Goal: Transaction & Acquisition: Book appointment/travel/reservation

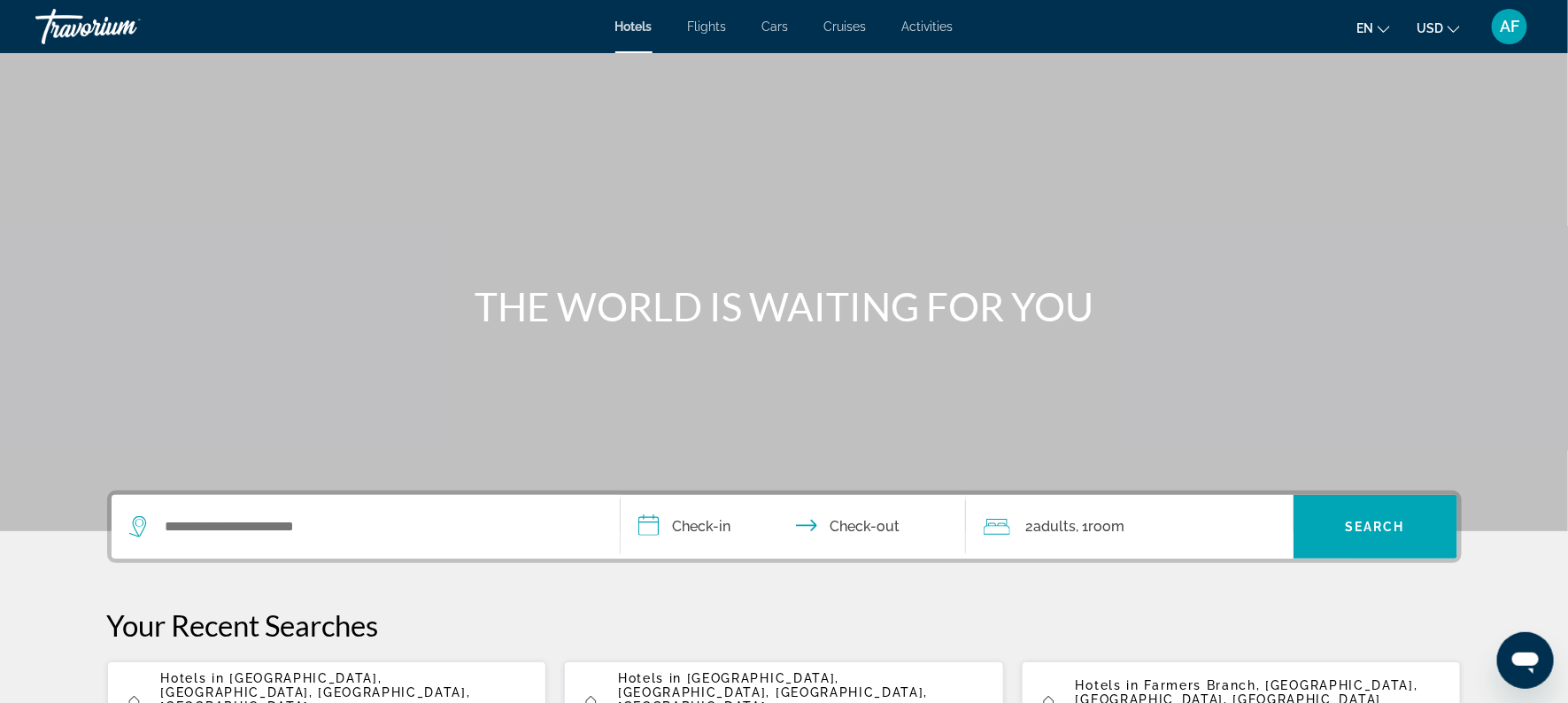
click at [913, 23] on span "Activities" at bounding box center [928, 27] width 52 height 14
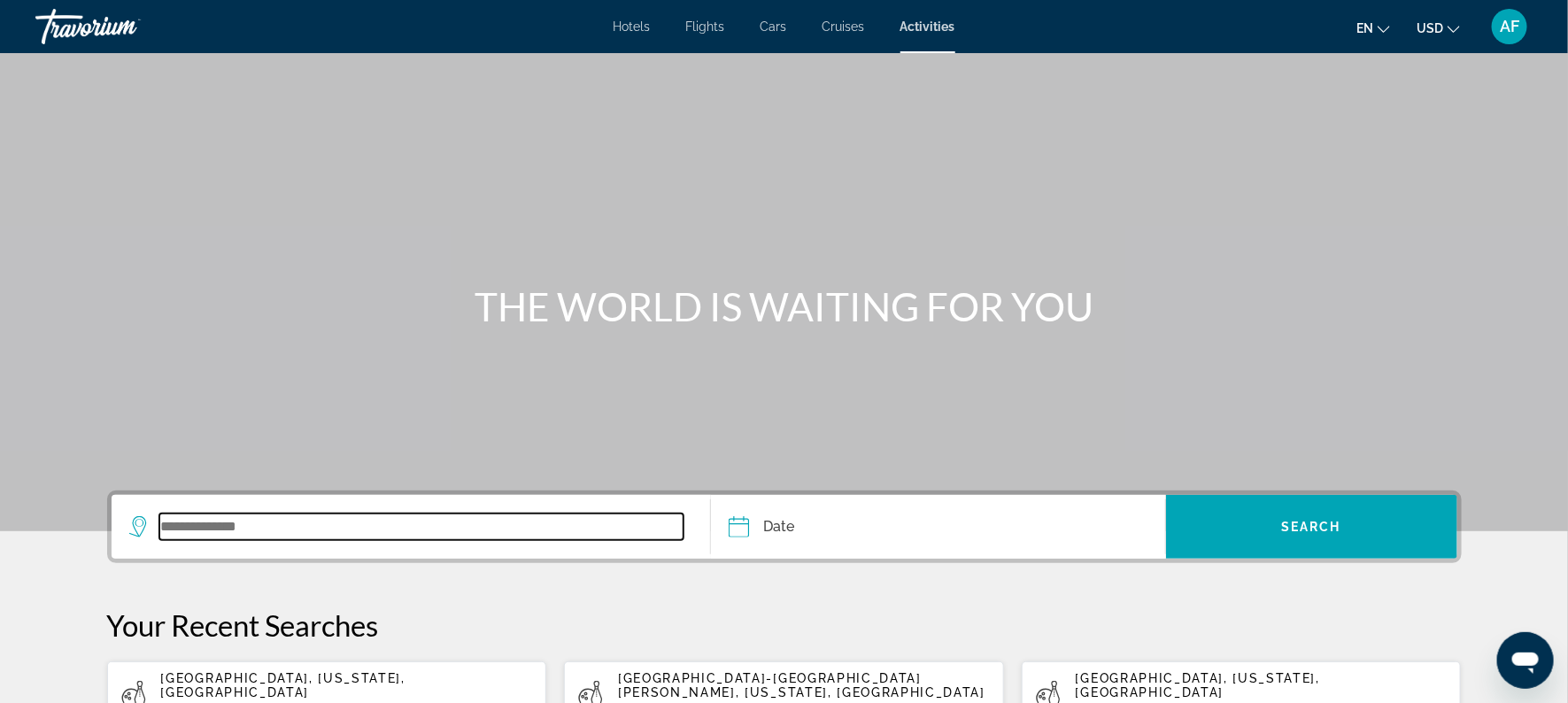
click at [376, 537] on input "Search widget" at bounding box center [422, 526] width 525 height 27
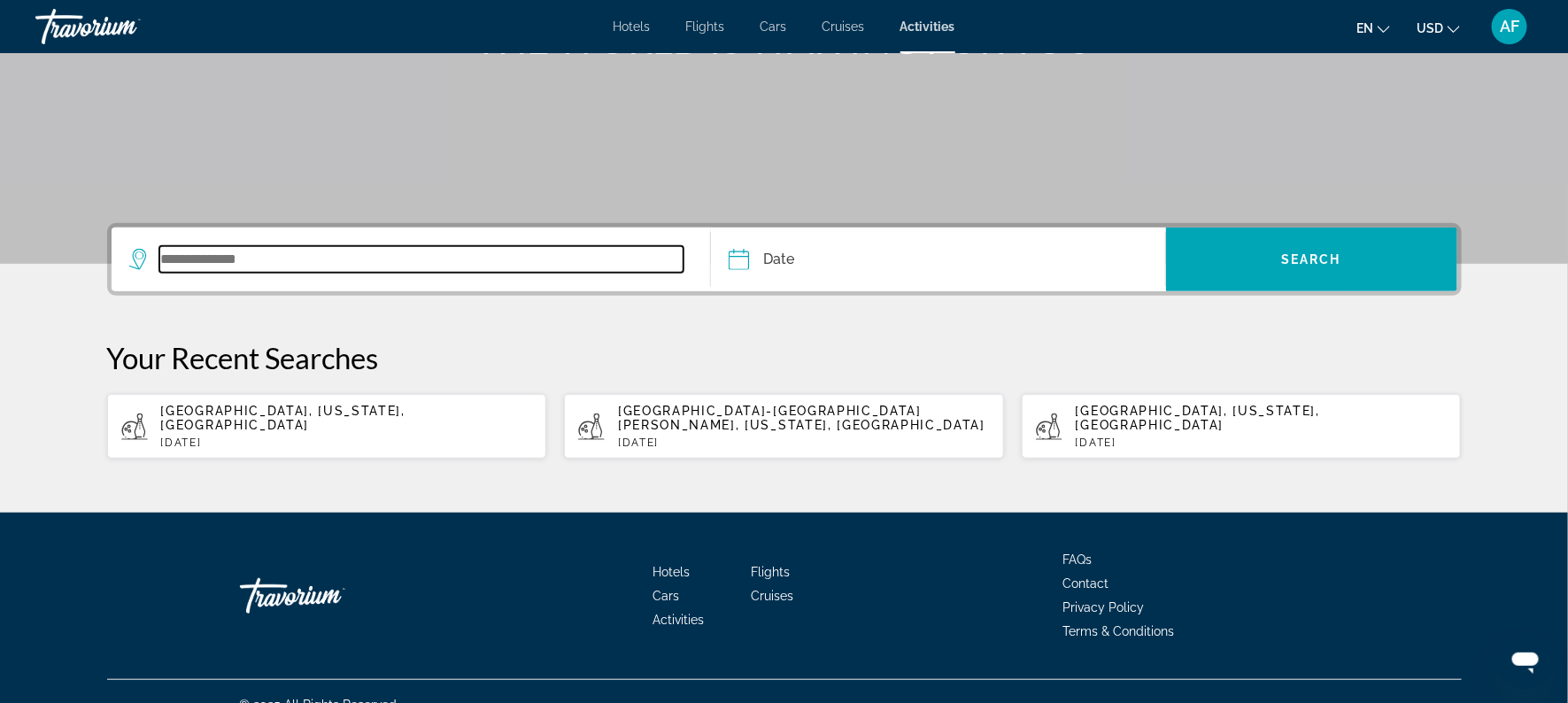
scroll to position [278, 0]
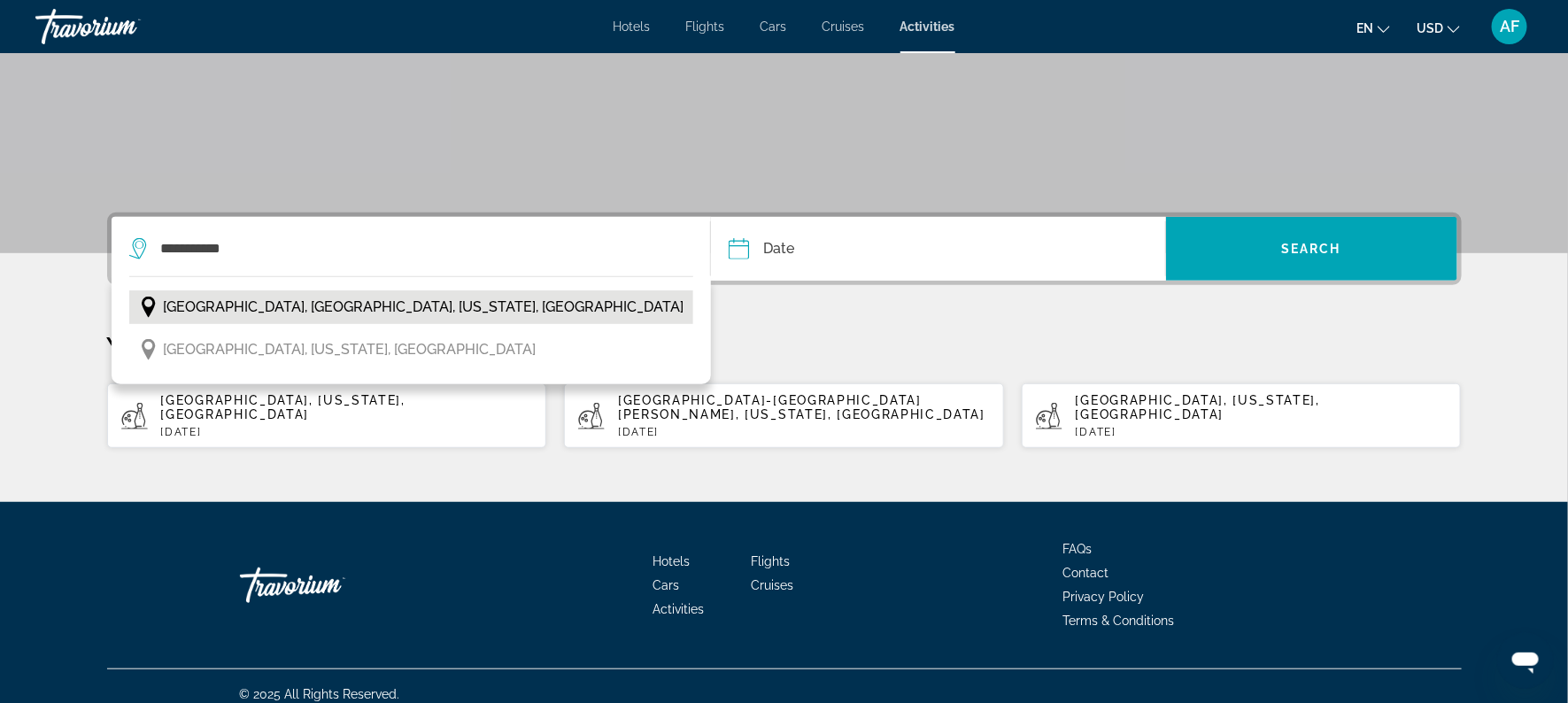
click at [316, 311] on span "[GEOGRAPHIC_DATA], [GEOGRAPHIC_DATA], [US_STATE], [GEOGRAPHIC_DATA]" at bounding box center [423, 307] width 520 height 25
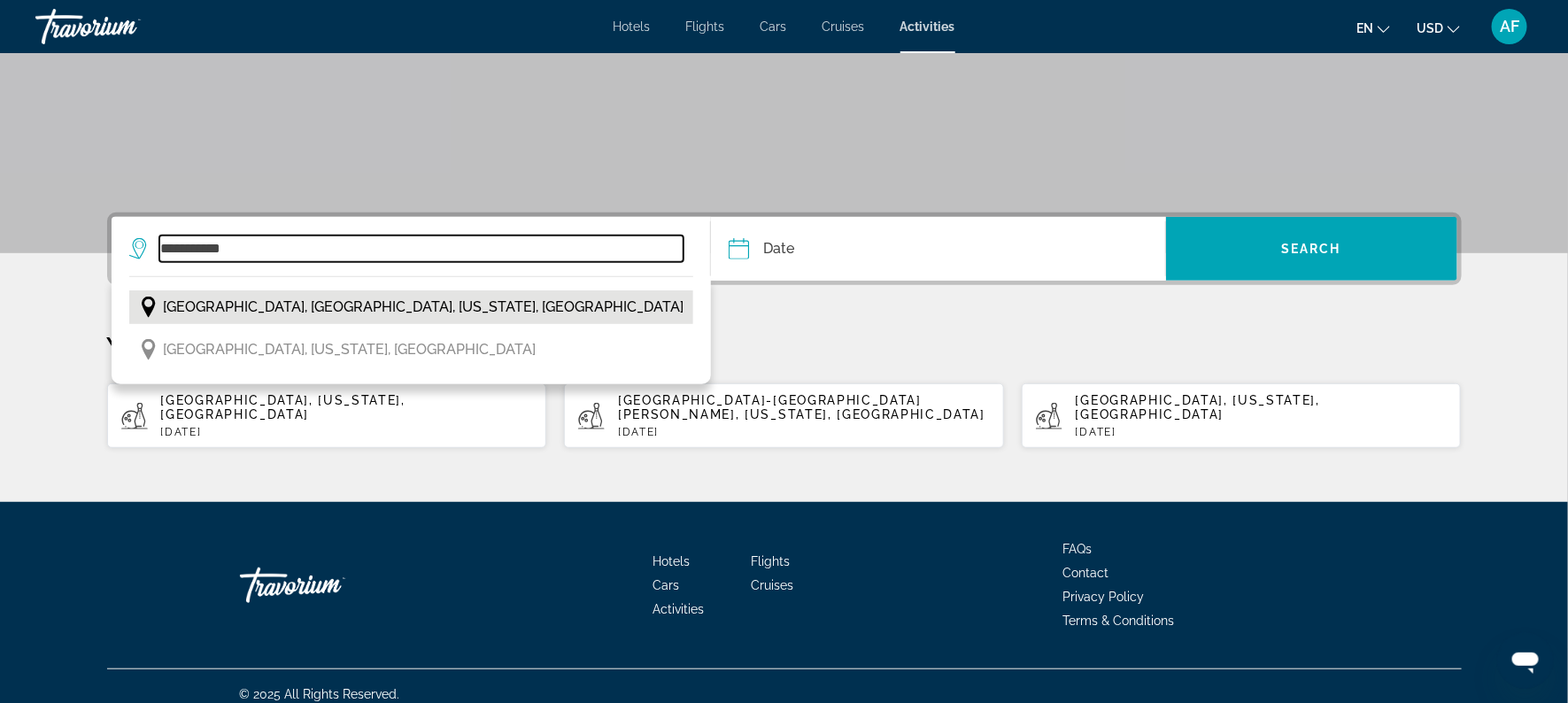
type input "**********"
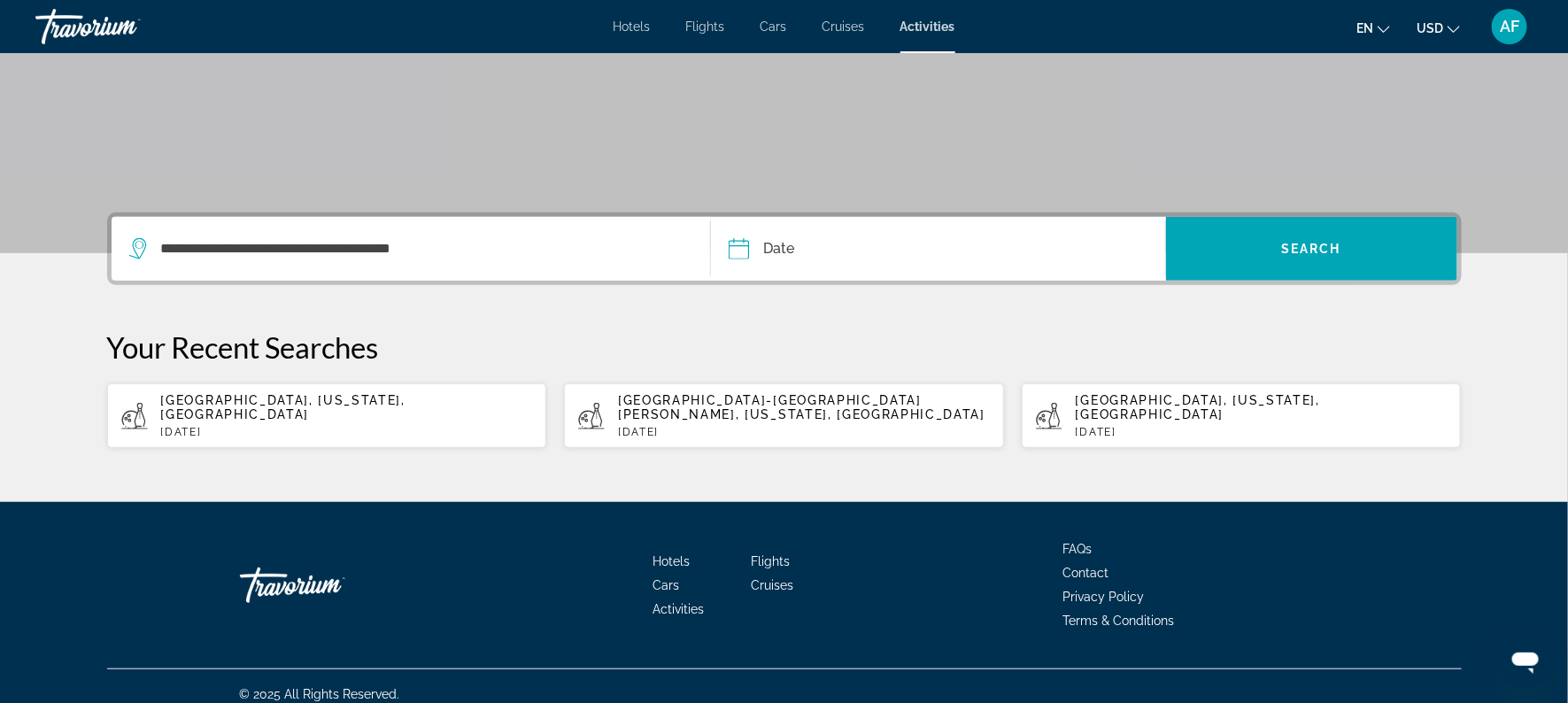
click at [754, 245] on input "Date" at bounding box center [836, 251] width 225 height 69
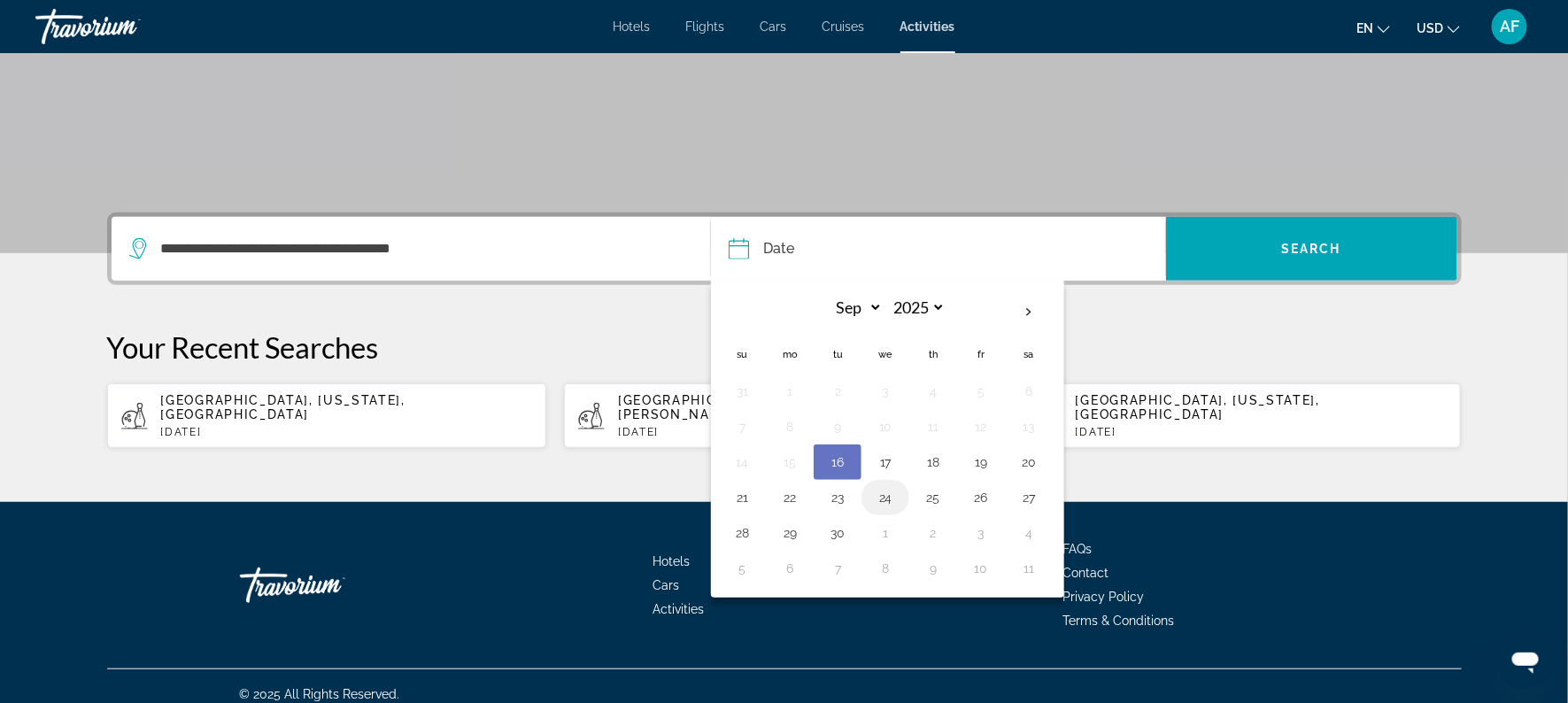
click at [894, 497] on button "24" at bounding box center [885, 497] width 29 height 25
type input "**********"
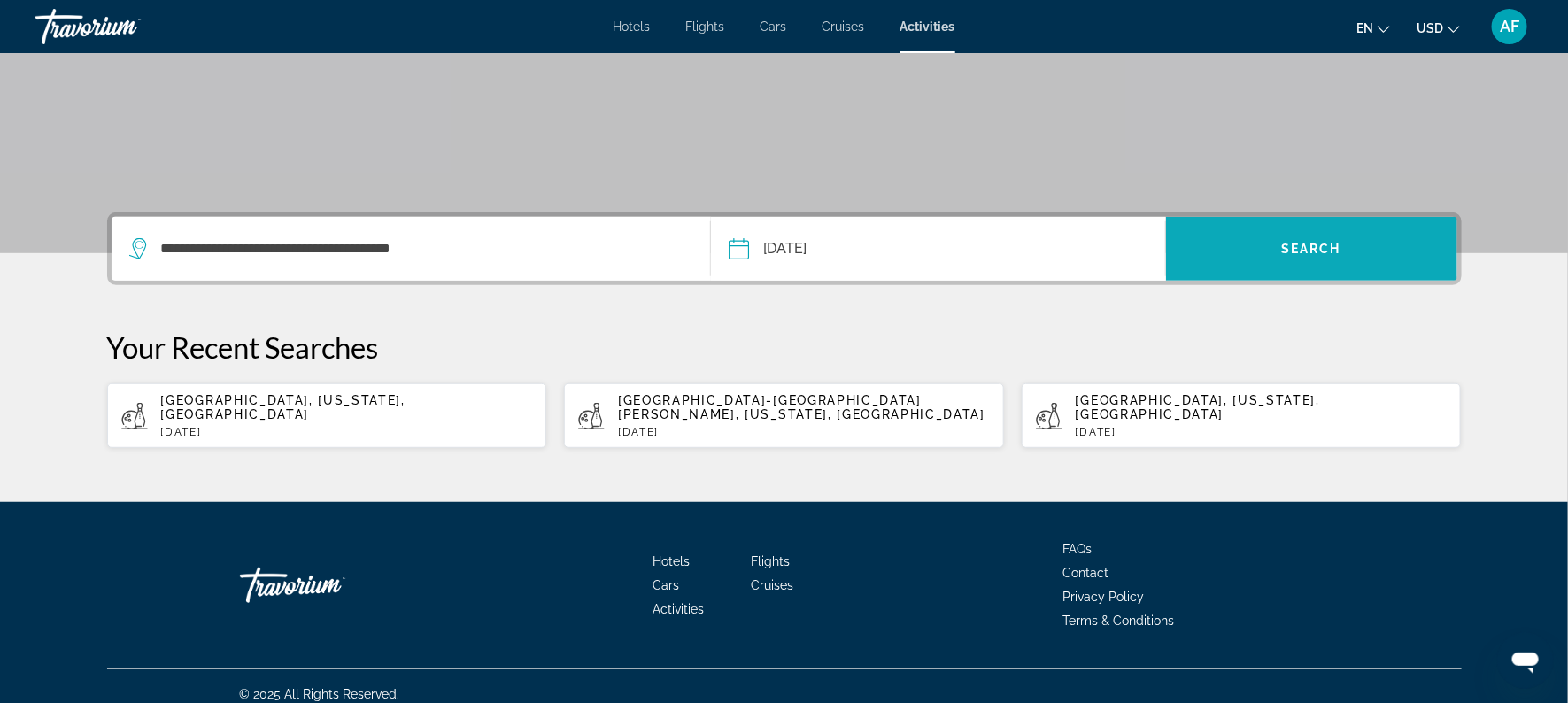
click at [1304, 238] on span "Search widget" at bounding box center [1311, 249] width 291 height 43
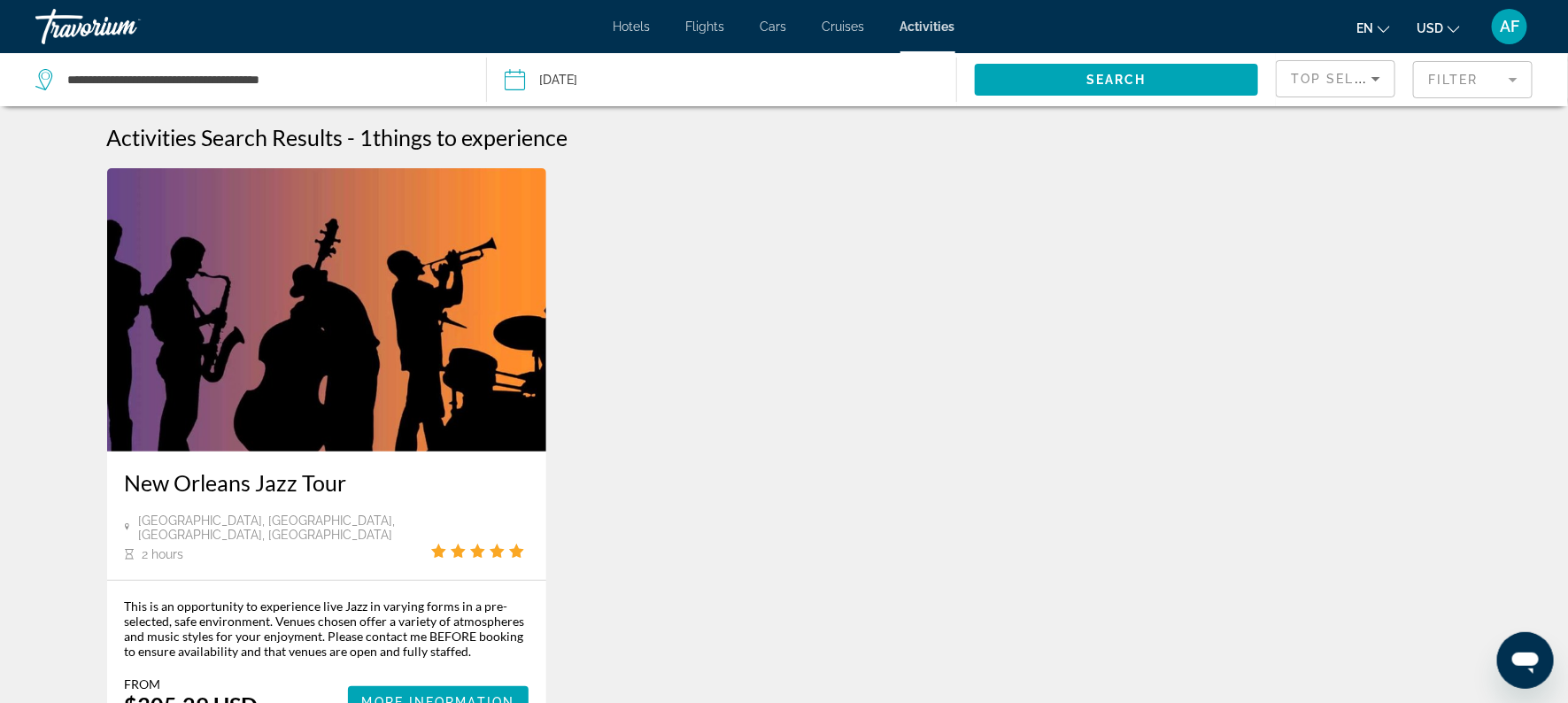
click at [571, 77] on input "Date: Sep 24, 2025" at bounding box center [616, 82] width 233 height 58
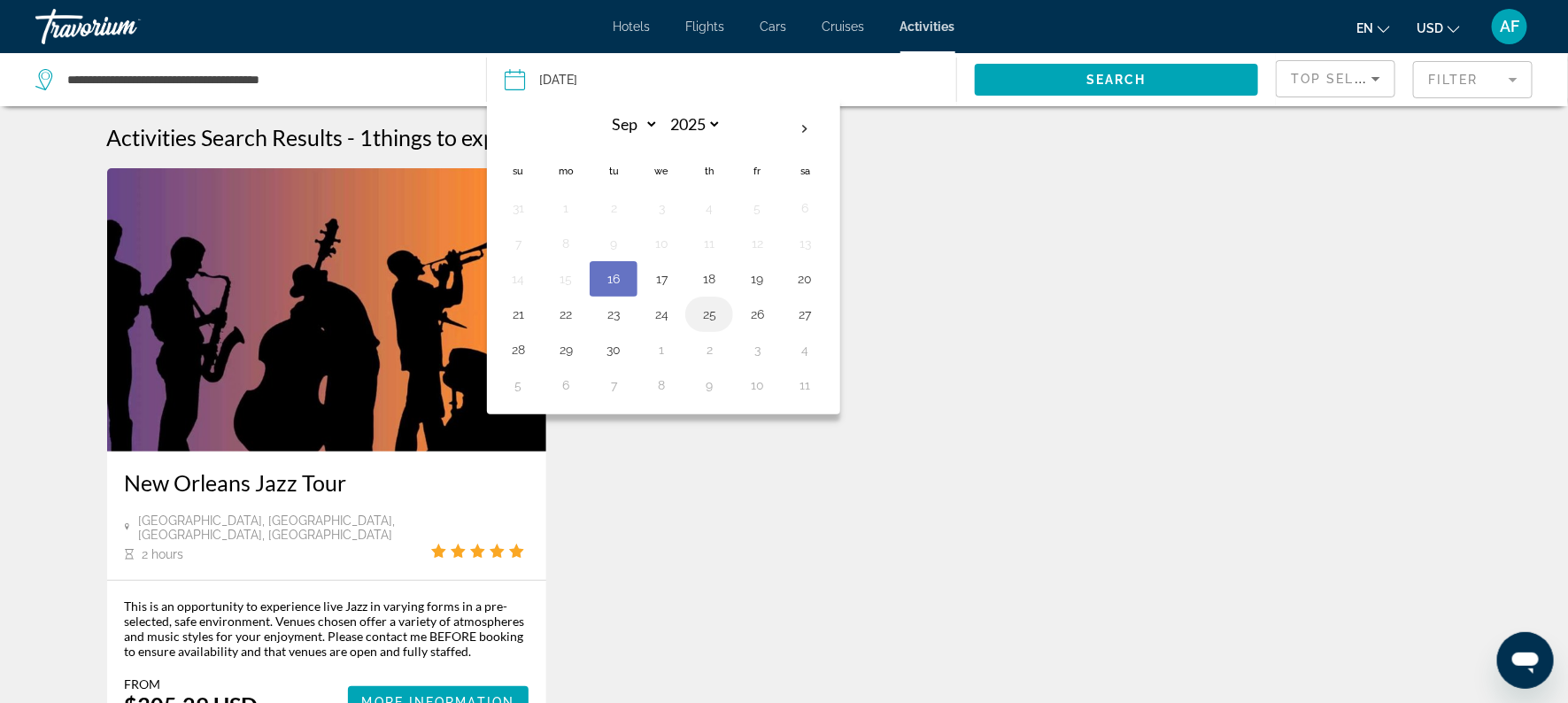
click at [717, 307] on button "25" at bounding box center [709, 314] width 29 height 25
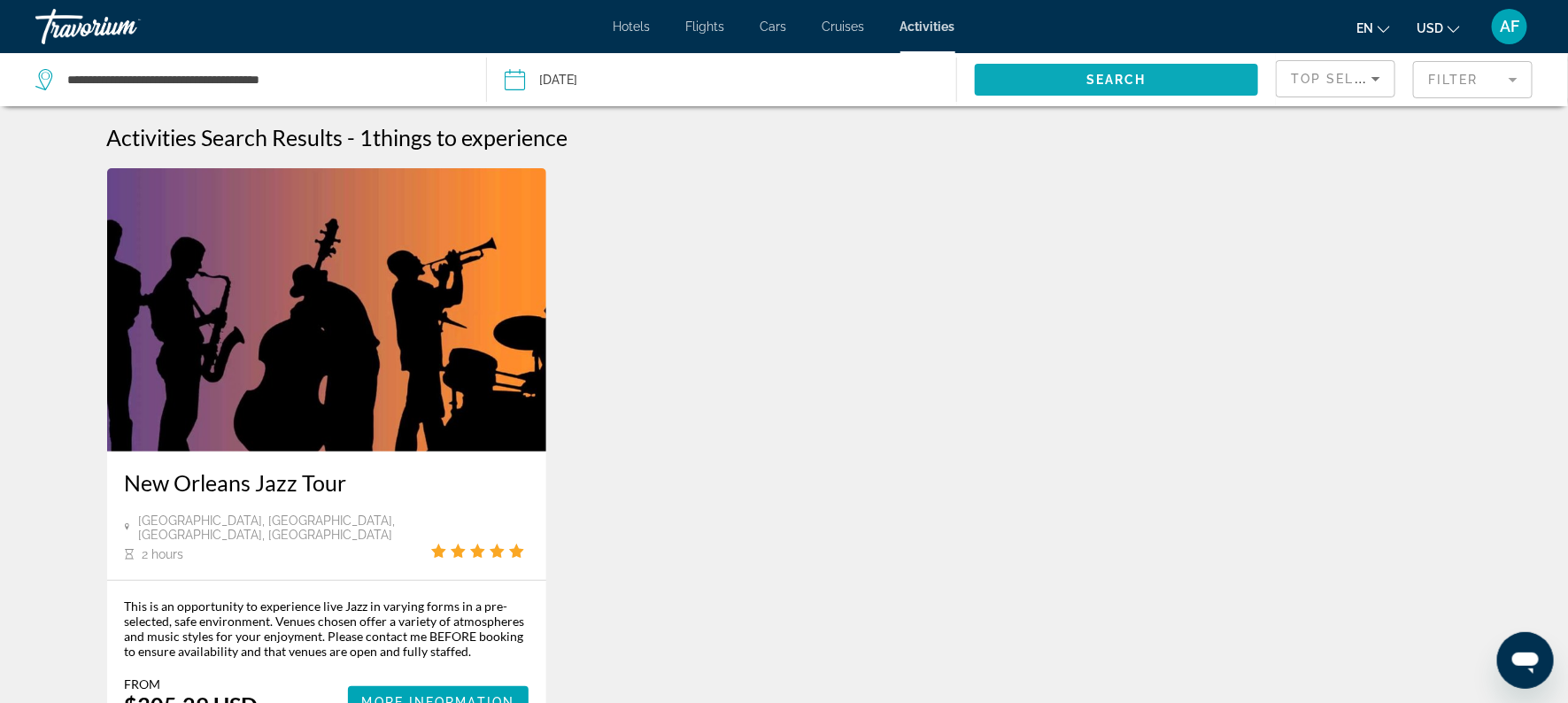
click at [1160, 83] on span "Search widget" at bounding box center [1116, 79] width 283 height 43
click at [589, 79] on input "**********" at bounding box center [616, 82] width 233 height 58
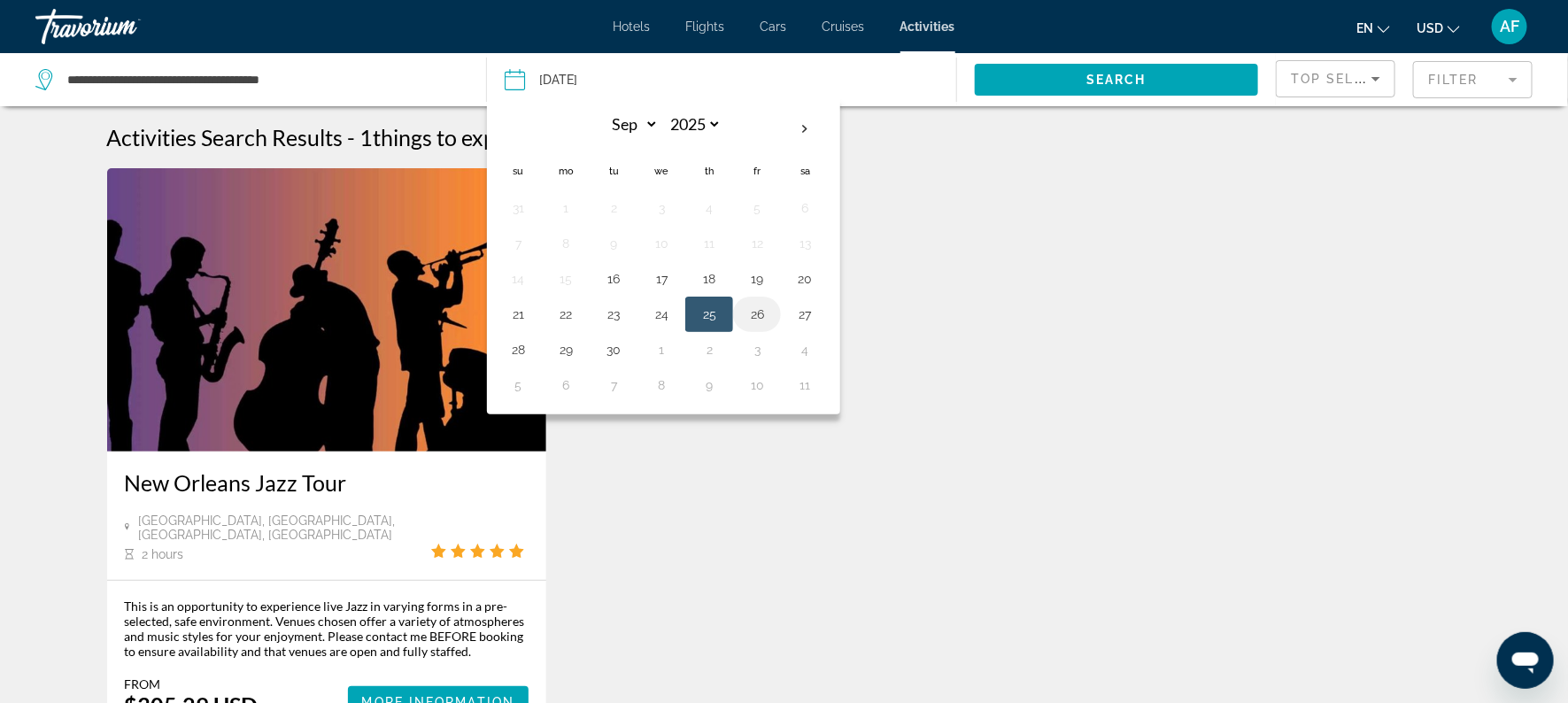
click at [755, 309] on button "26" at bounding box center [757, 314] width 29 height 25
type input "**********"
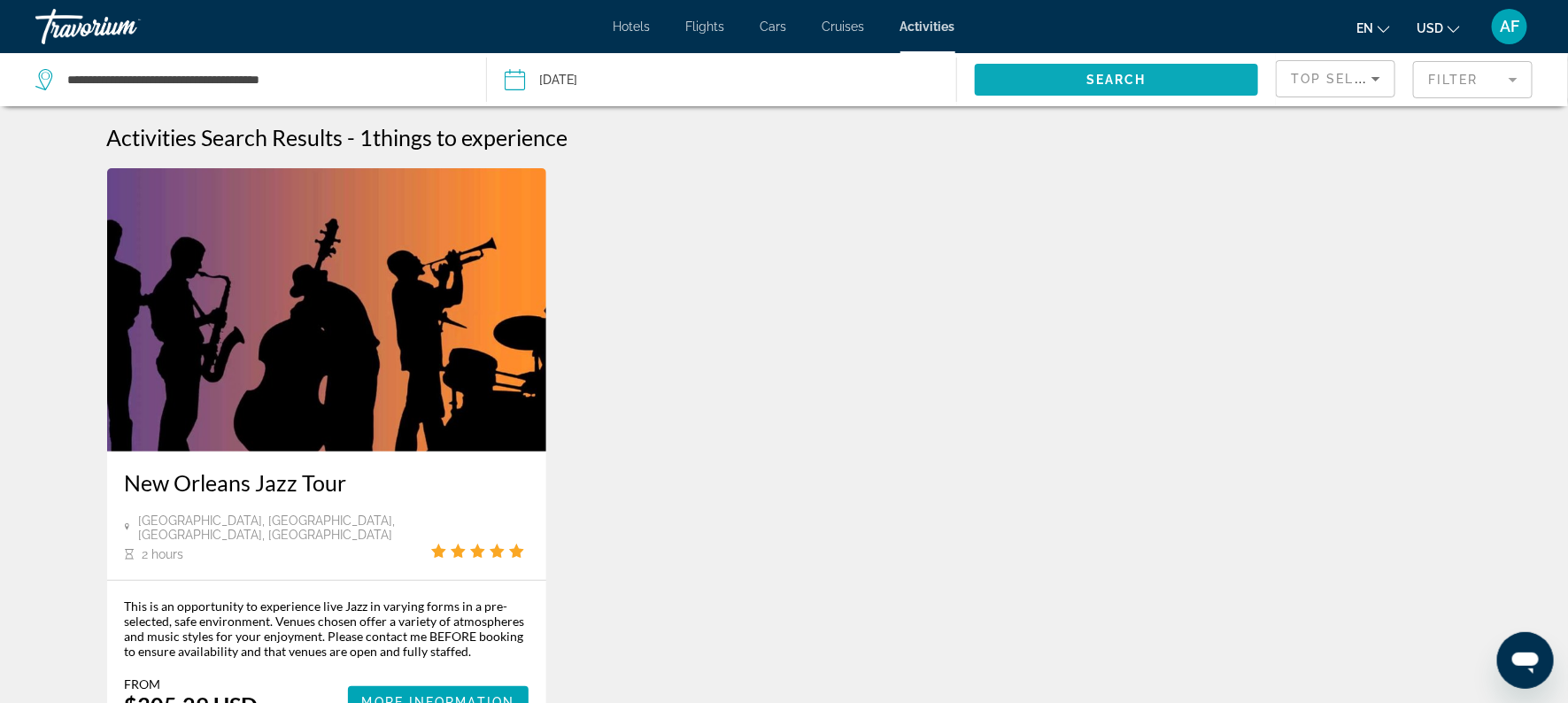
click at [1039, 82] on span "Search widget" at bounding box center [1116, 79] width 283 height 43
click at [581, 76] on input "**********" at bounding box center [616, 82] width 233 height 58
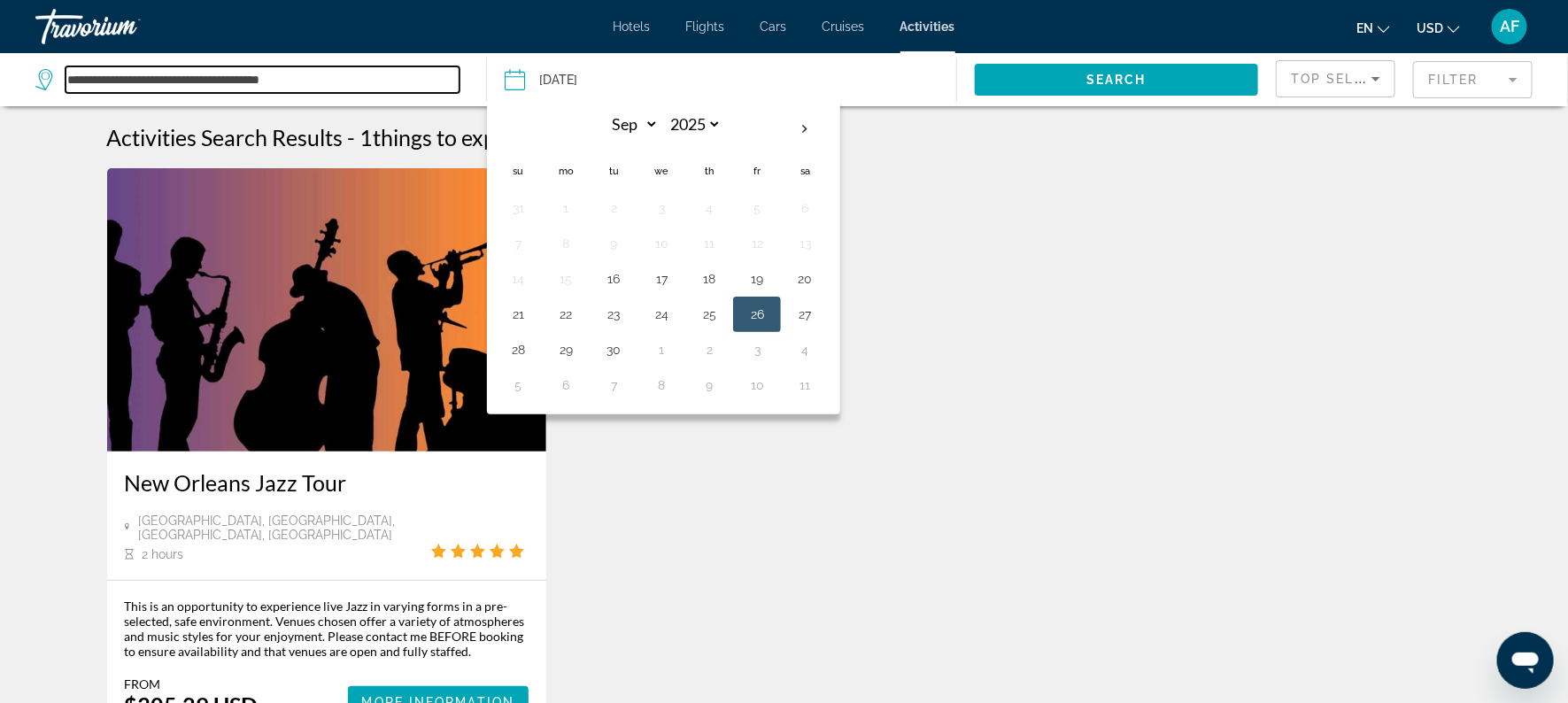
click at [210, 66] on input "**********" at bounding box center [262, 79] width 394 height 27
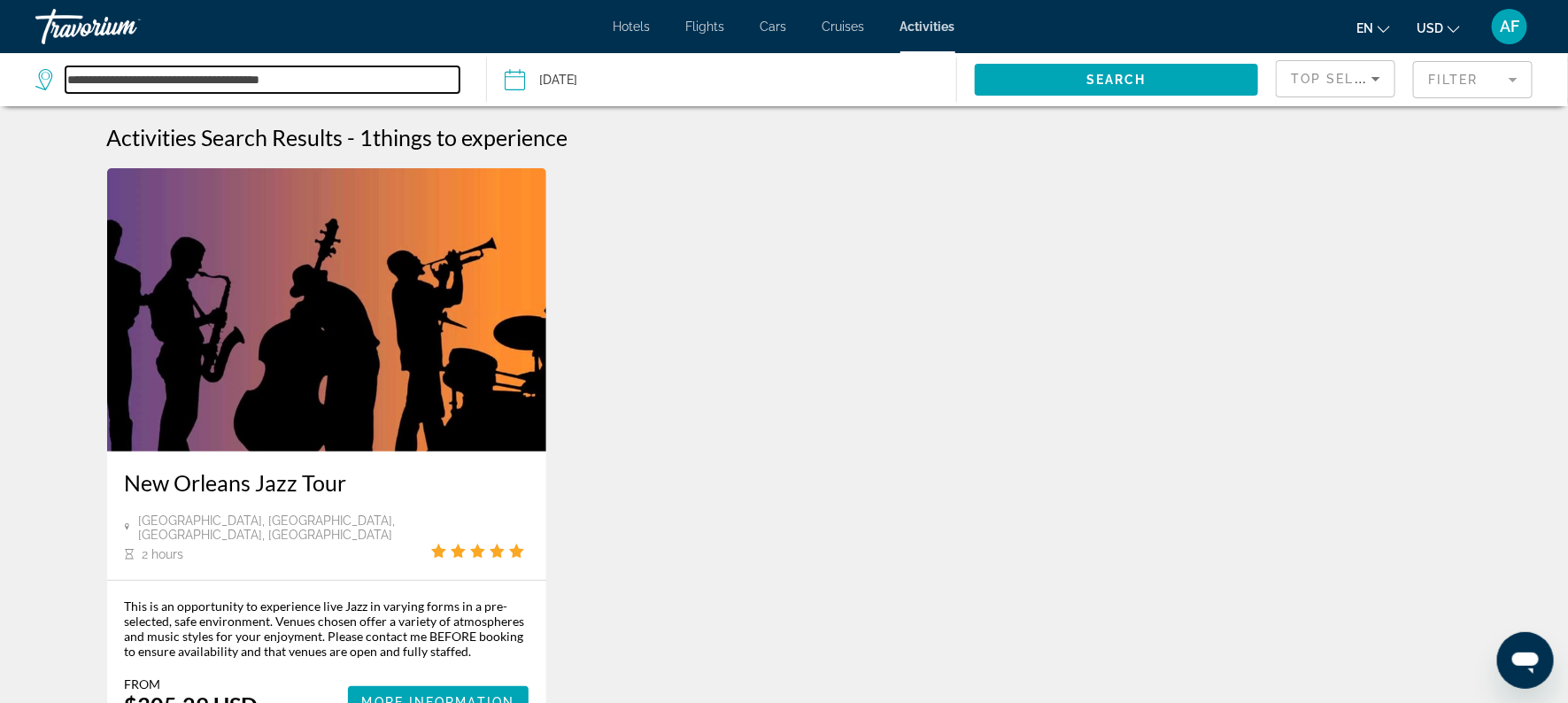
drag, startPoint x: 325, startPoint y: 79, endPoint x: 0, endPoint y: 56, distance: 325.8
click at [0, 56] on app-activities-destinations-search "**********" at bounding box center [244, 80] width 487 height 53
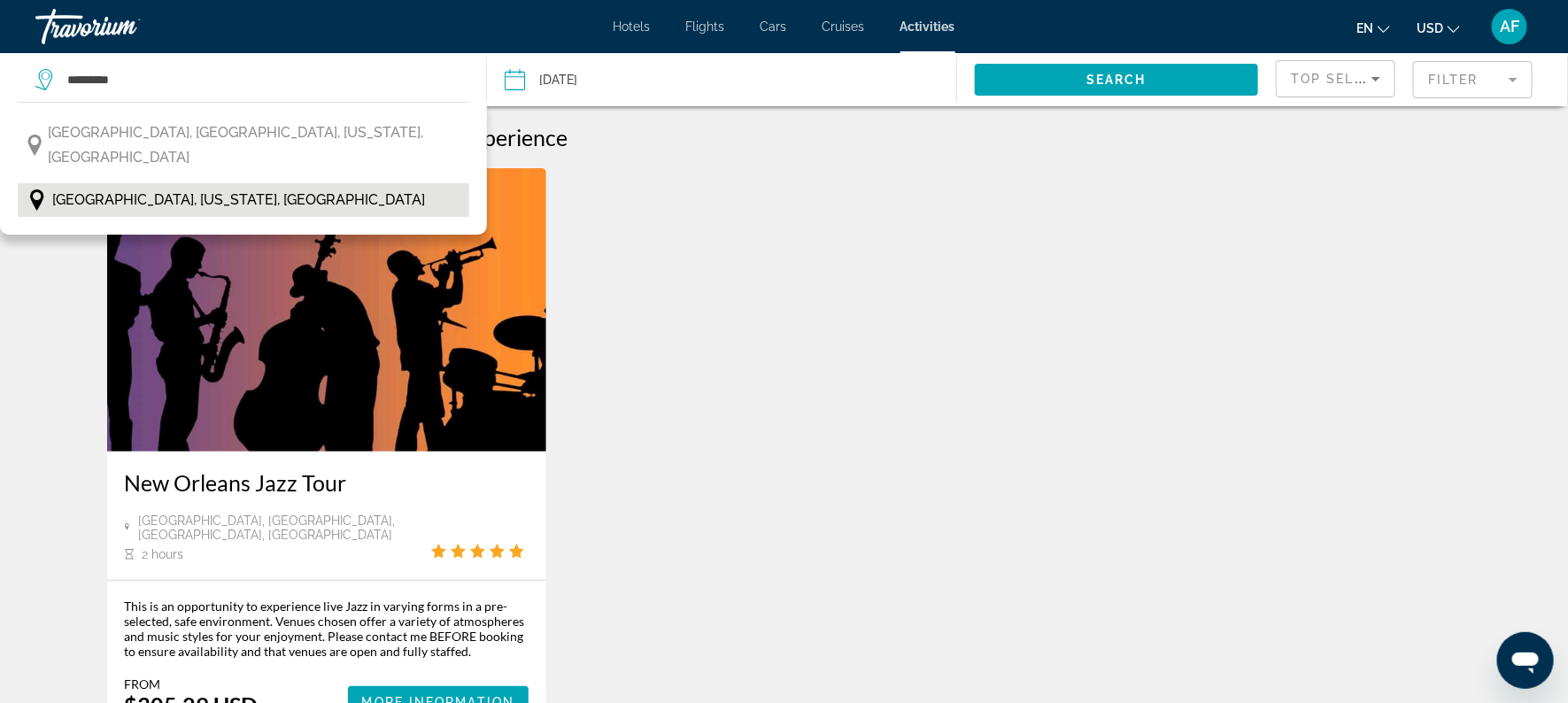
click at [83, 187] on span "[GEOGRAPHIC_DATA], [US_STATE], [GEOGRAPHIC_DATA]" at bounding box center [239, 199] width 372 height 25
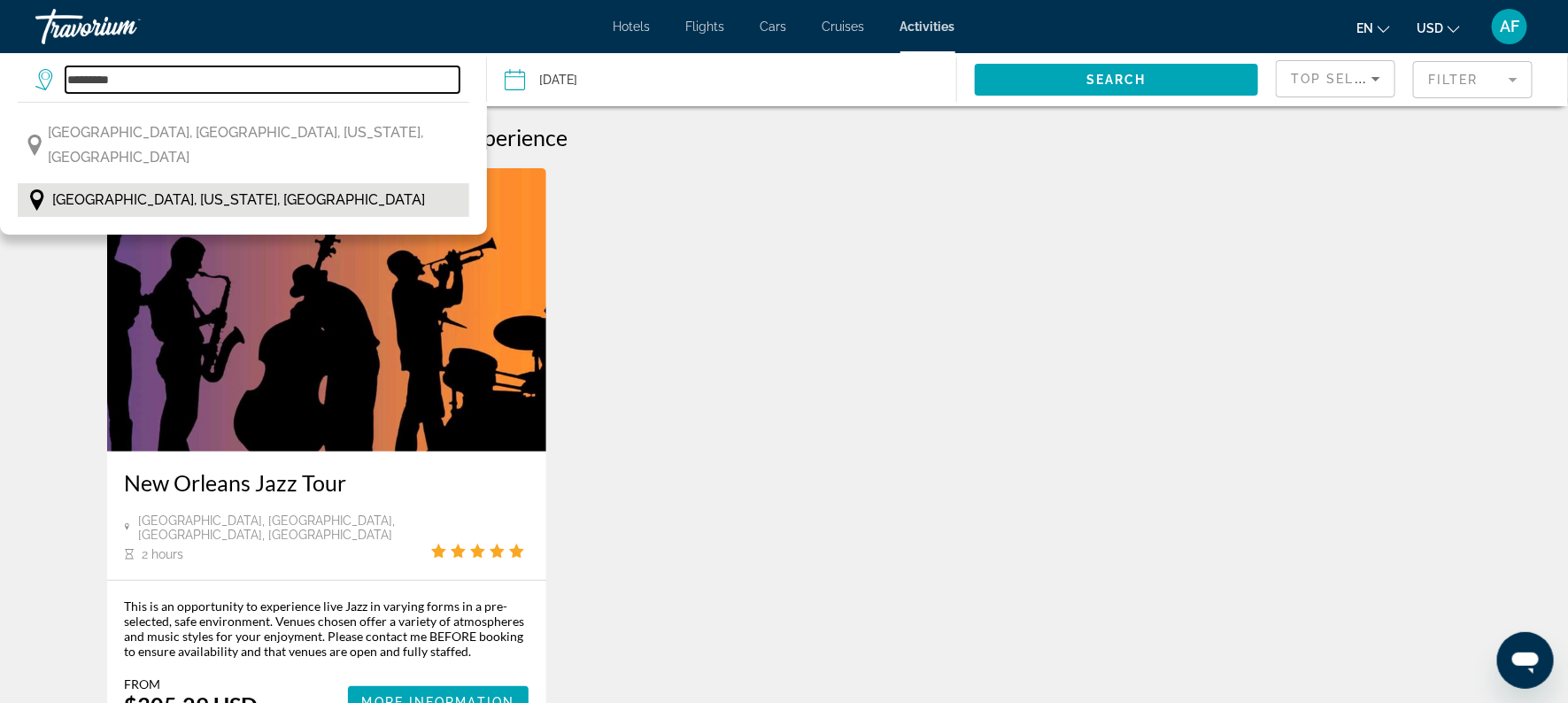
type input "**********"
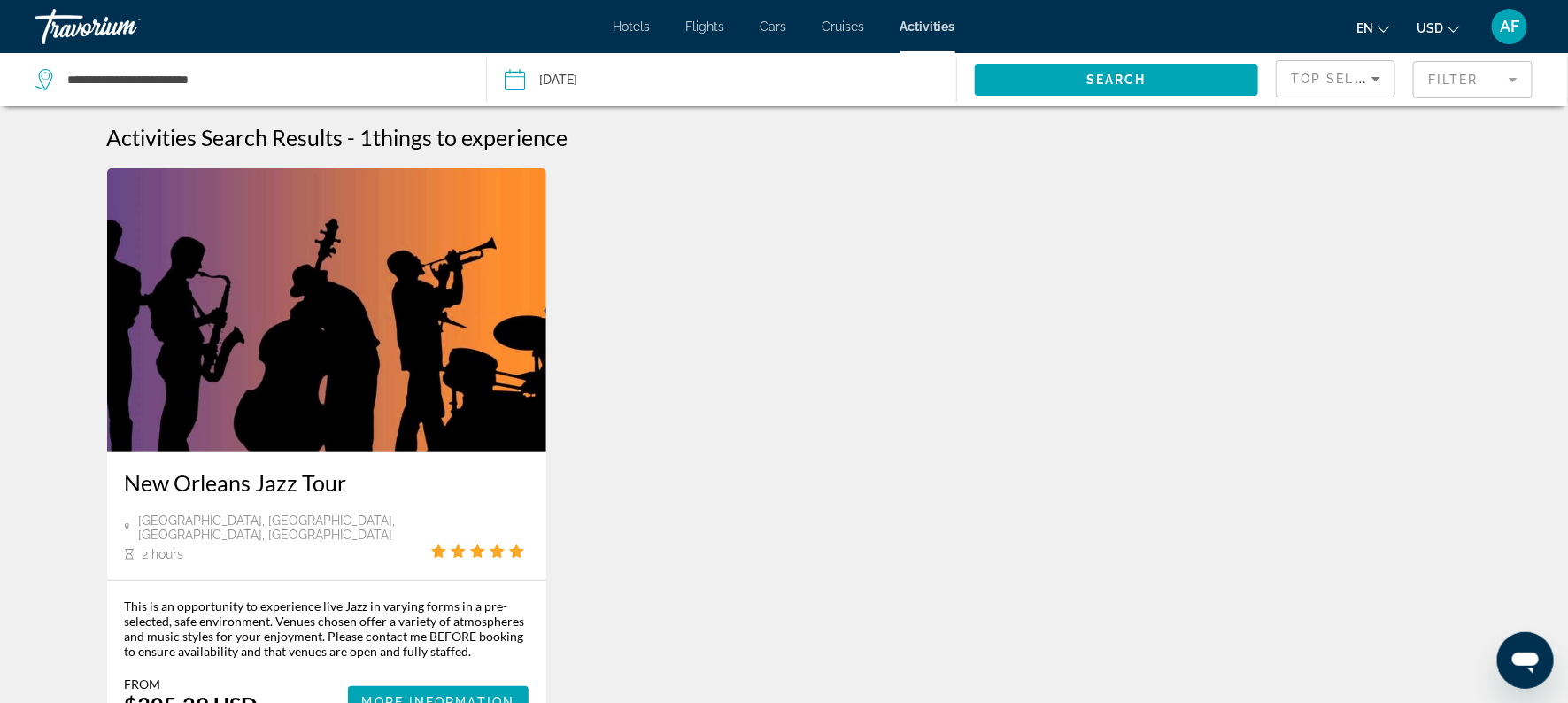
click at [564, 83] on input "**********" at bounding box center [616, 82] width 233 height 58
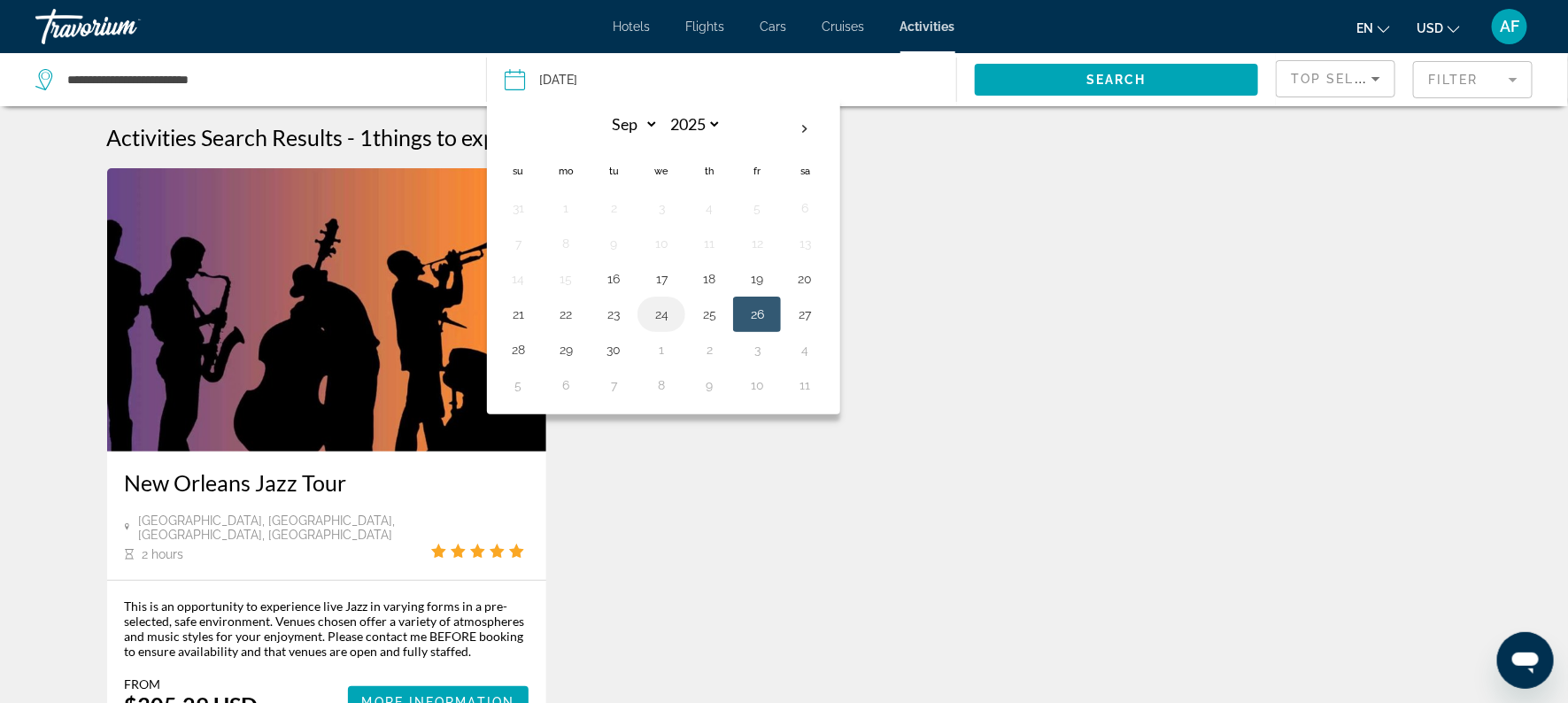
click at [649, 307] on button "24" at bounding box center [661, 314] width 29 height 25
type input "**********"
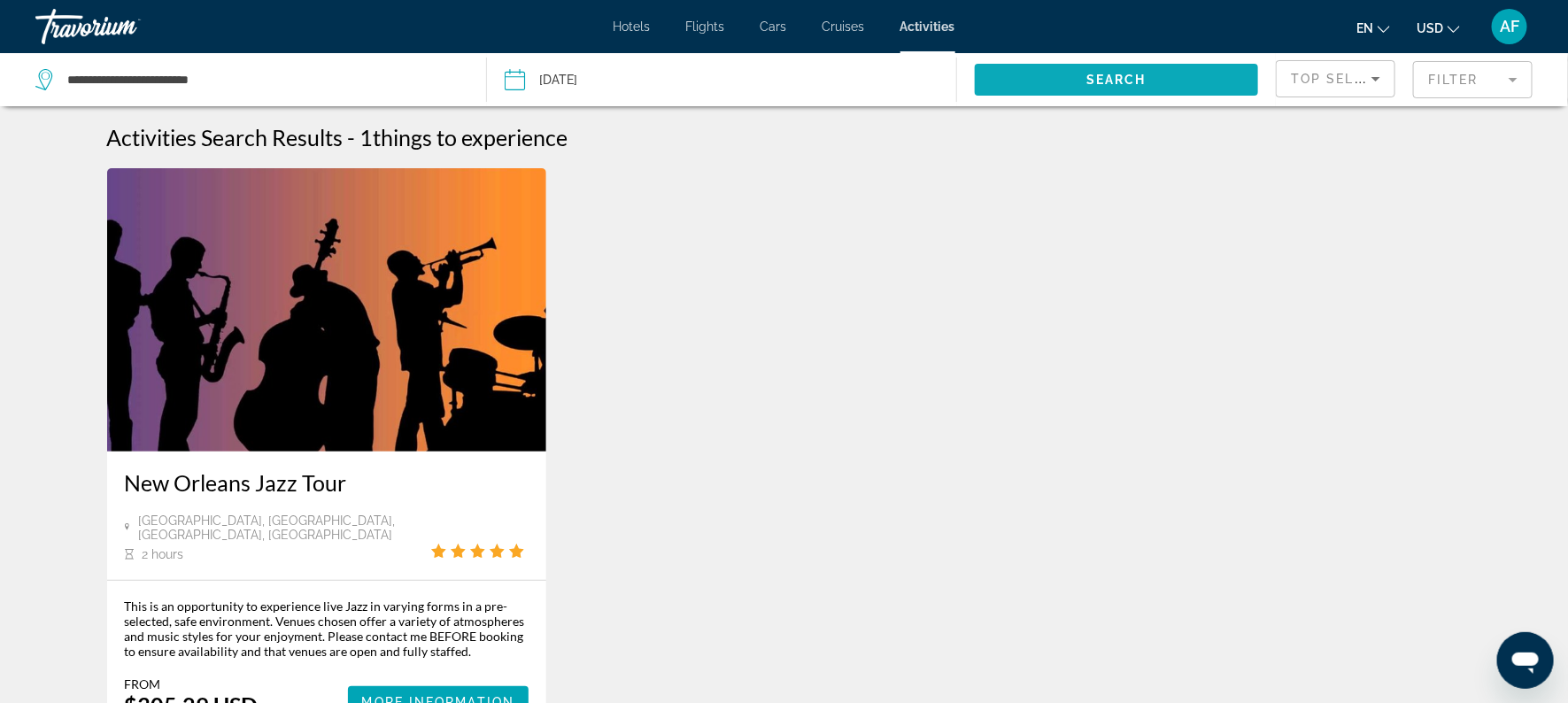
click at [1119, 74] on span "Search" at bounding box center [1116, 79] width 60 height 14
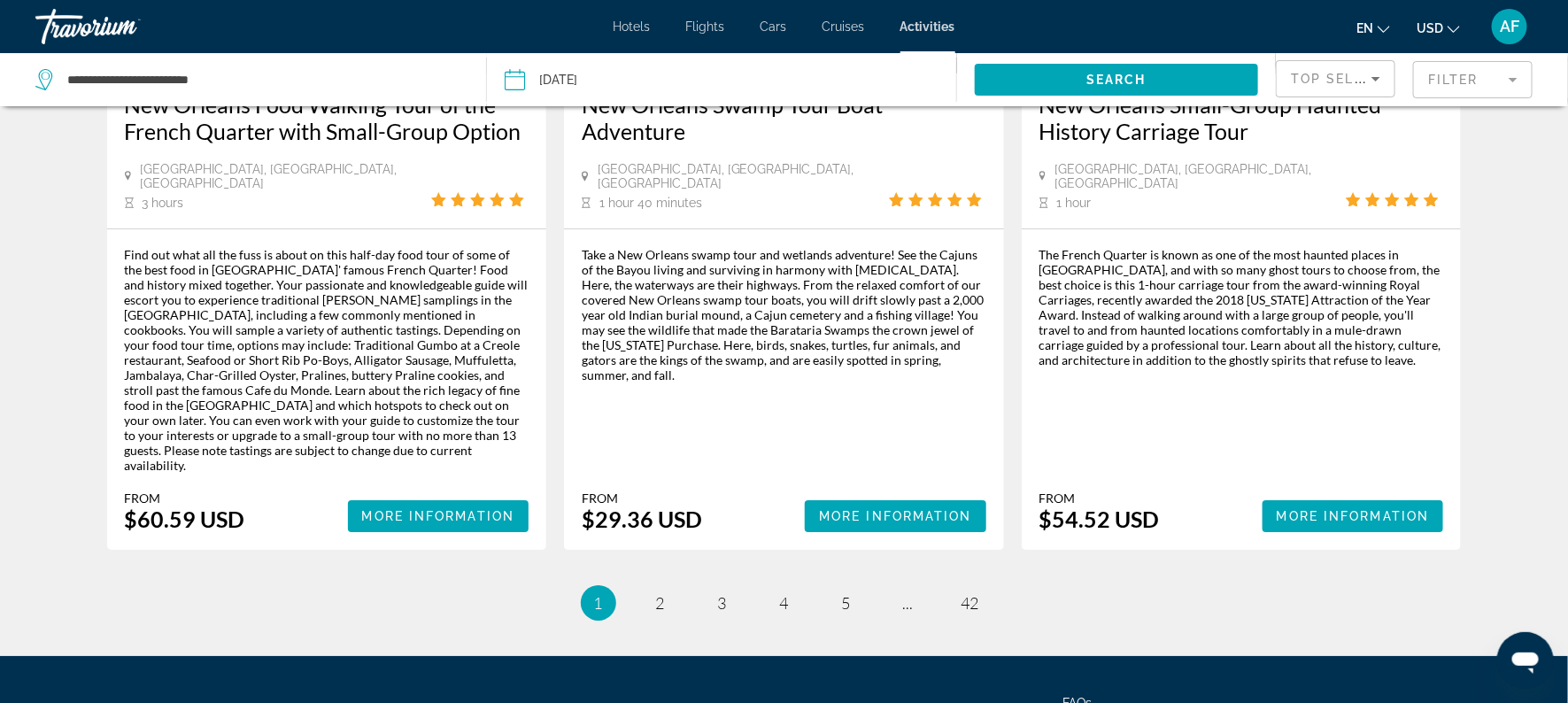
scroll to position [2733, 0]
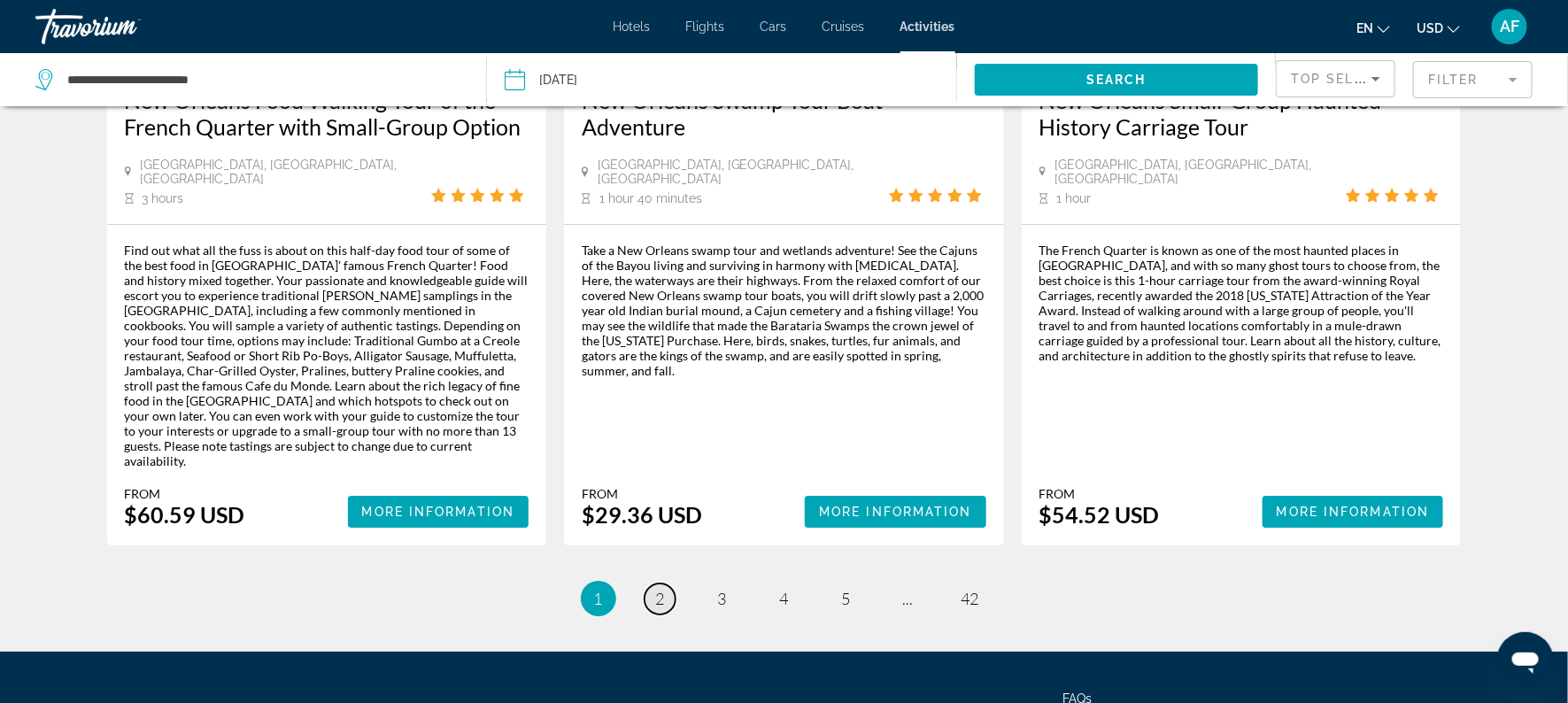
click at [656, 588] on span "2" at bounding box center [660, 598] width 9 height 20
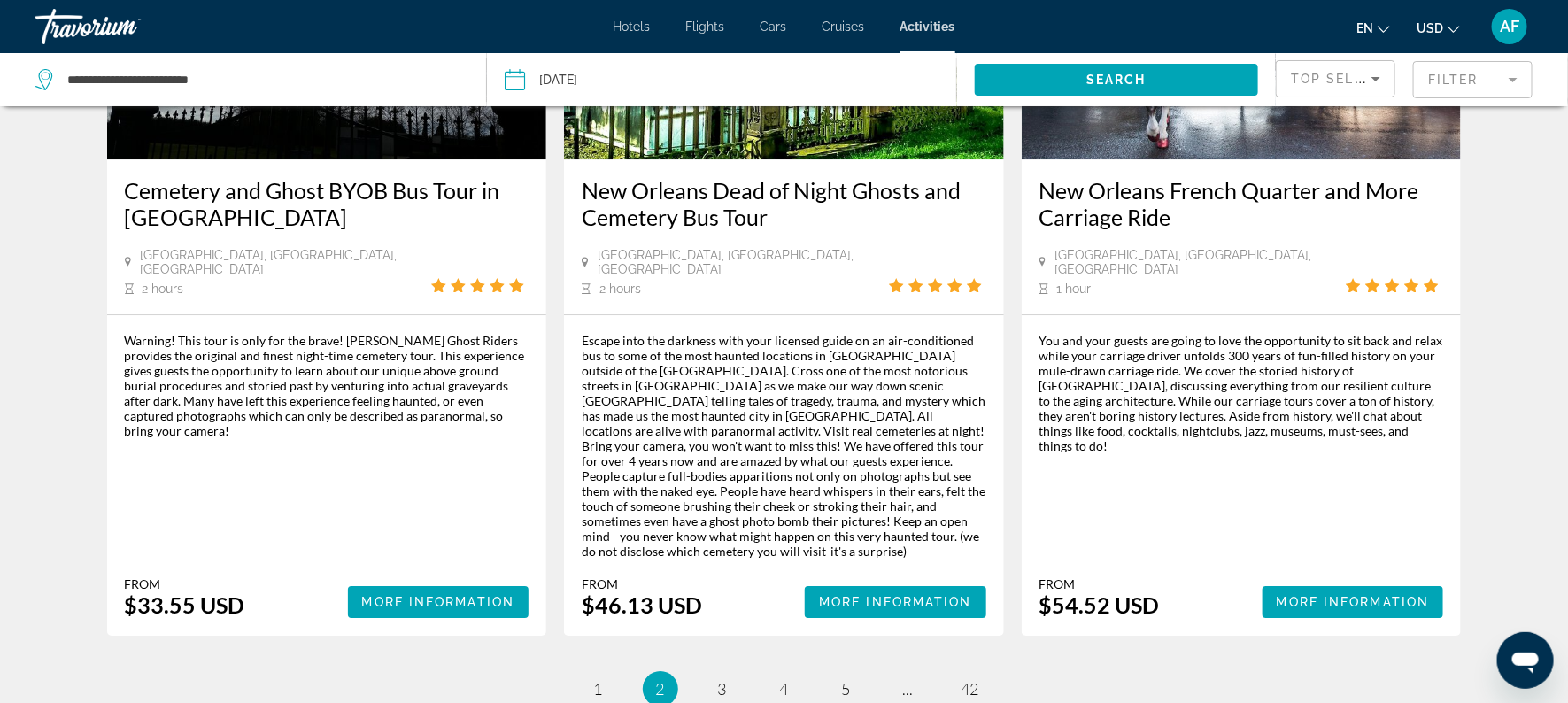
scroll to position [2463, 0]
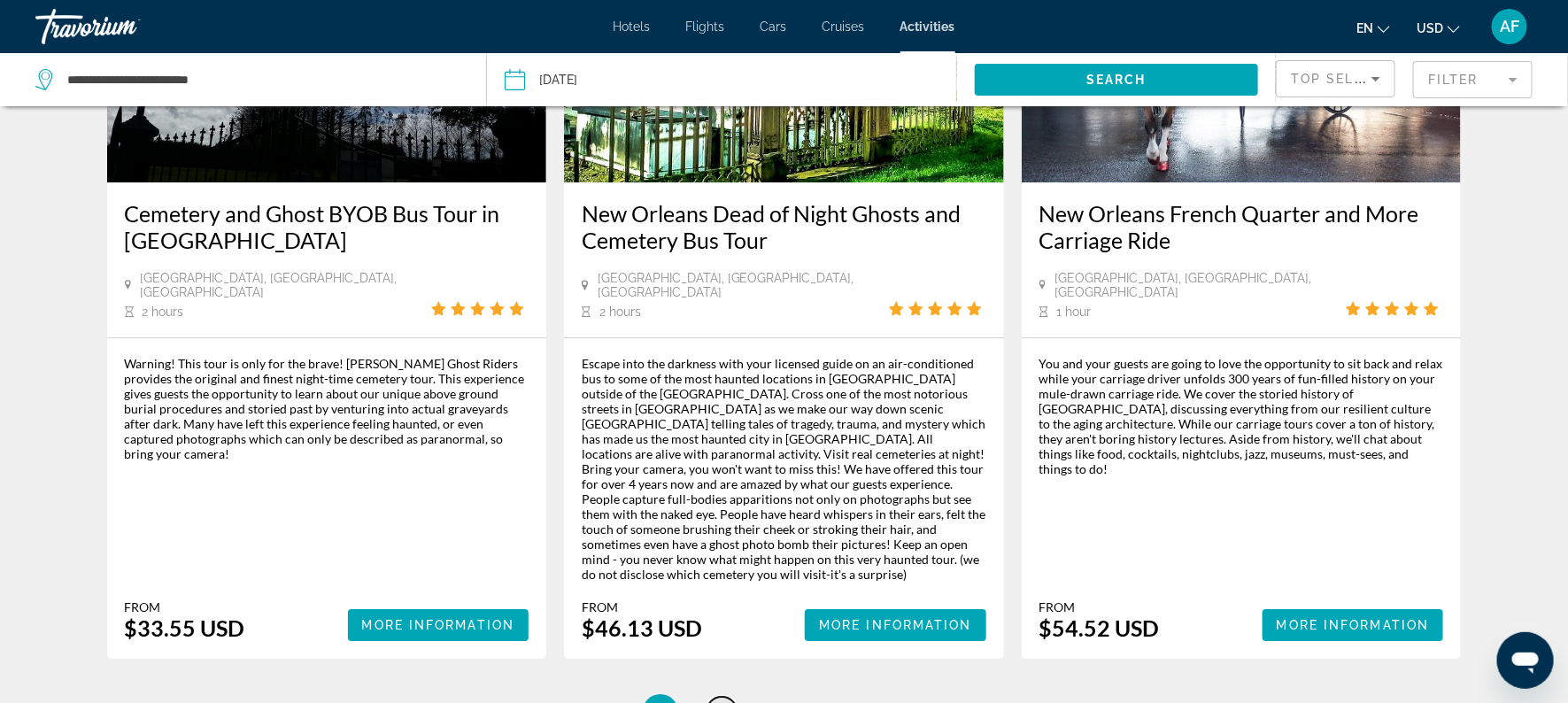
click at [718, 702] on span "3" at bounding box center [722, 712] width 9 height 20
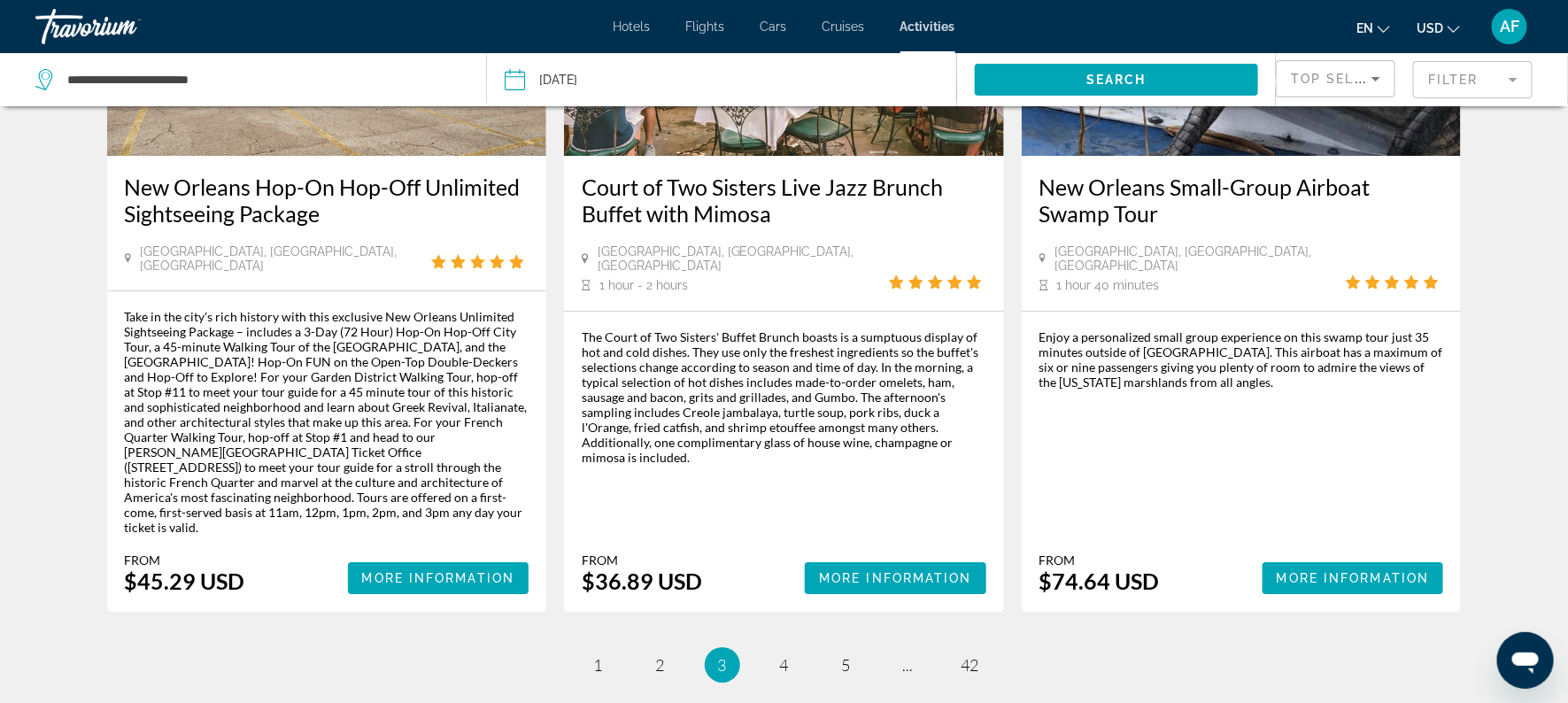
scroll to position [2569, 0]
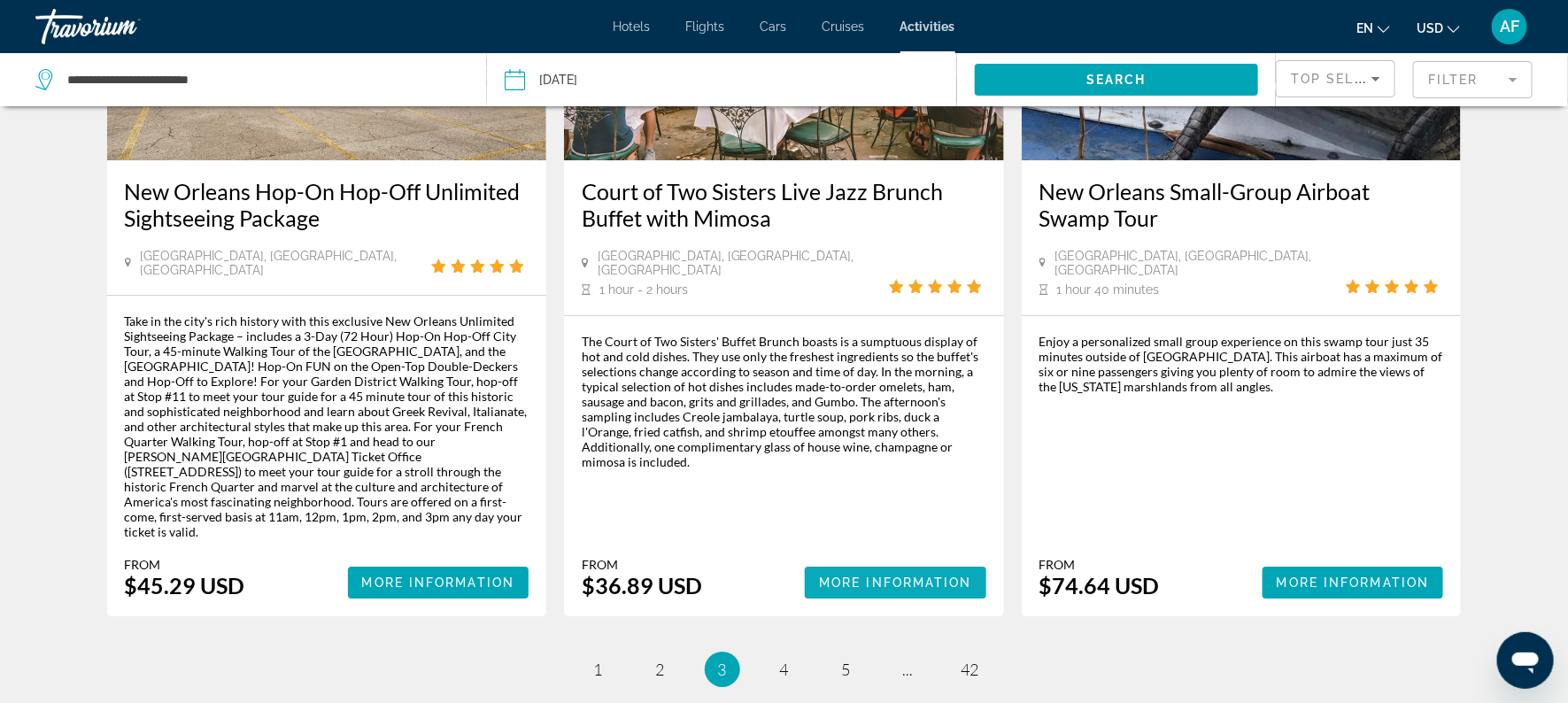
click at [860, 575] on span "More Information" at bounding box center [895, 582] width 154 height 14
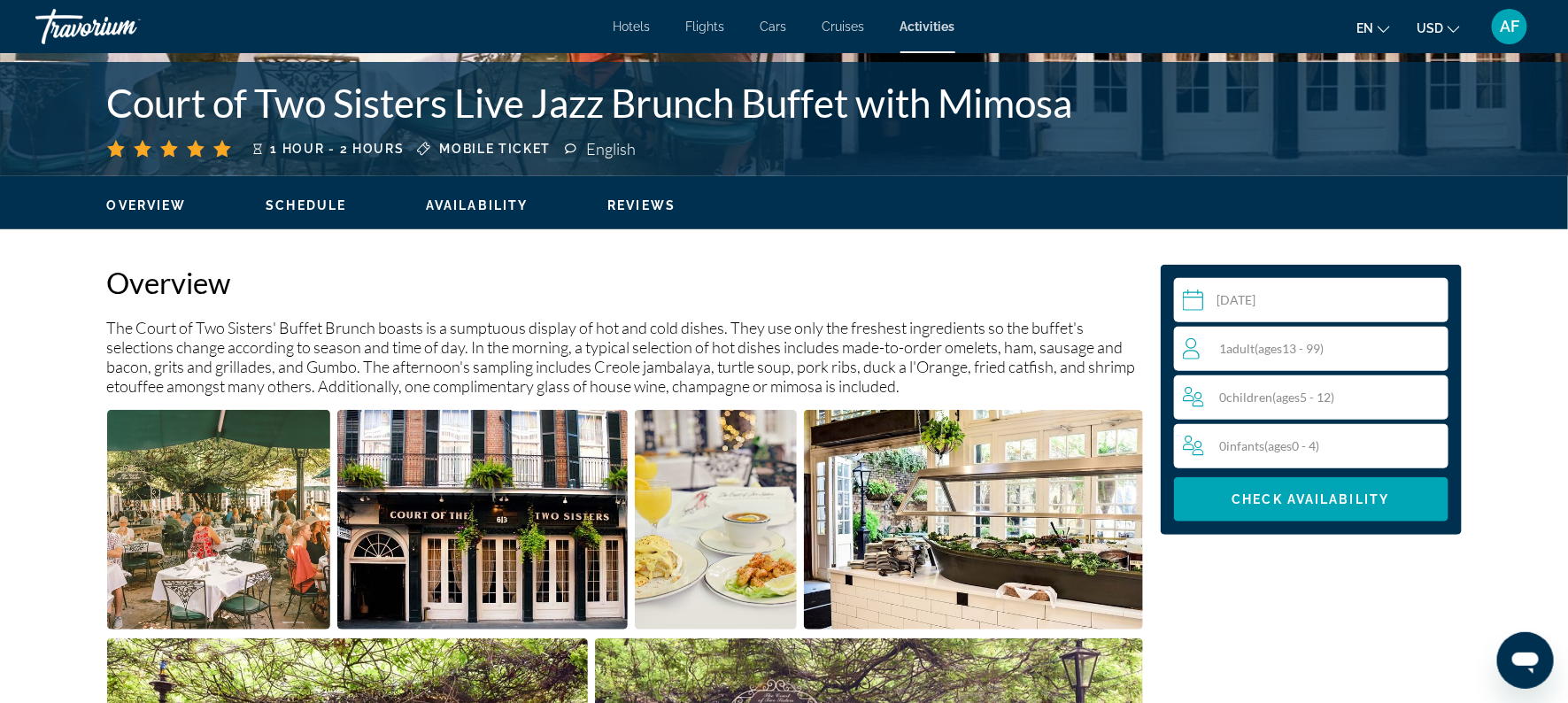
scroll to position [404, 0]
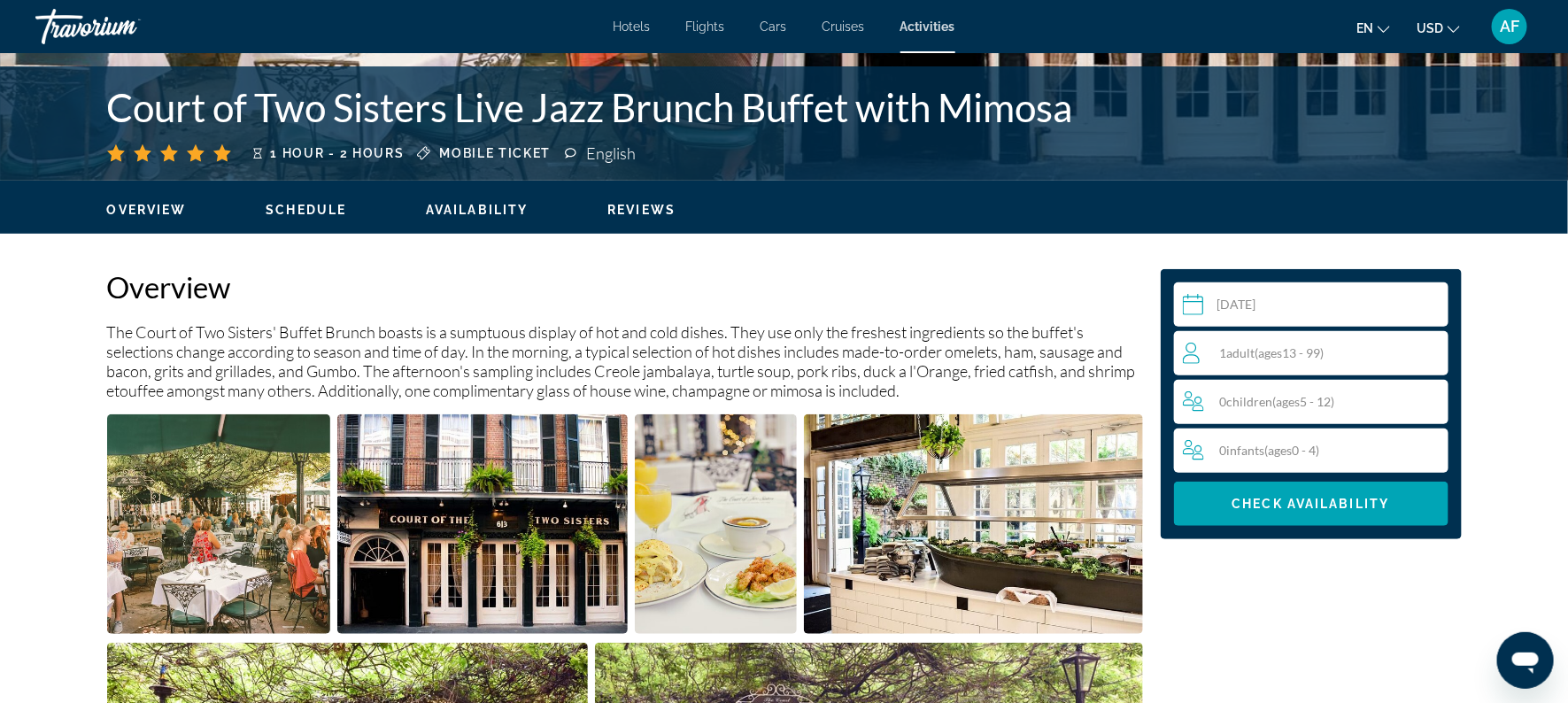
click at [1303, 337] on div "1 Adult Adults ( ages [DEMOGRAPHIC_DATA])" at bounding box center [1315, 352] width 265 height 45
click at [1324, 512] on span "Main content" at bounding box center [1310, 503] width 274 height 43
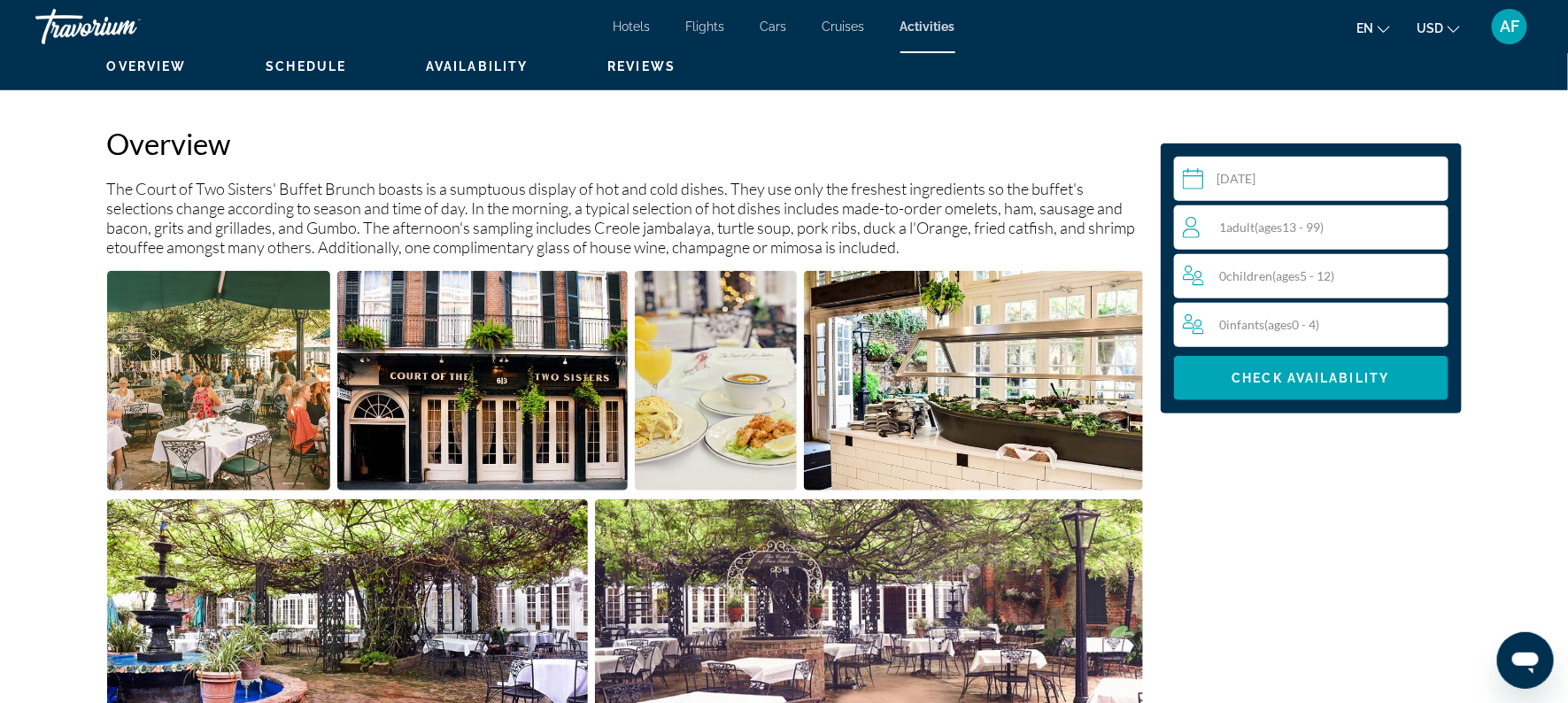
scroll to position [564, 0]
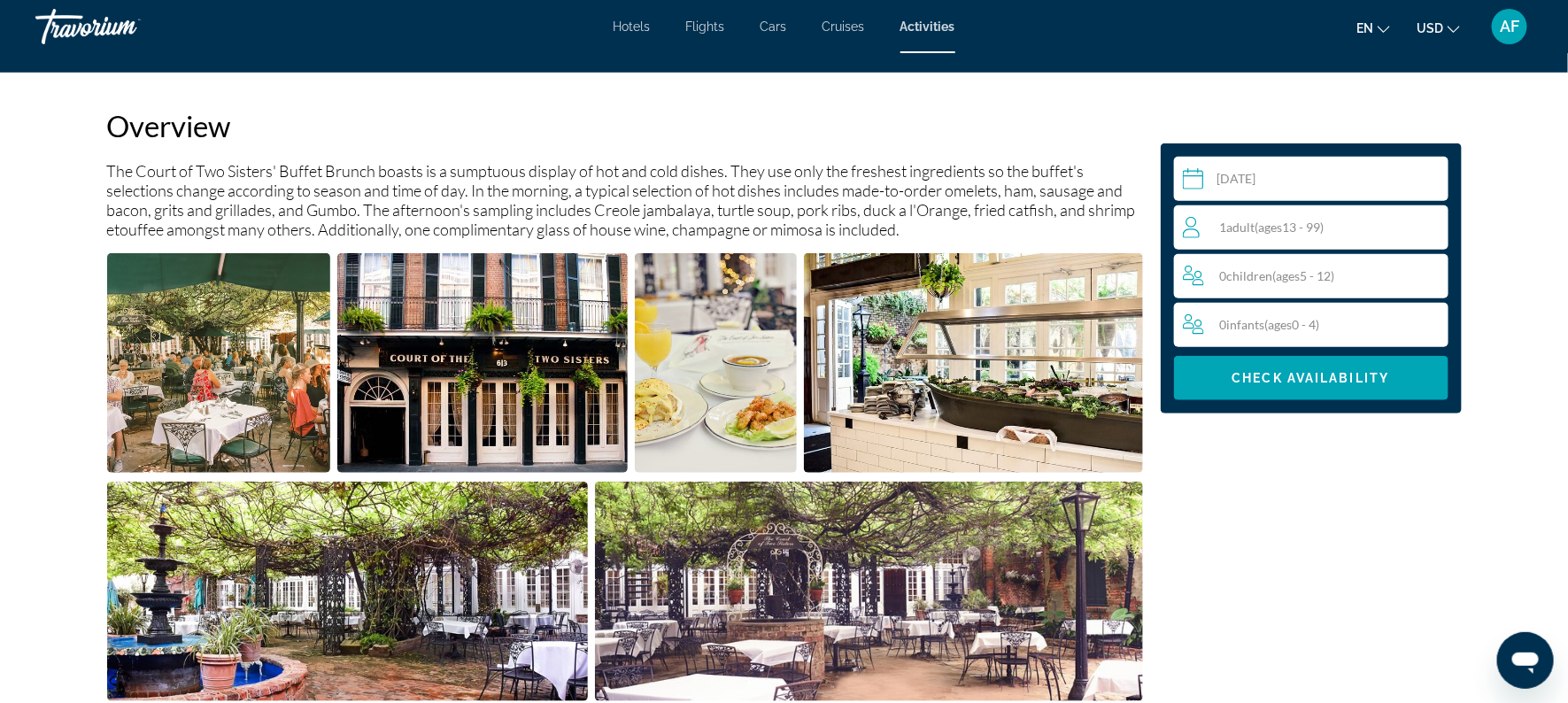
click at [1261, 170] on input "Main content" at bounding box center [1314, 181] width 281 height 50
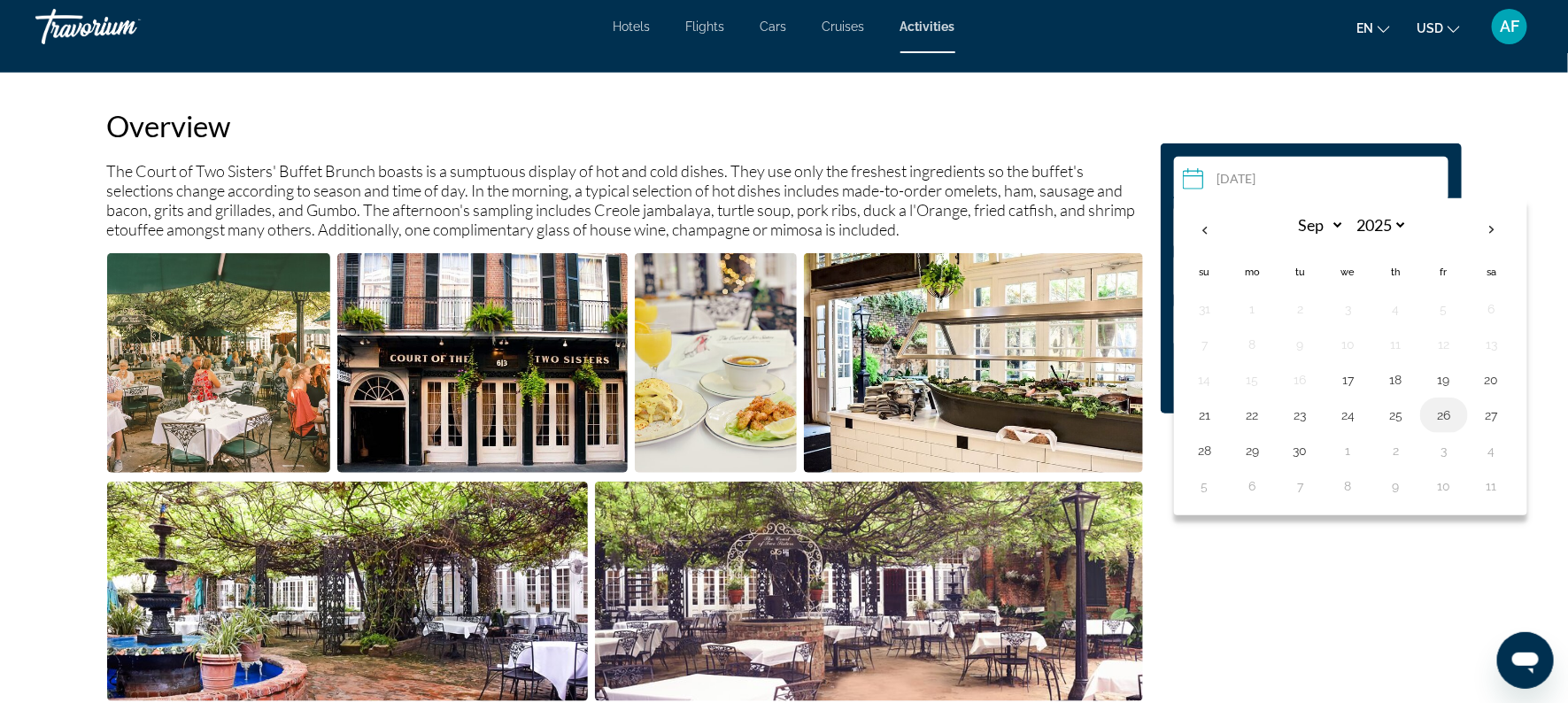
click at [1435, 412] on button "26" at bounding box center [1443, 415] width 29 height 25
type input "**********"
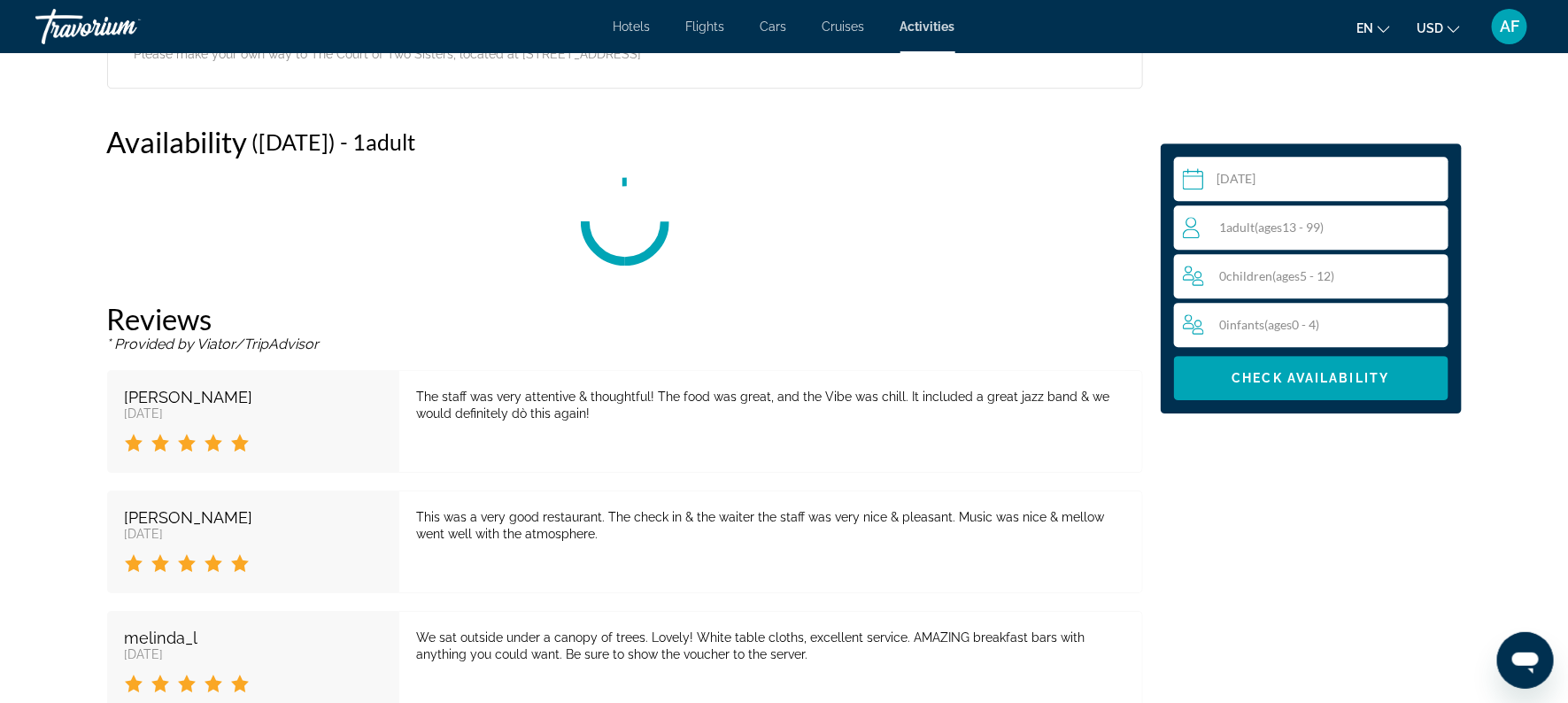
scroll to position [2394, 0]
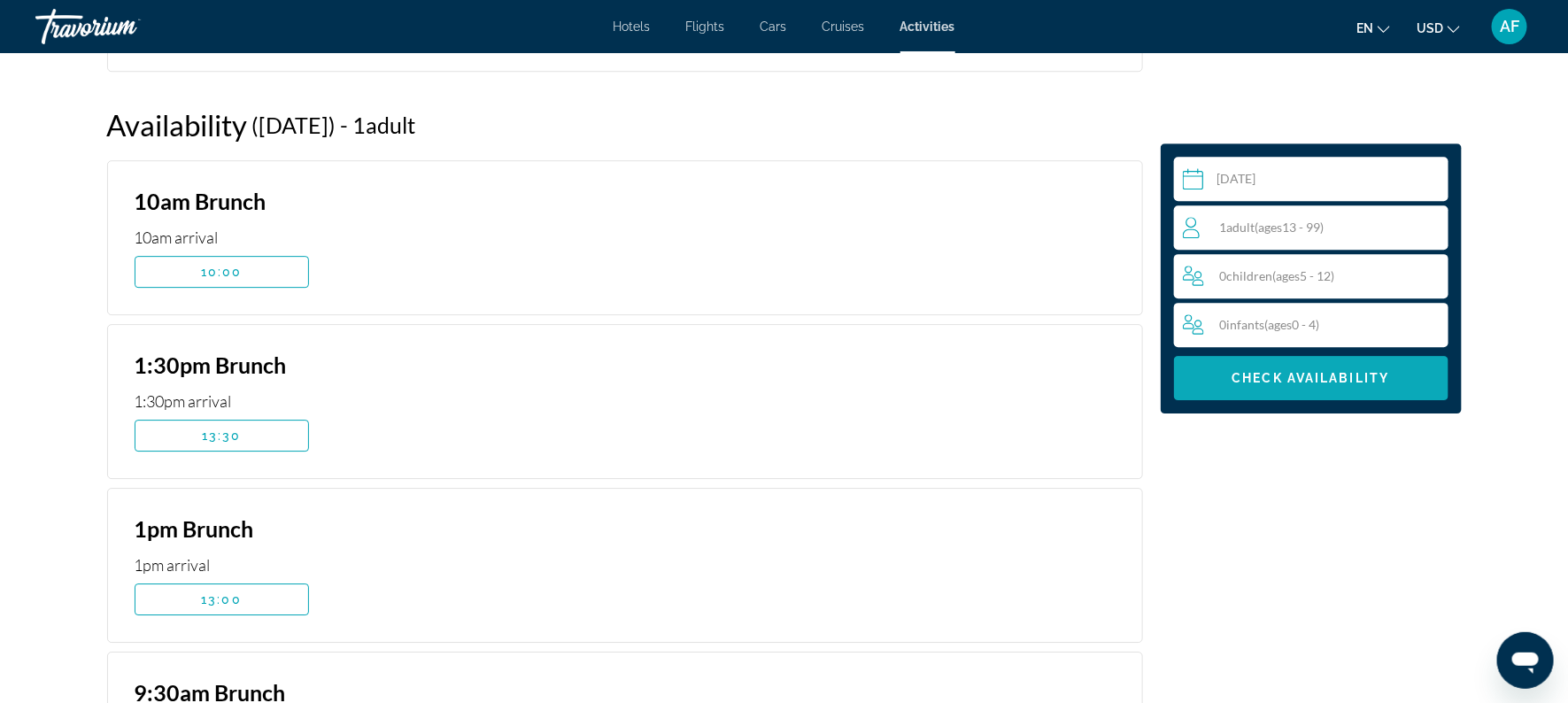
click at [1286, 366] on span "Main content" at bounding box center [1310, 377] width 274 height 43
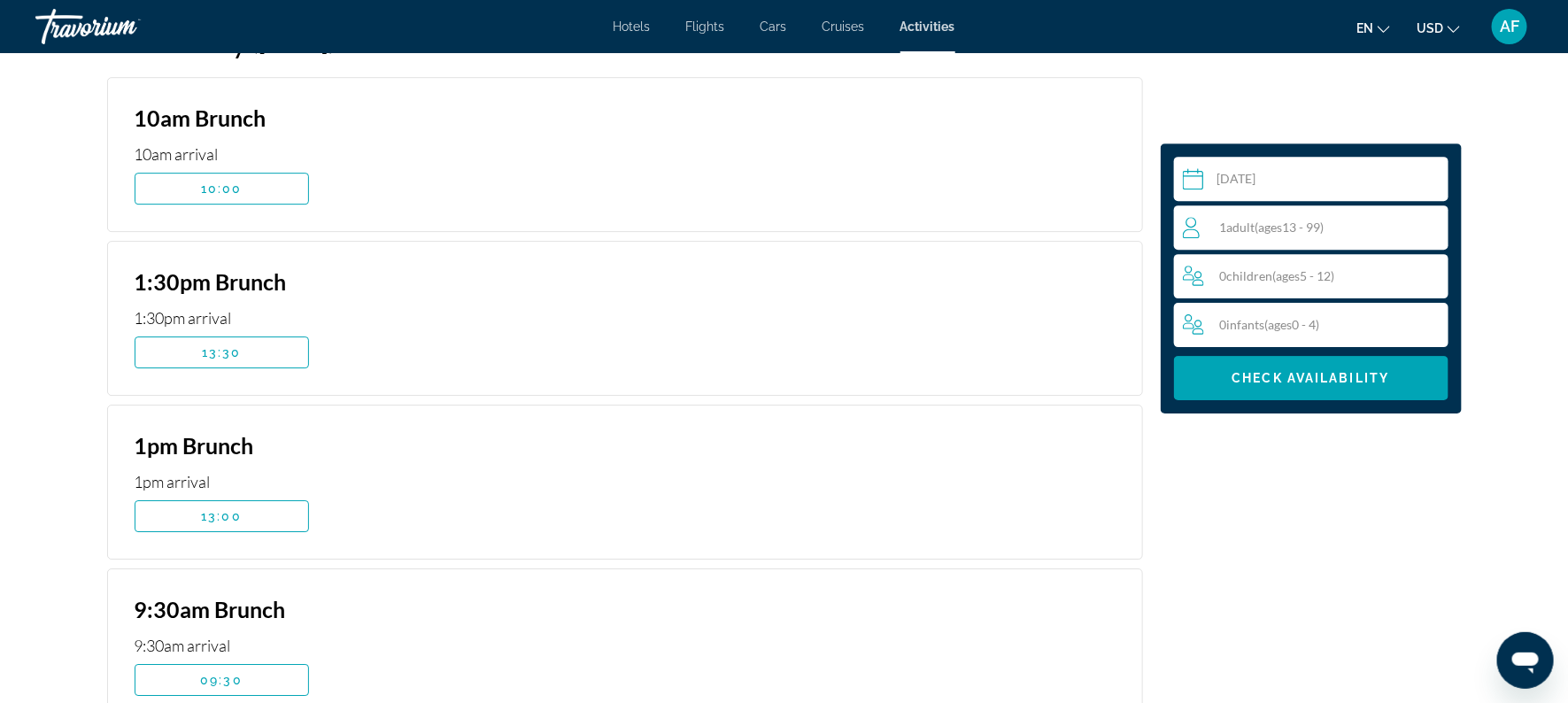
scroll to position [2483, 0]
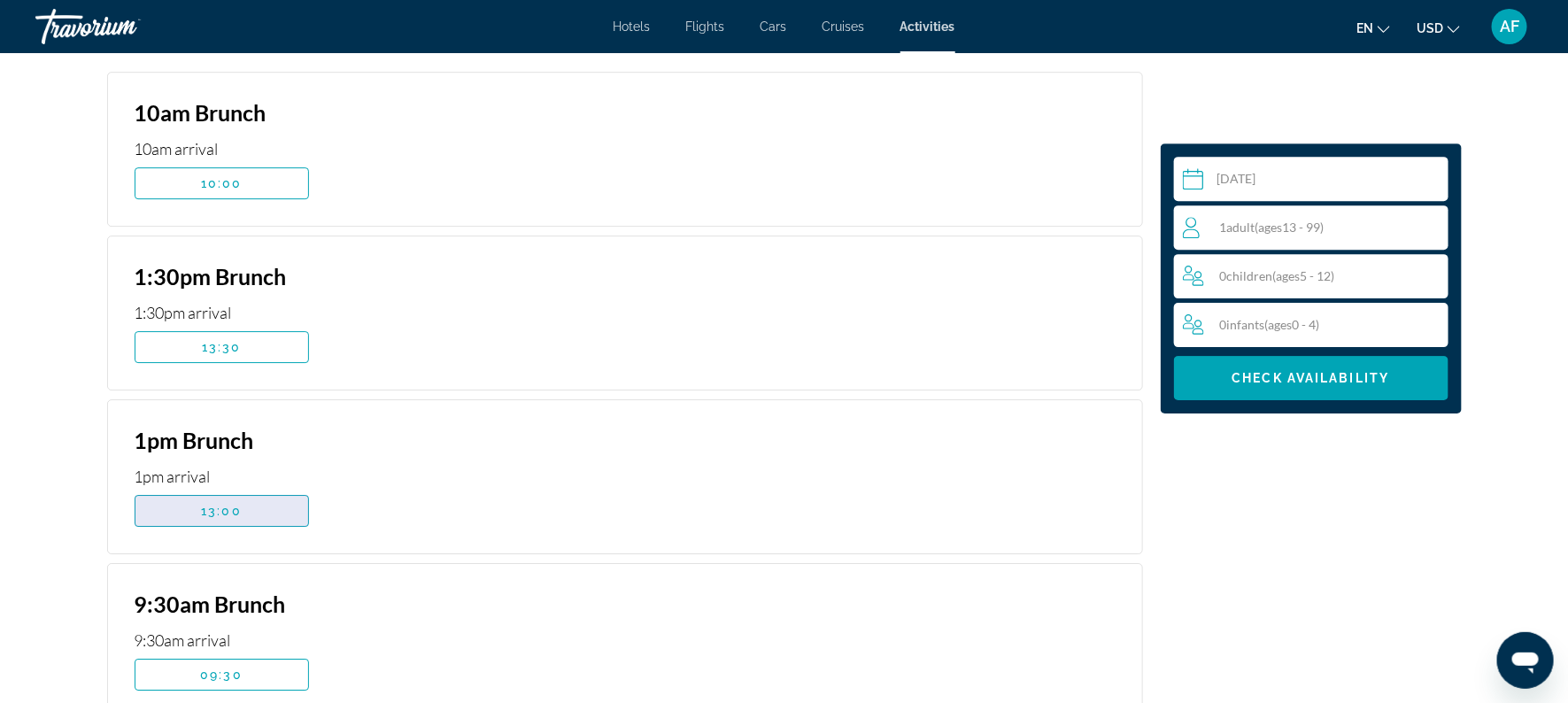
click at [181, 509] on span "Main content" at bounding box center [222, 510] width 172 height 43
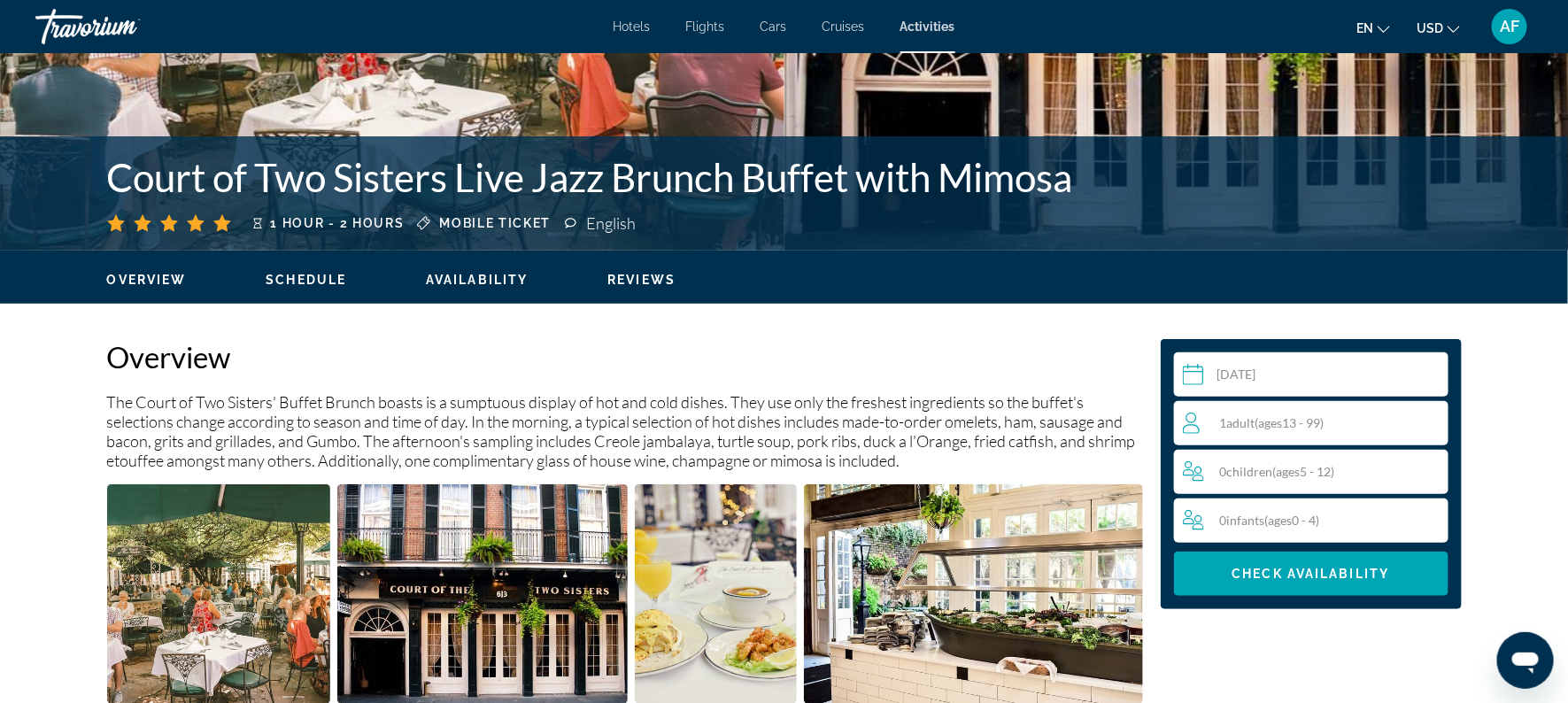
scroll to position [0, 0]
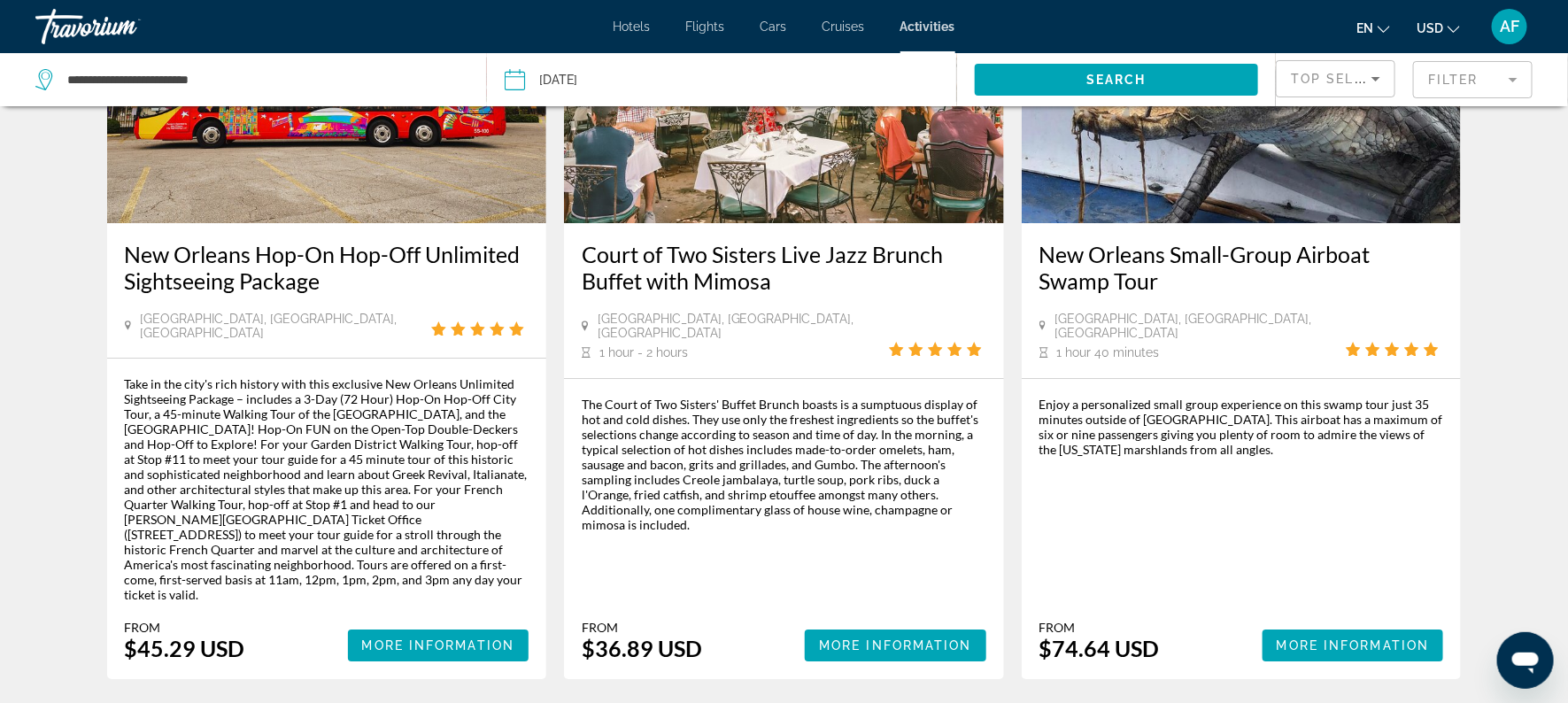
scroll to position [2511, 0]
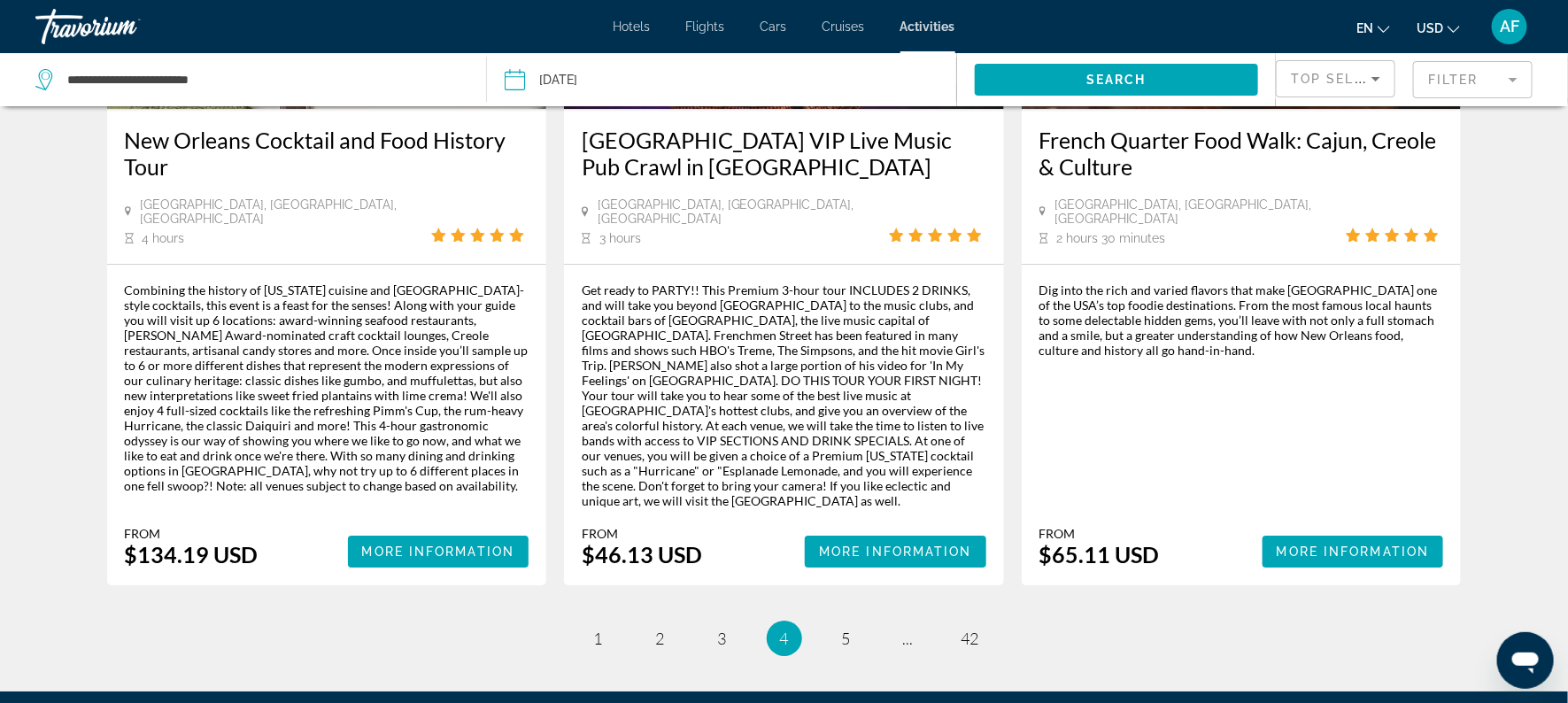
scroll to position [2667, 0]
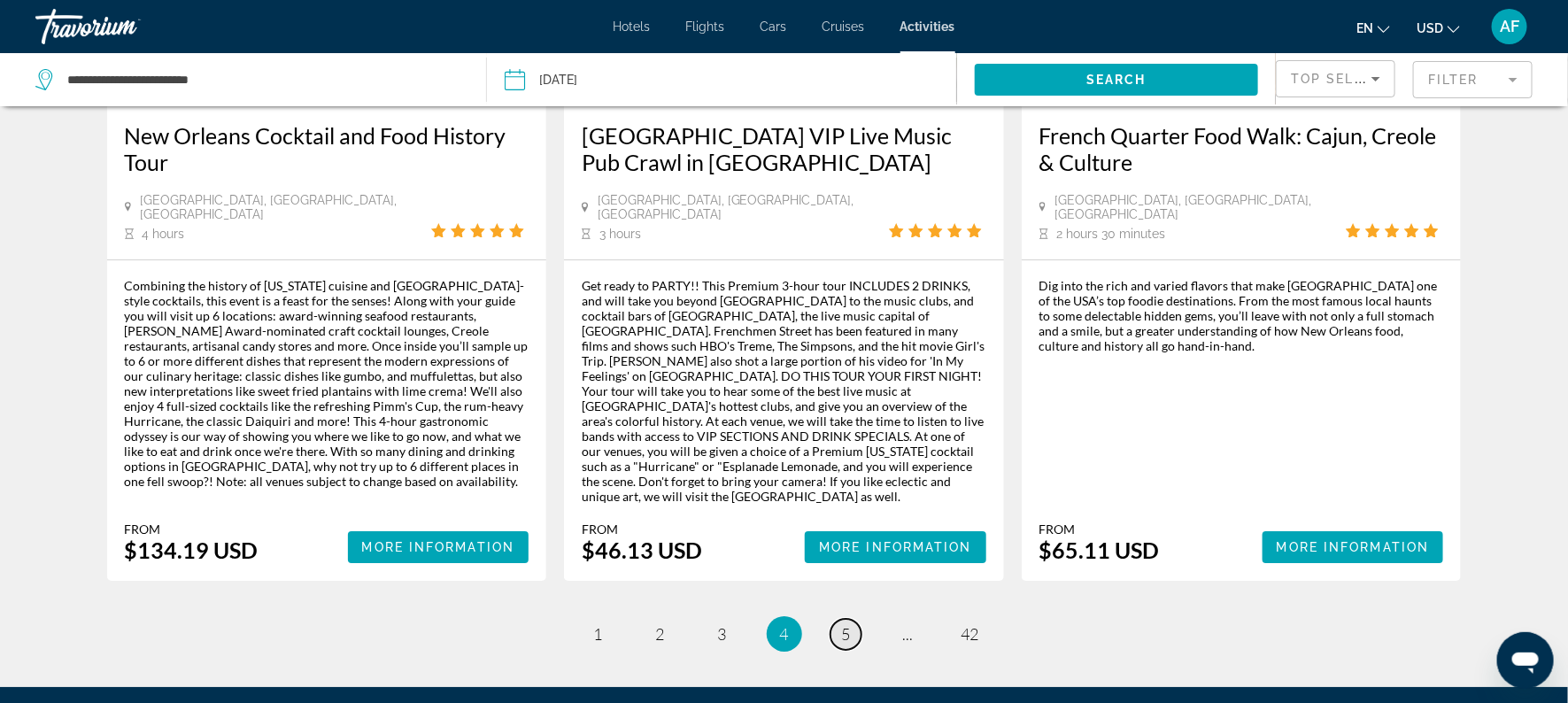
click at [842, 624] on span "5" at bounding box center [846, 634] width 9 height 20
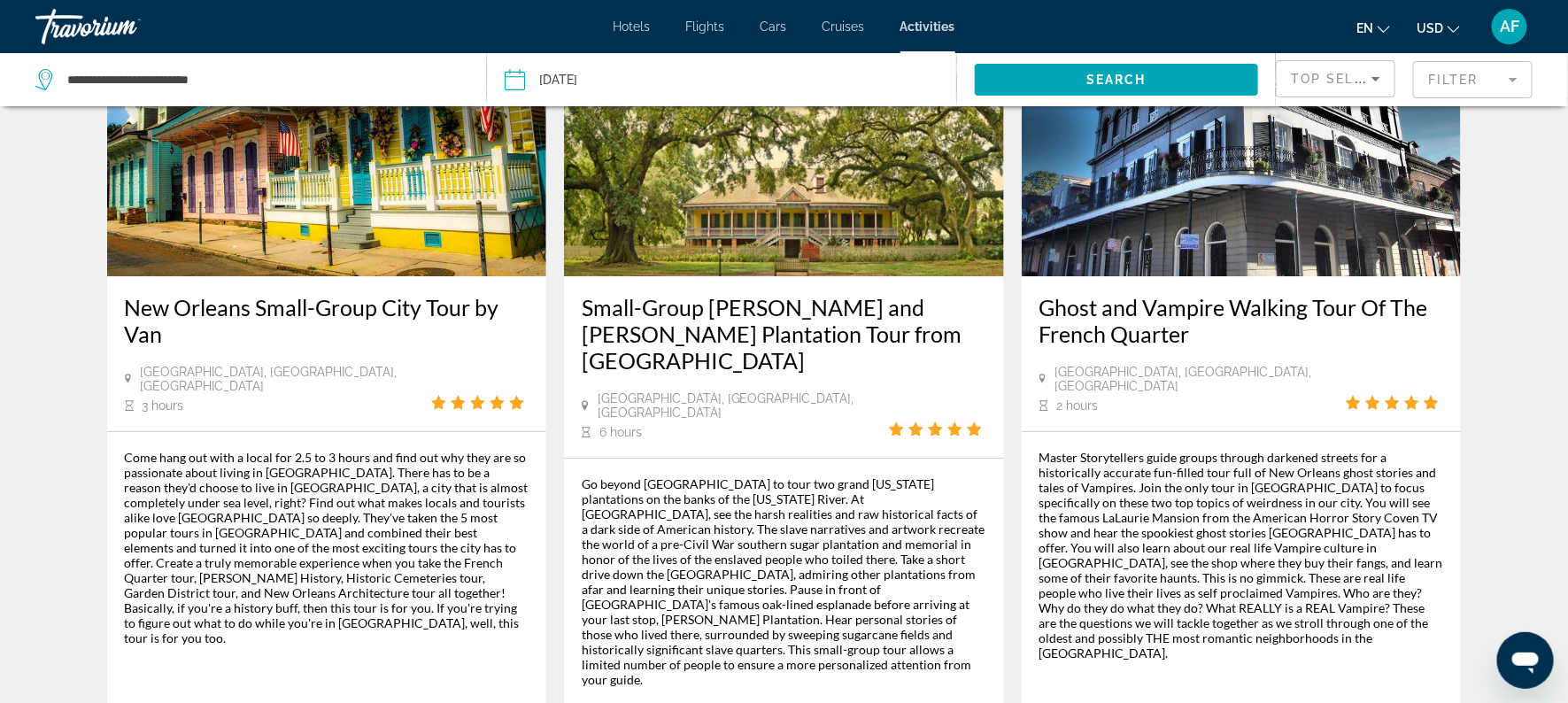
scroll to position [2397, 0]
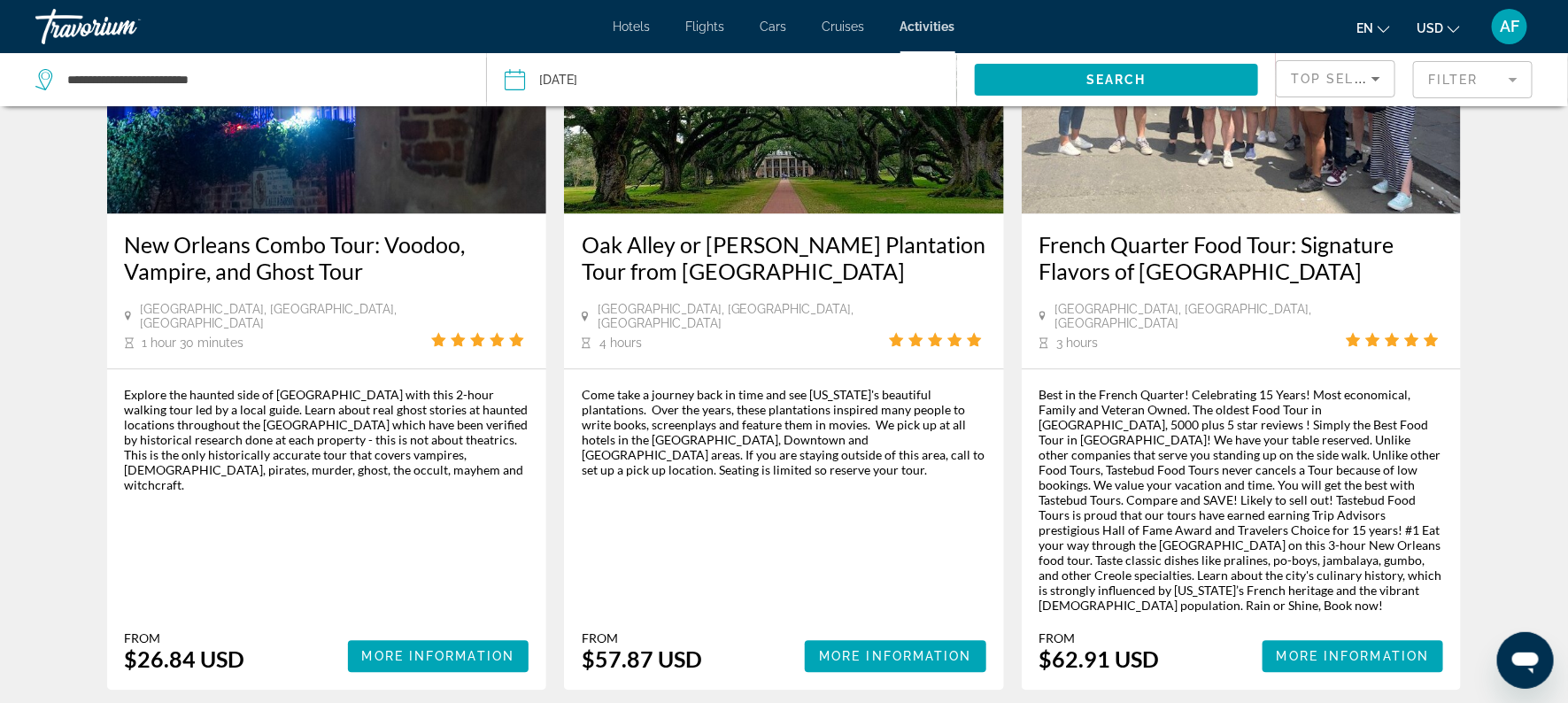
scroll to position [1710, 0]
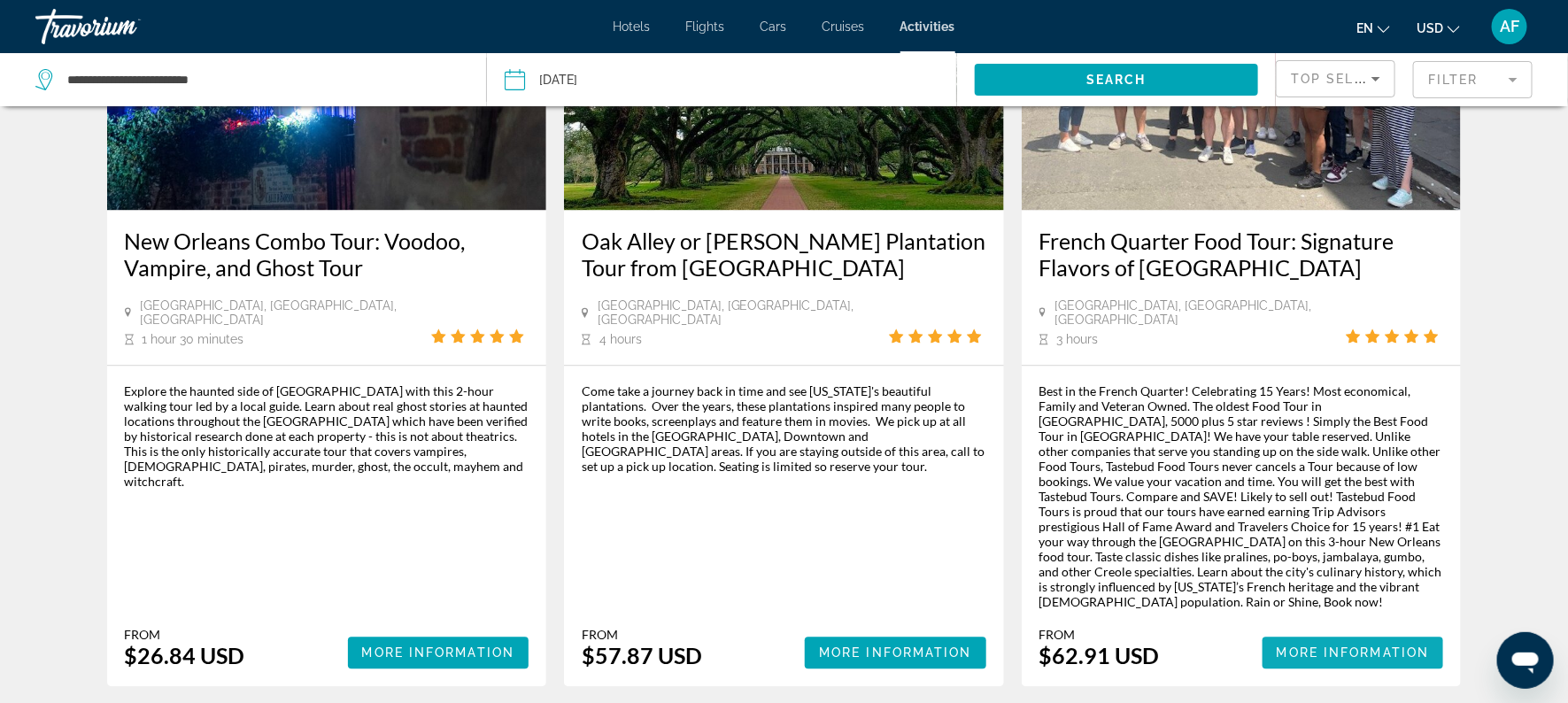
click at [1373, 645] on span "More Information" at bounding box center [1353, 652] width 154 height 14
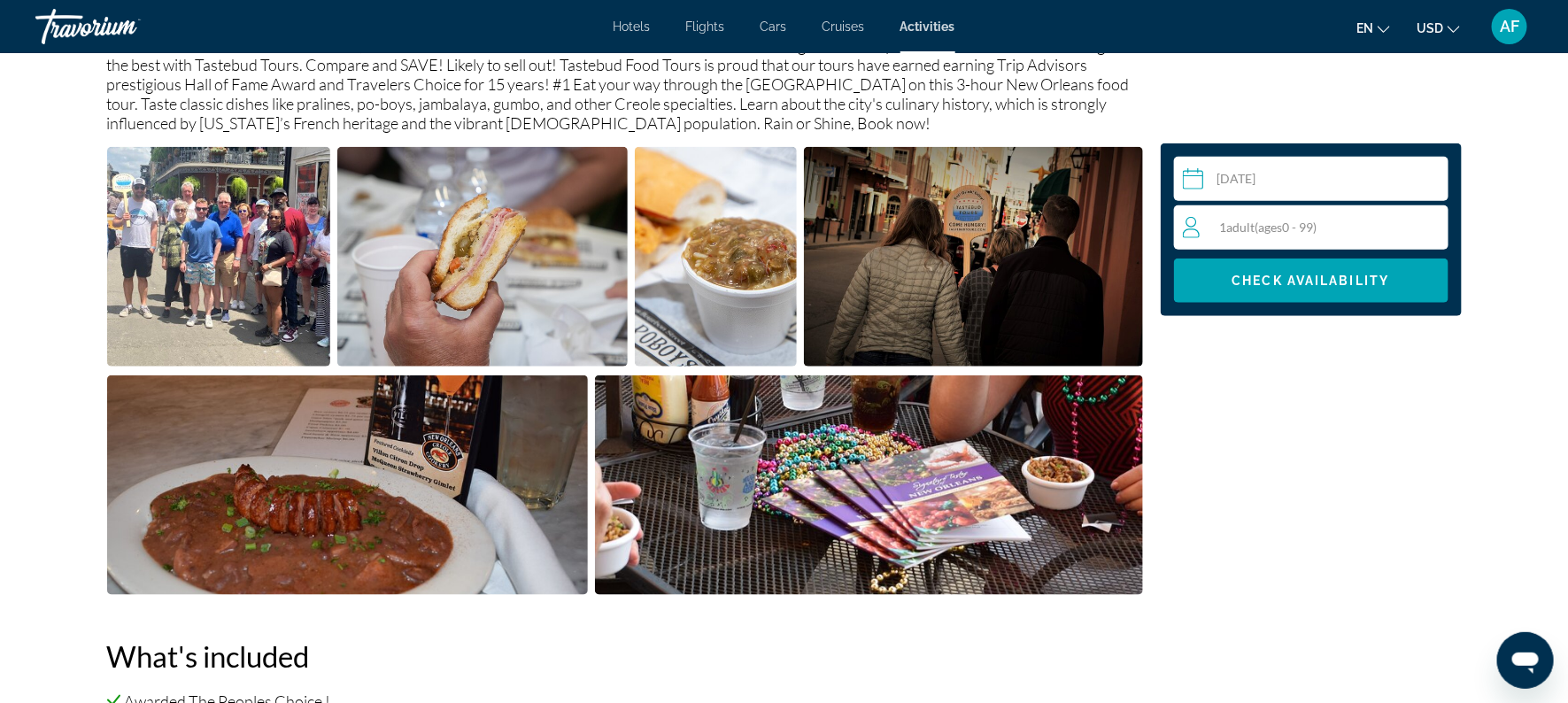
scroll to position [729, 0]
click at [1288, 274] on span "Check Availability" at bounding box center [1310, 280] width 157 height 14
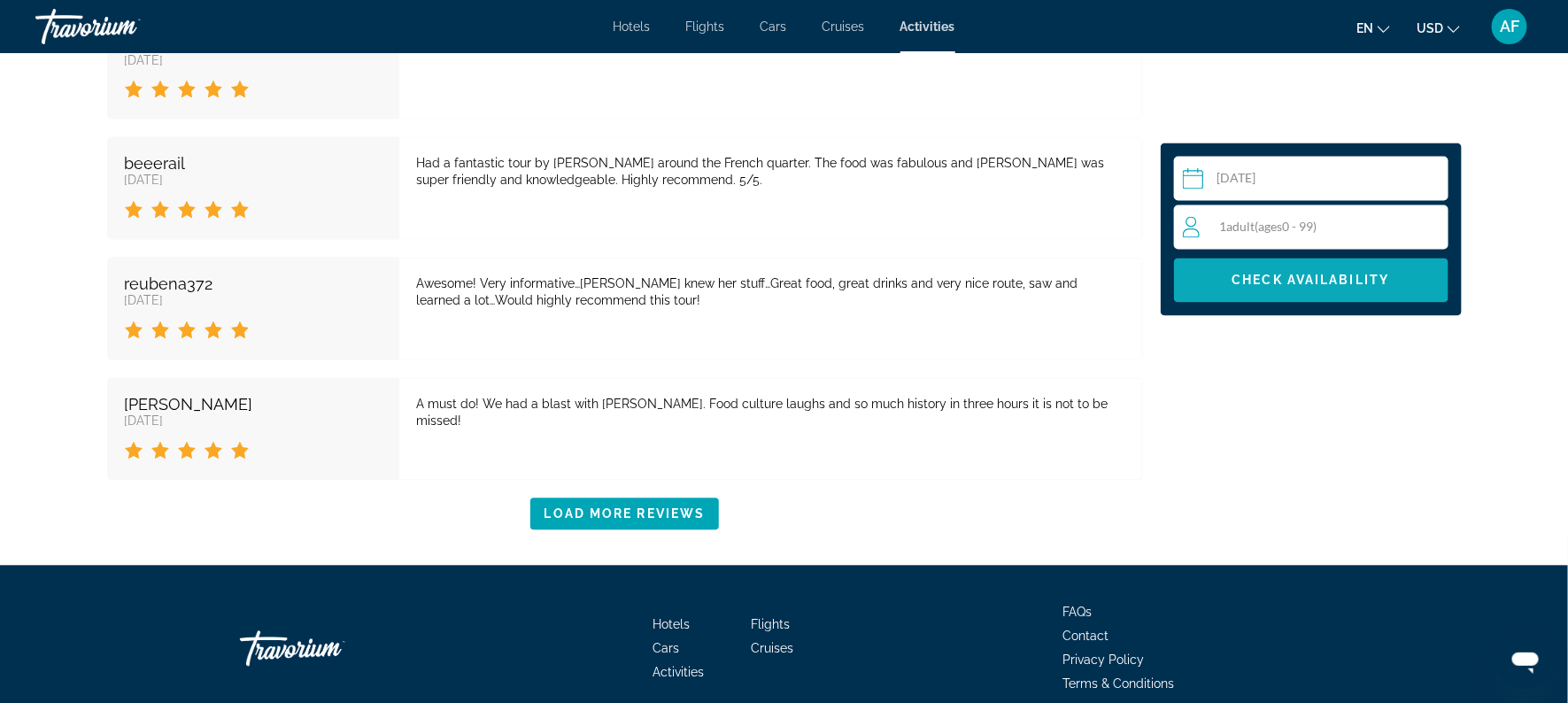
scroll to position [4632, 0]
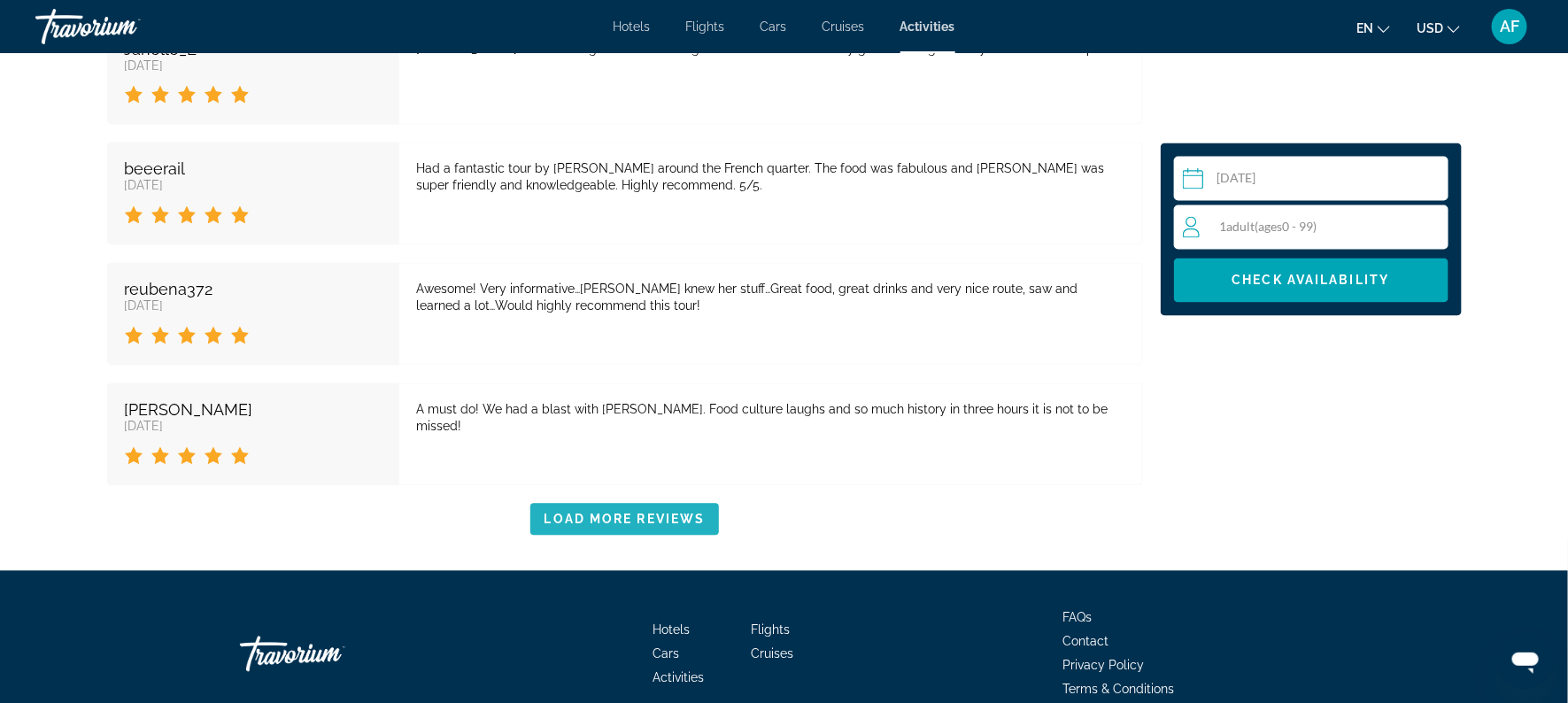
click at [594, 498] on span "Main content" at bounding box center [624, 519] width 189 height 43
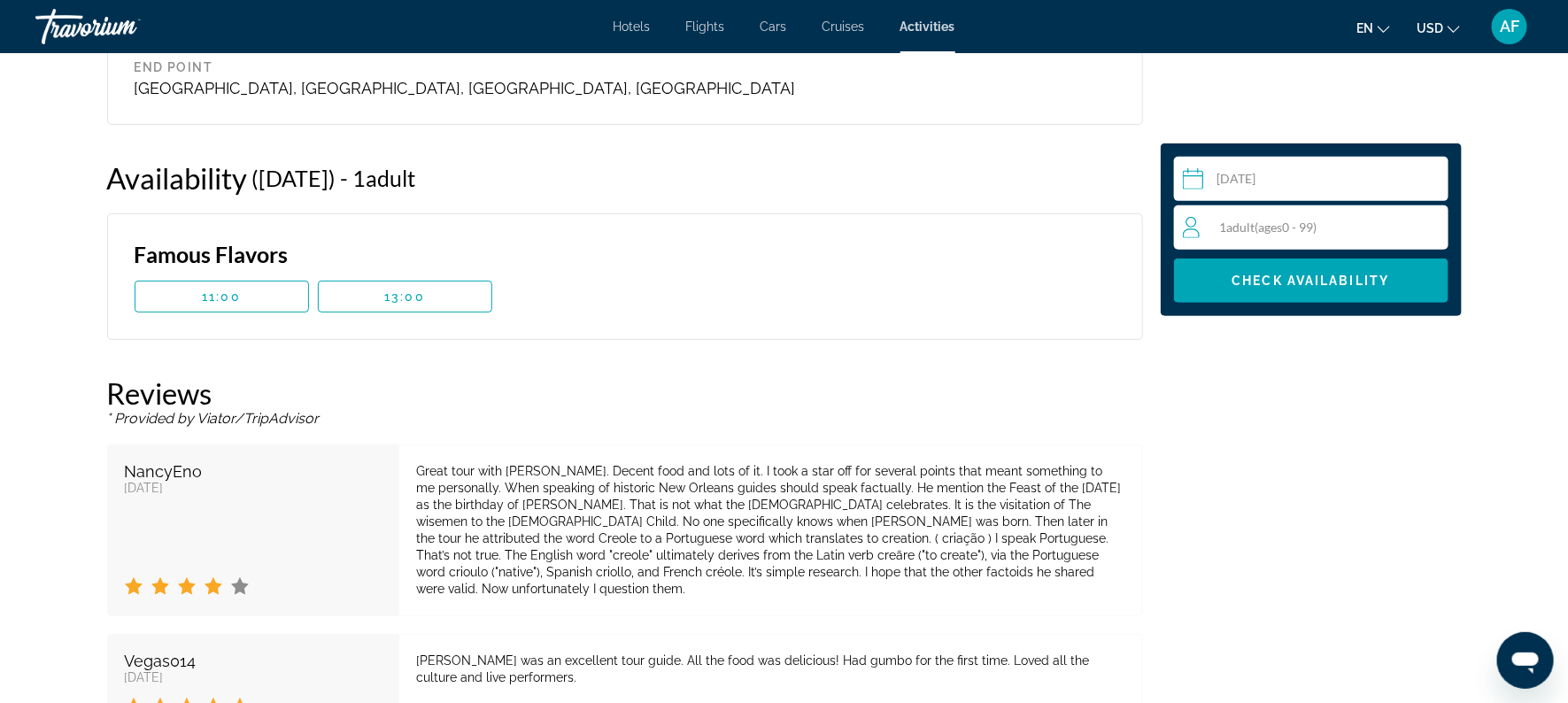
scroll to position [3405, 0]
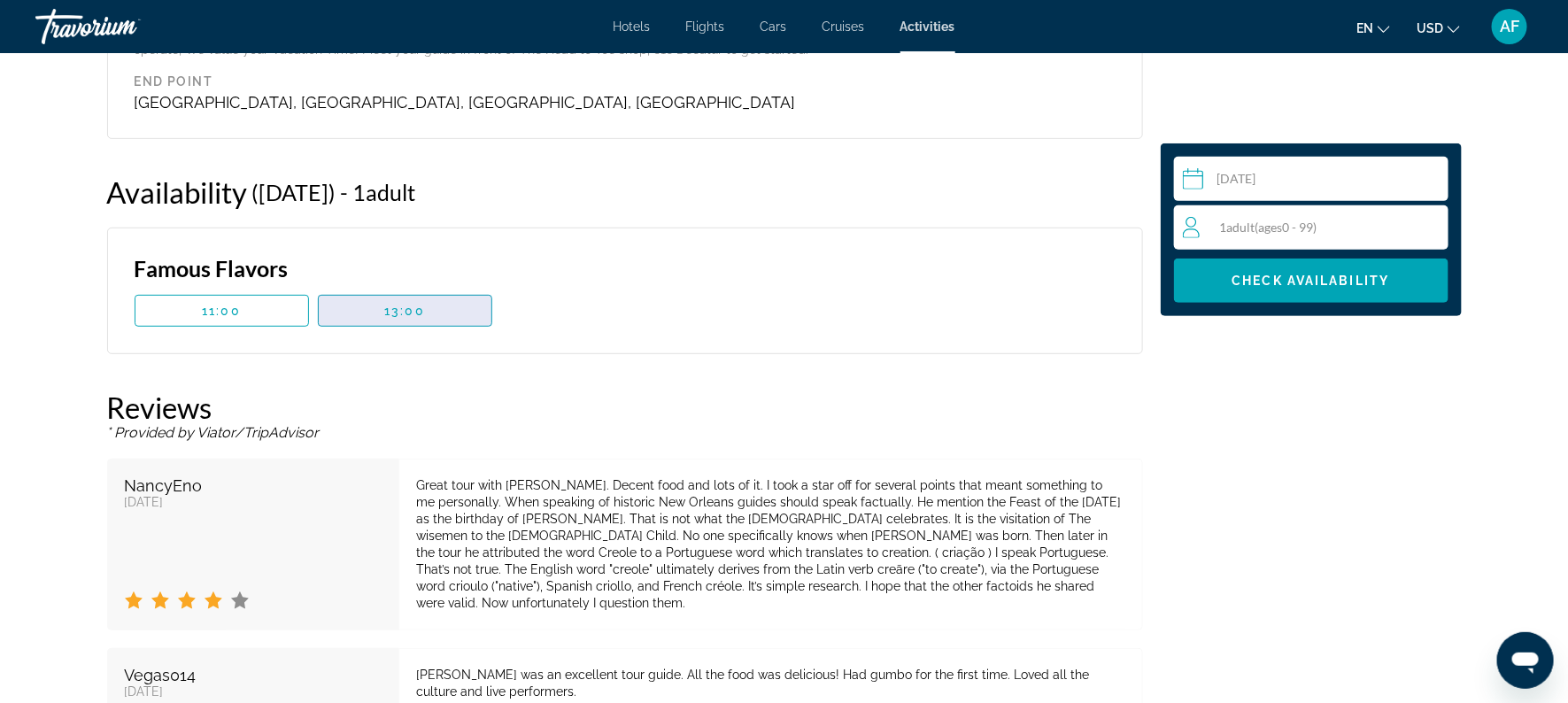
click at [384, 304] on span "13:00" at bounding box center [404, 311] width 41 height 14
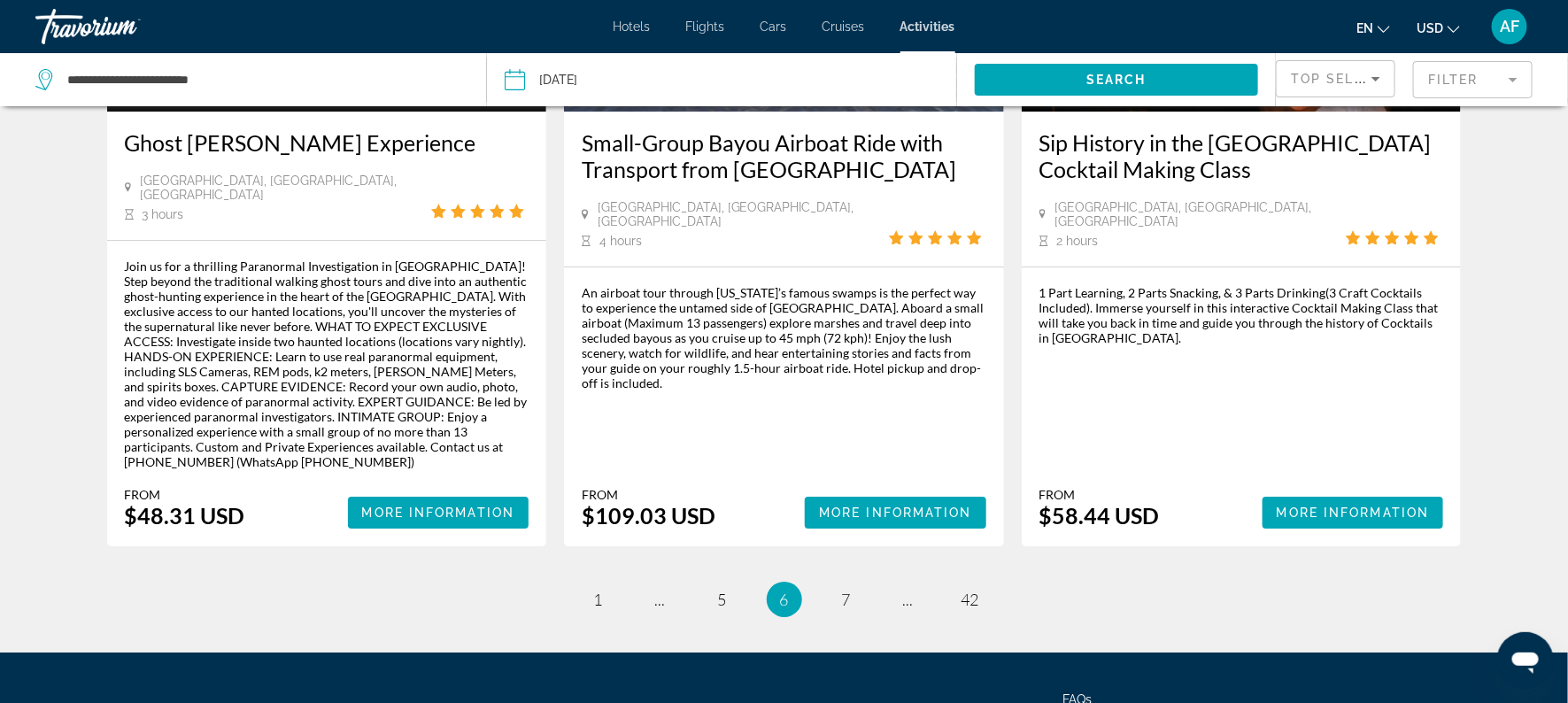
scroll to position [2616, 0]
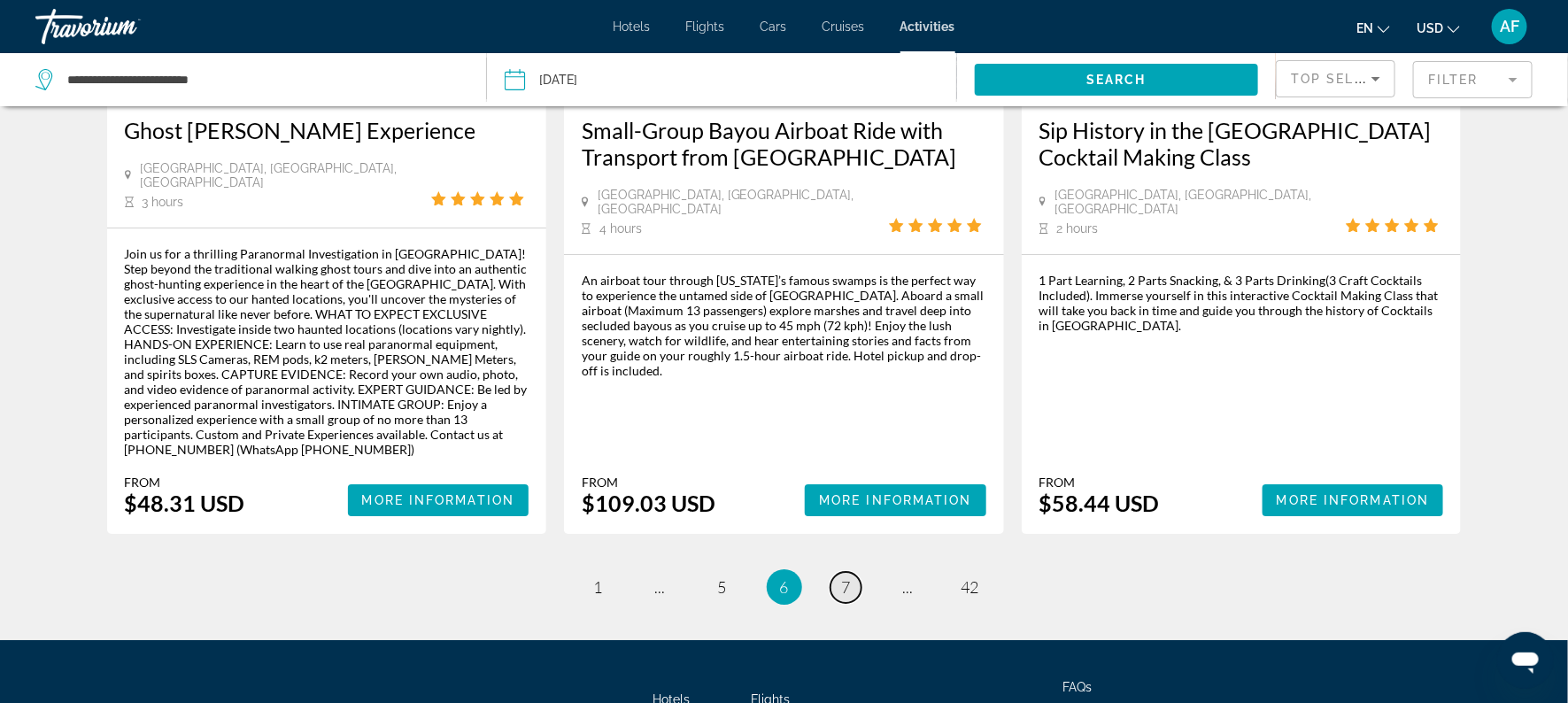
click at [852, 571] on link "page 7" at bounding box center [845, 586] width 31 height 31
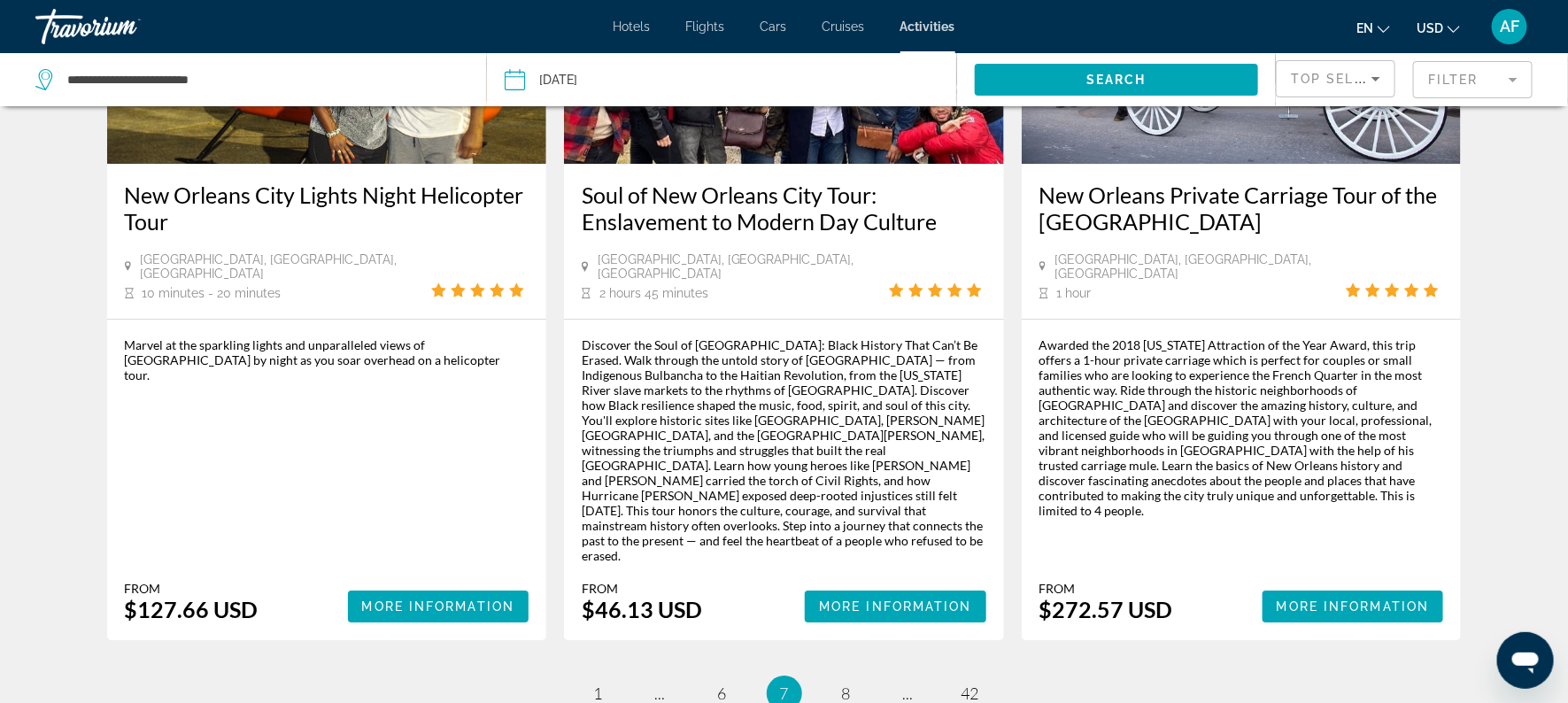
scroll to position [2504, 0]
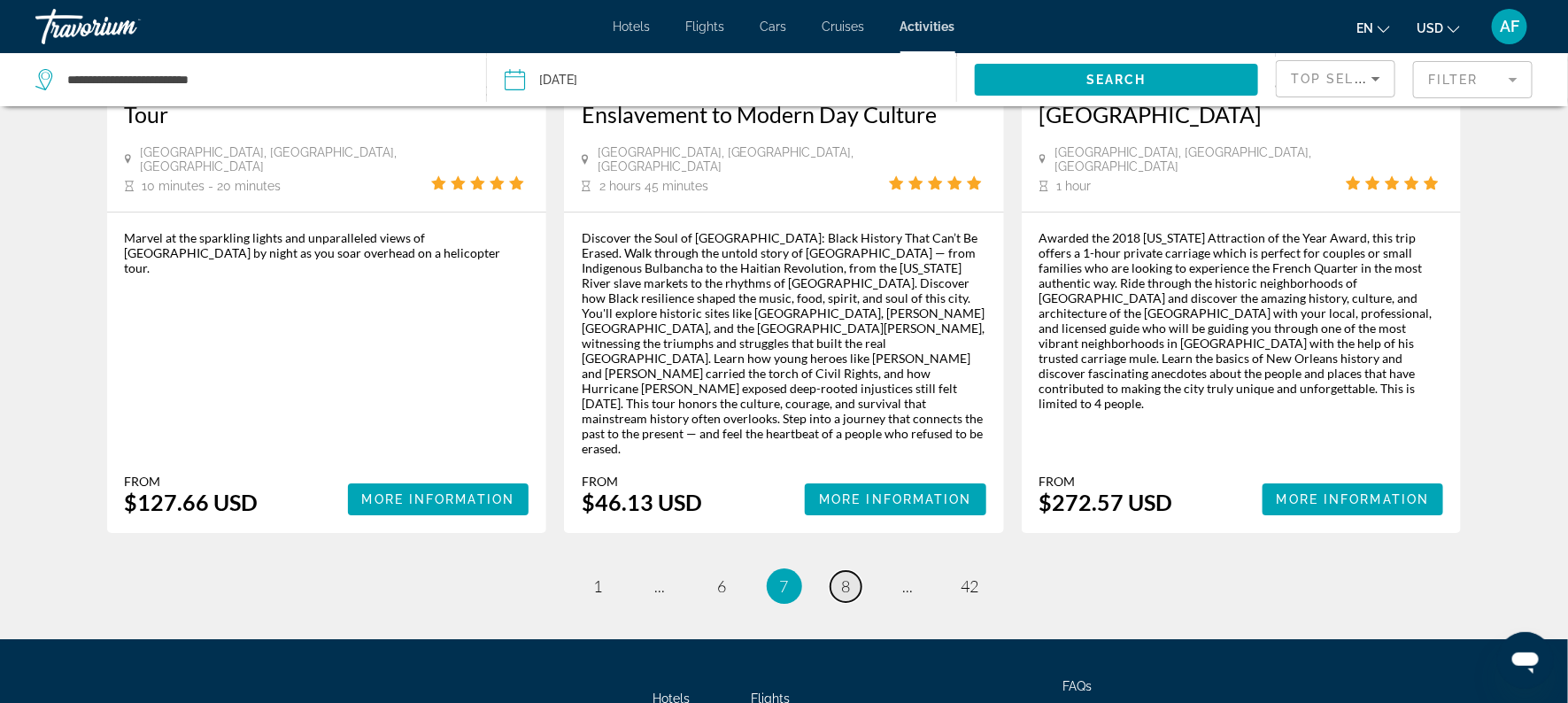
click at [842, 570] on link "page 8" at bounding box center [845, 585] width 31 height 31
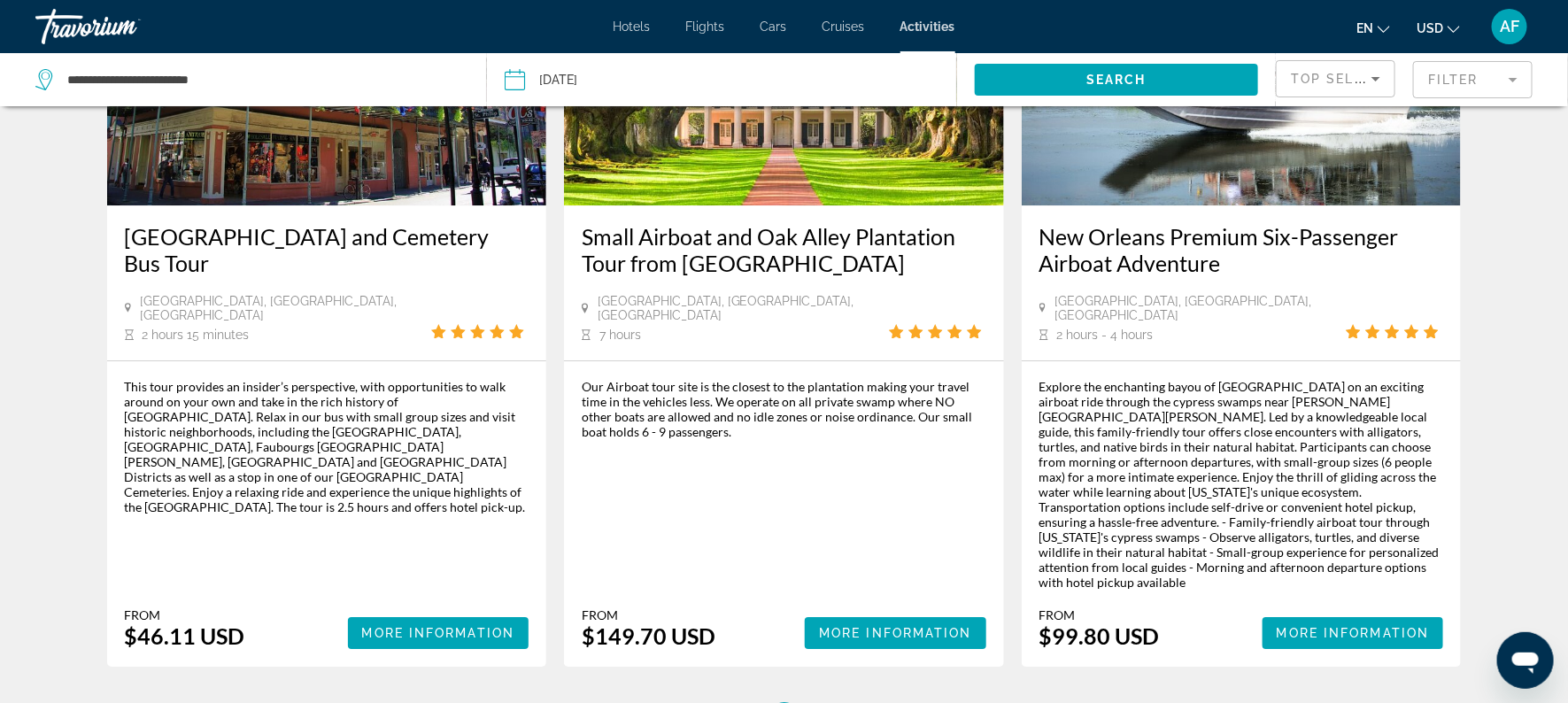
scroll to position [2438, 0]
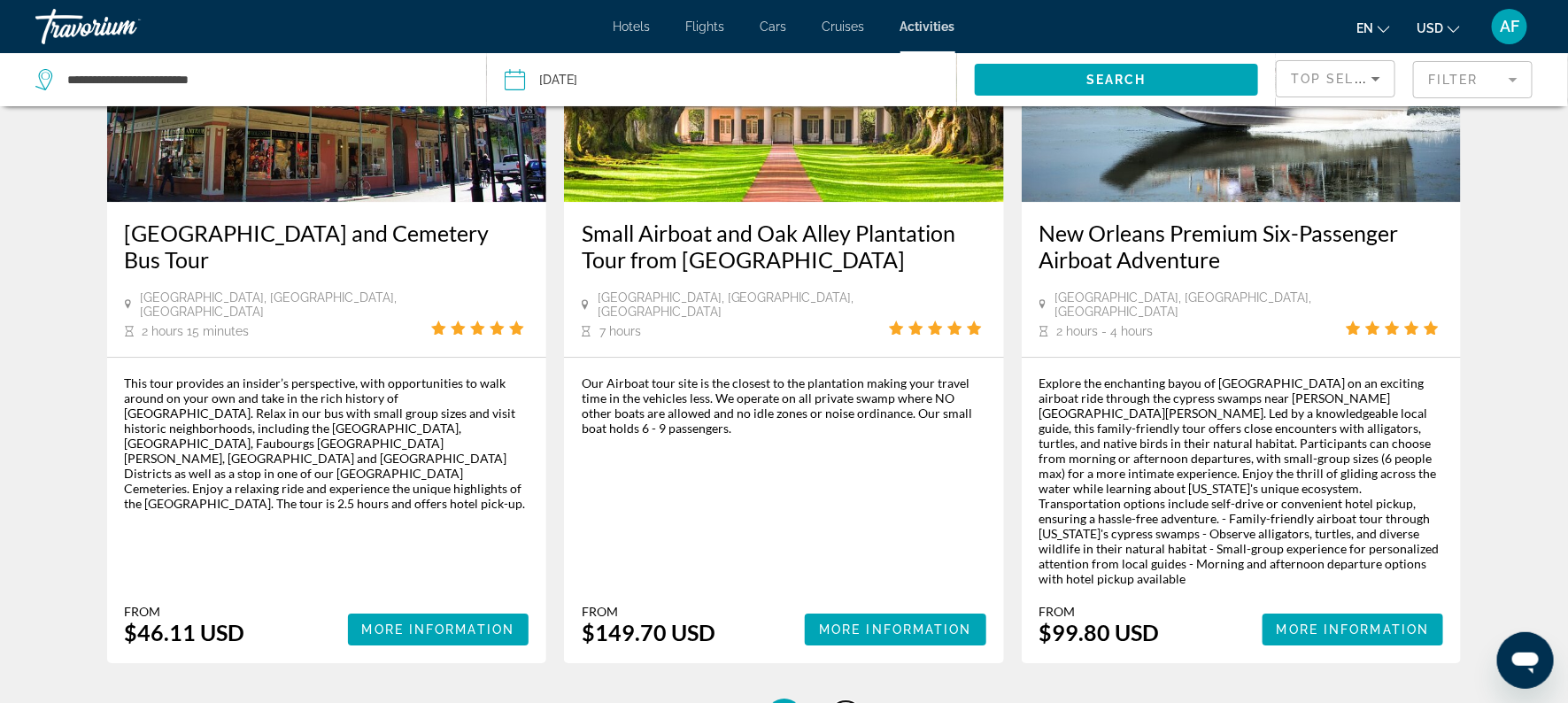
click at [858, 701] on link "page 9" at bounding box center [845, 716] width 31 height 31
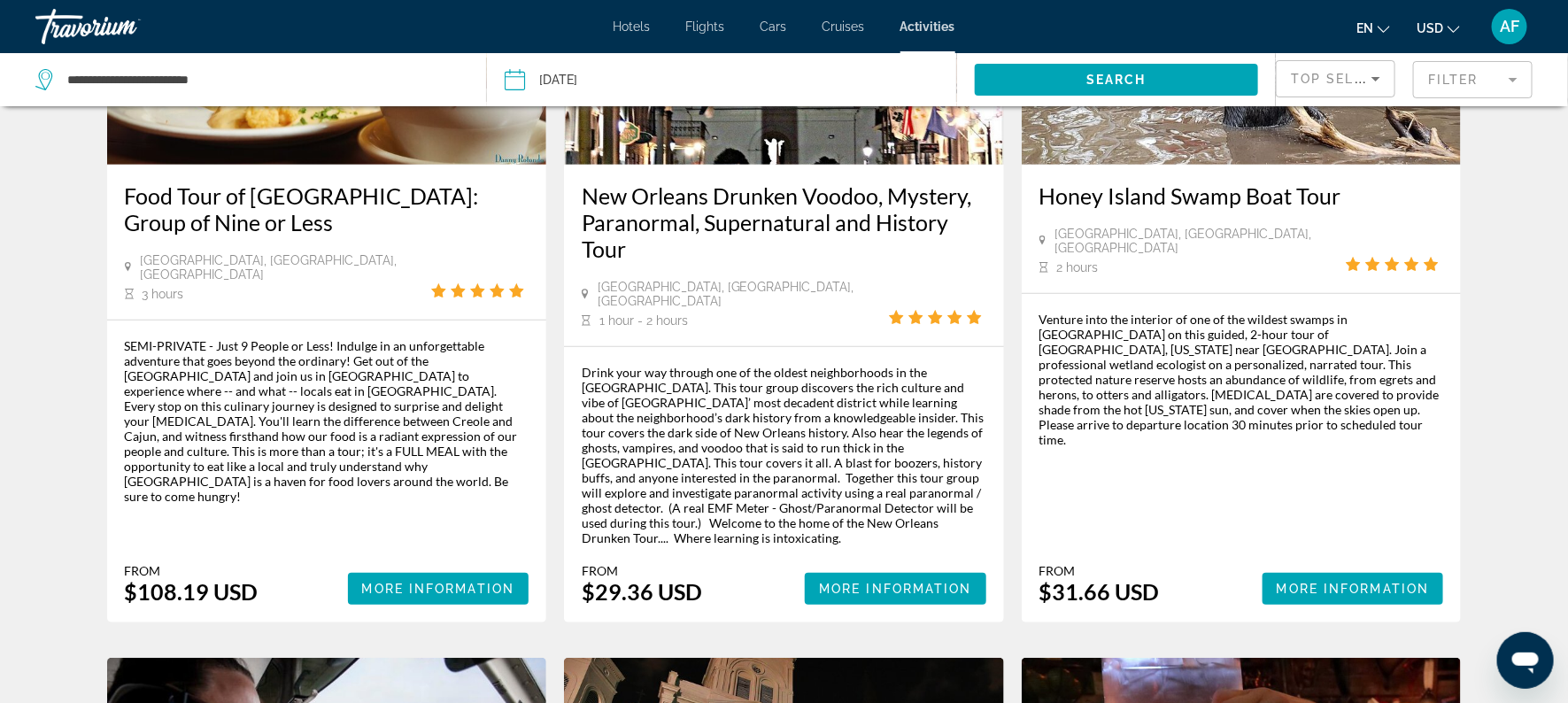
scroll to position [291, 0]
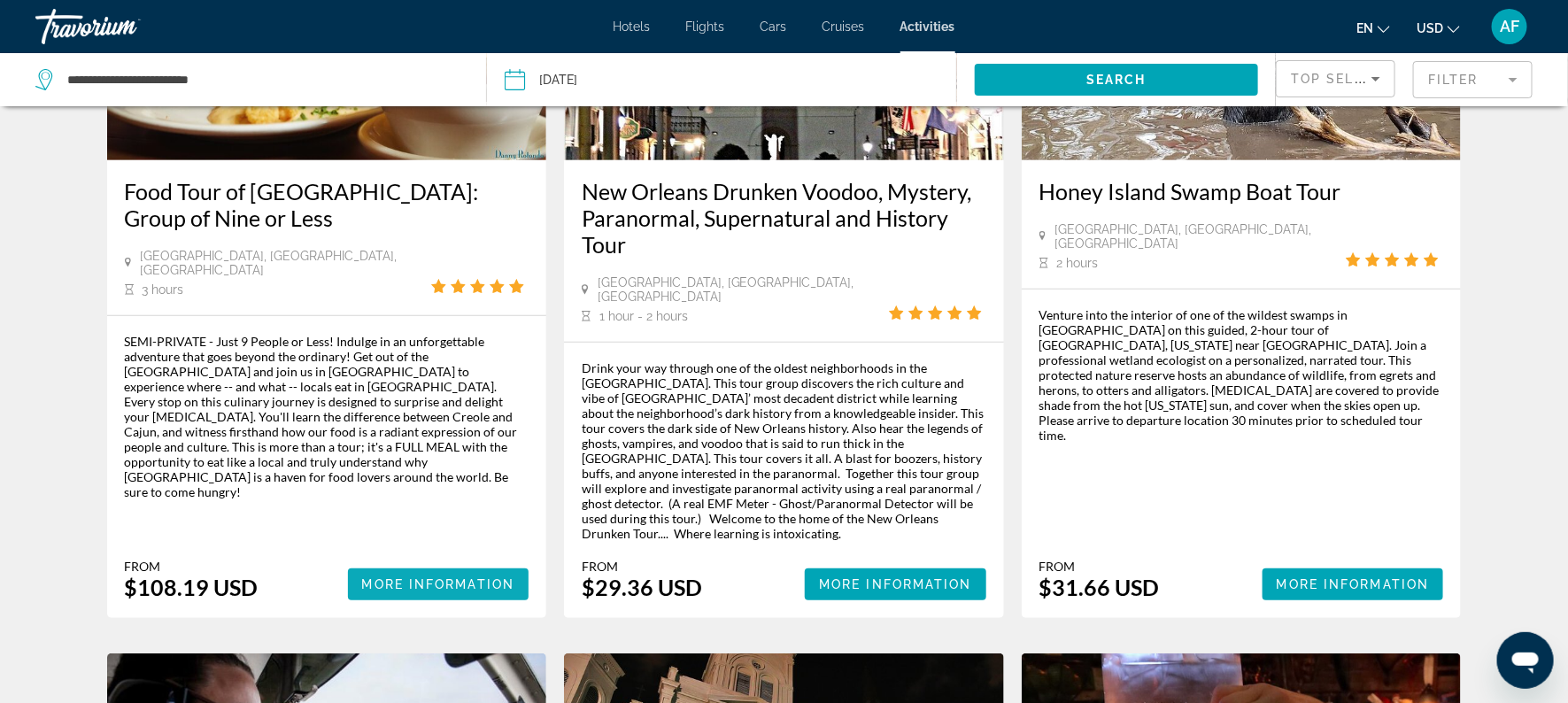
click at [412, 562] on span "Main content" at bounding box center [438, 583] width 181 height 43
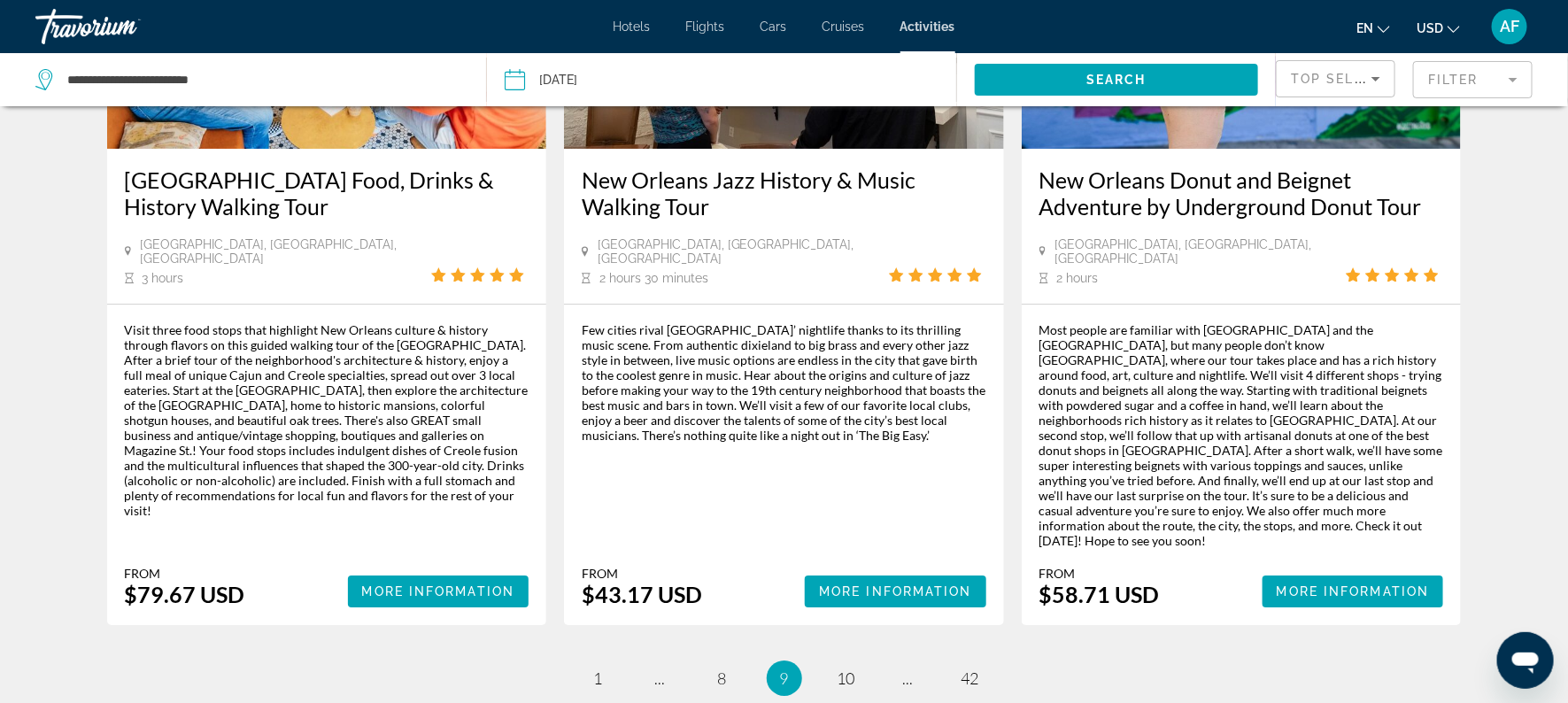
scroll to position [2651, 0]
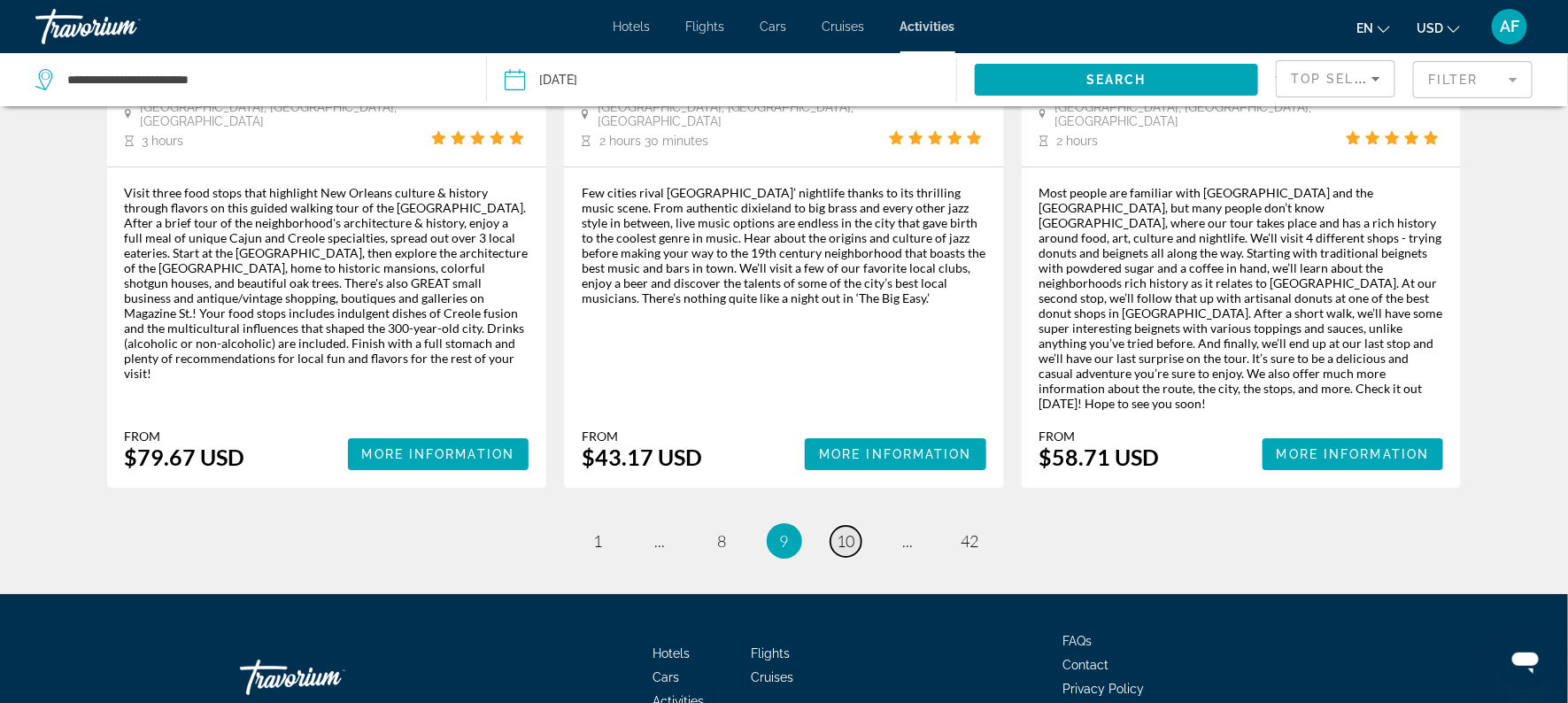
click at [842, 531] on span "10" at bounding box center [846, 541] width 18 height 20
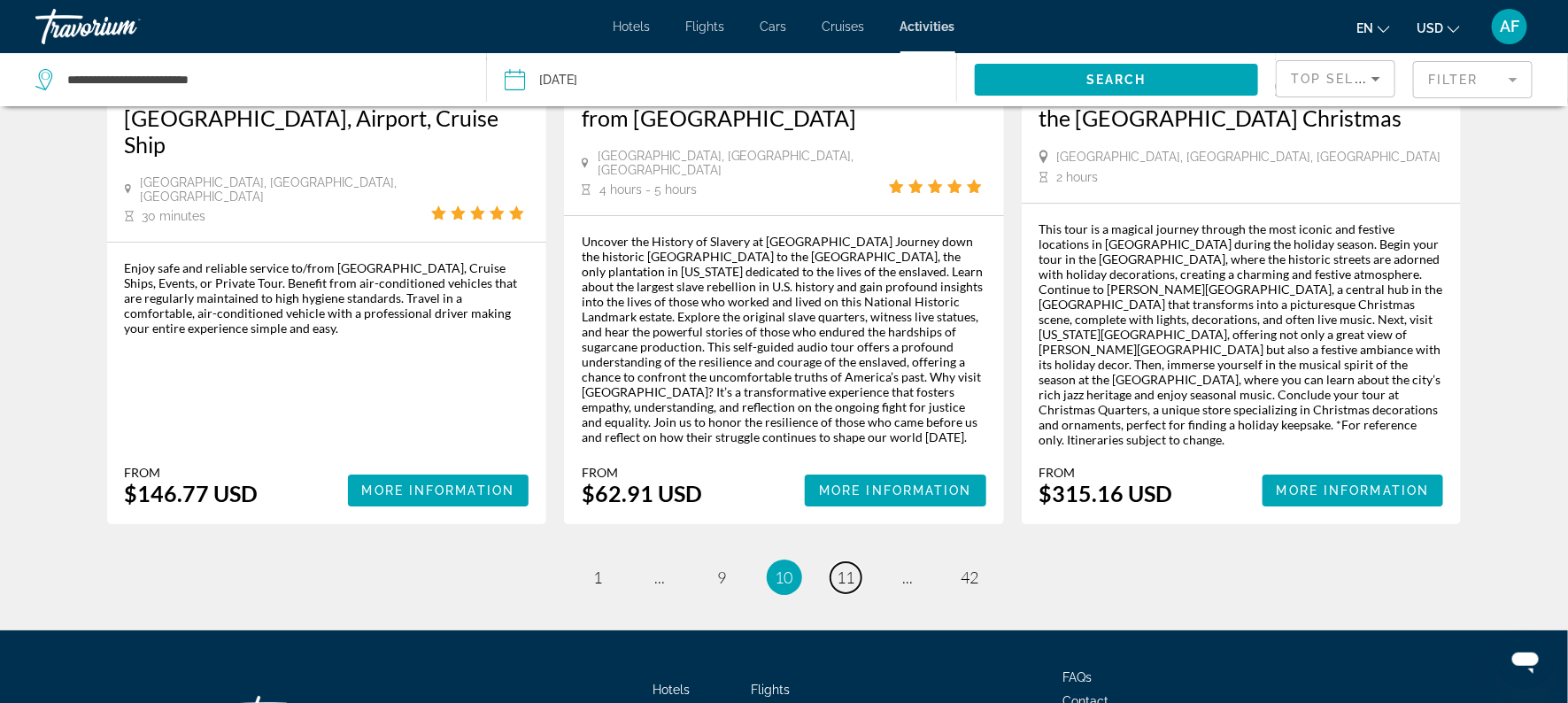
scroll to position [2772, 0]
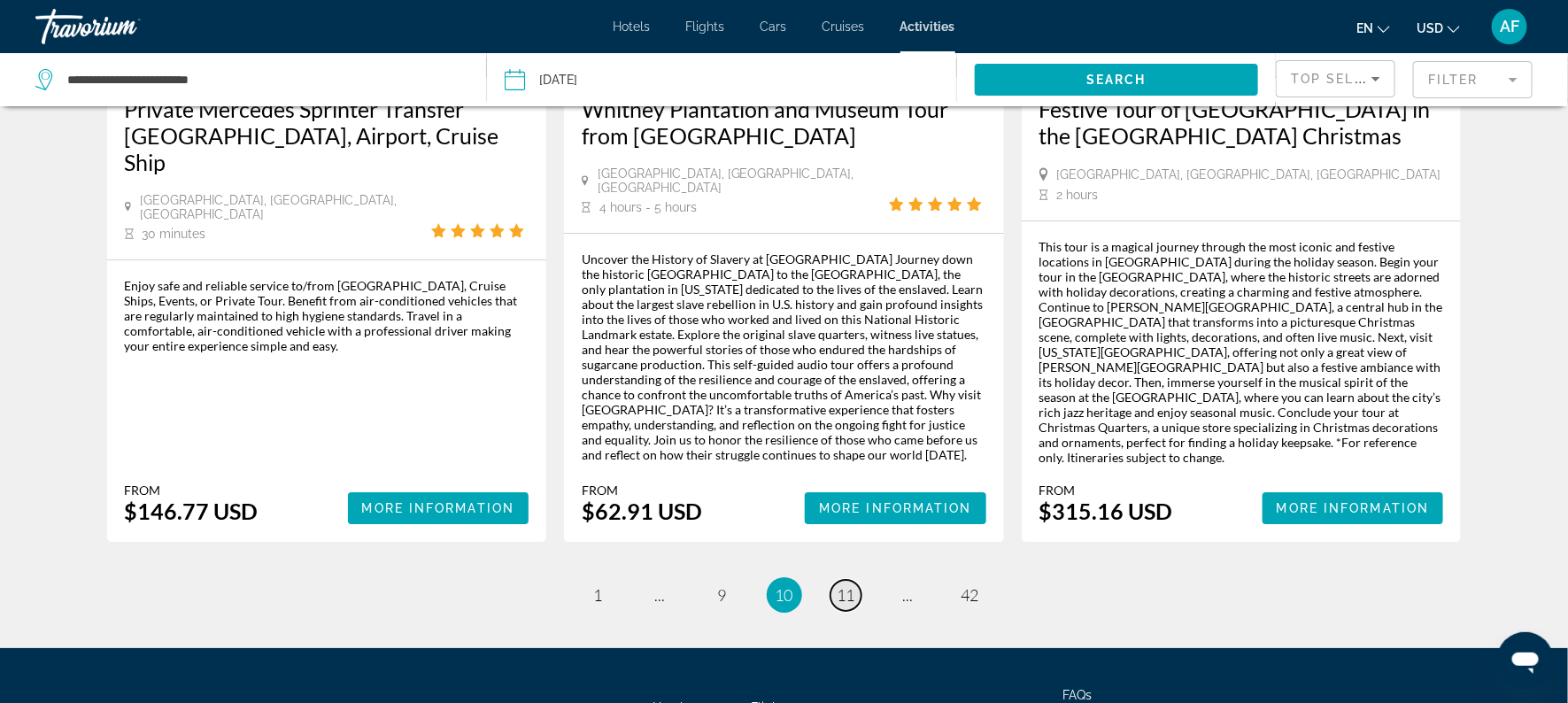
click at [837, 585] on span "11" at bounding box center [846, 595] width 18 height 20
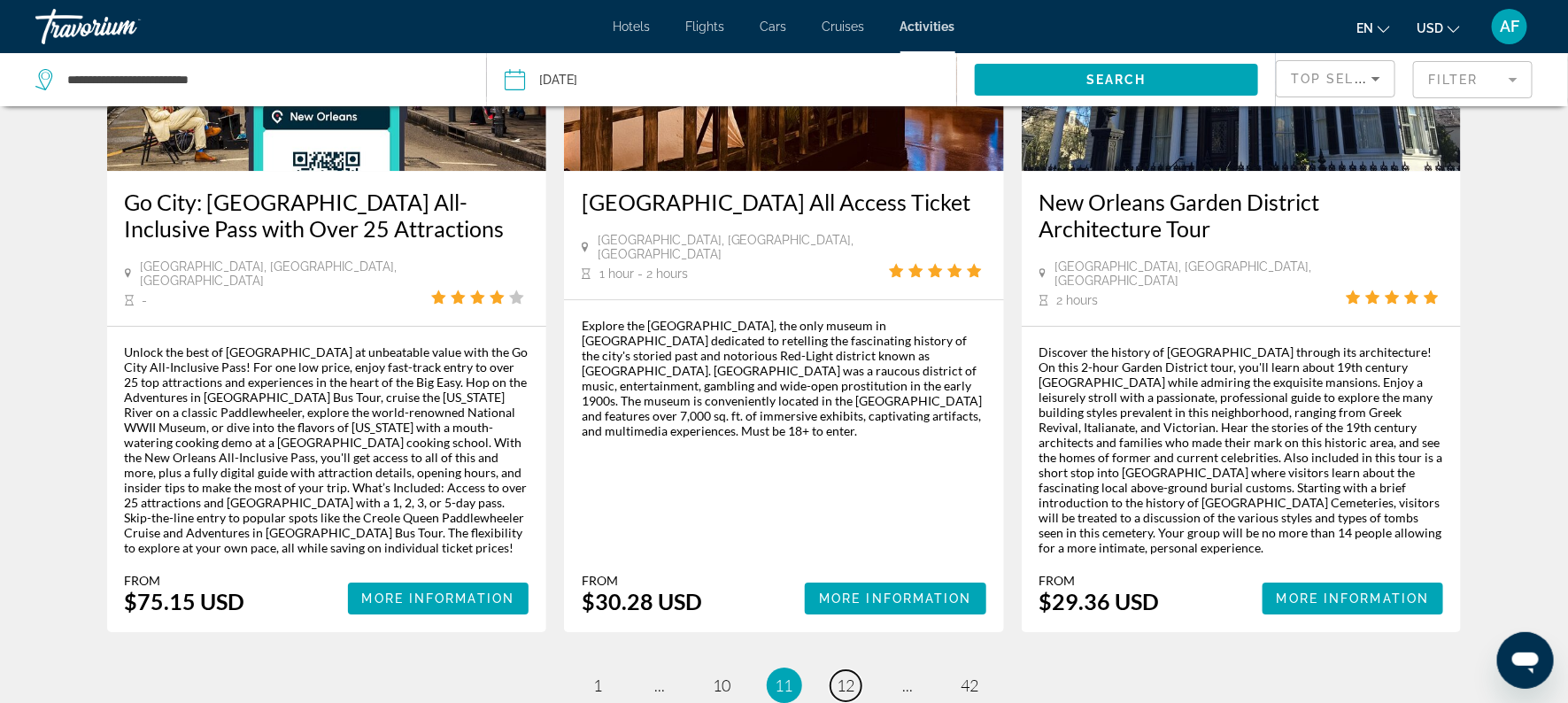
scroll to position [2579, 0]
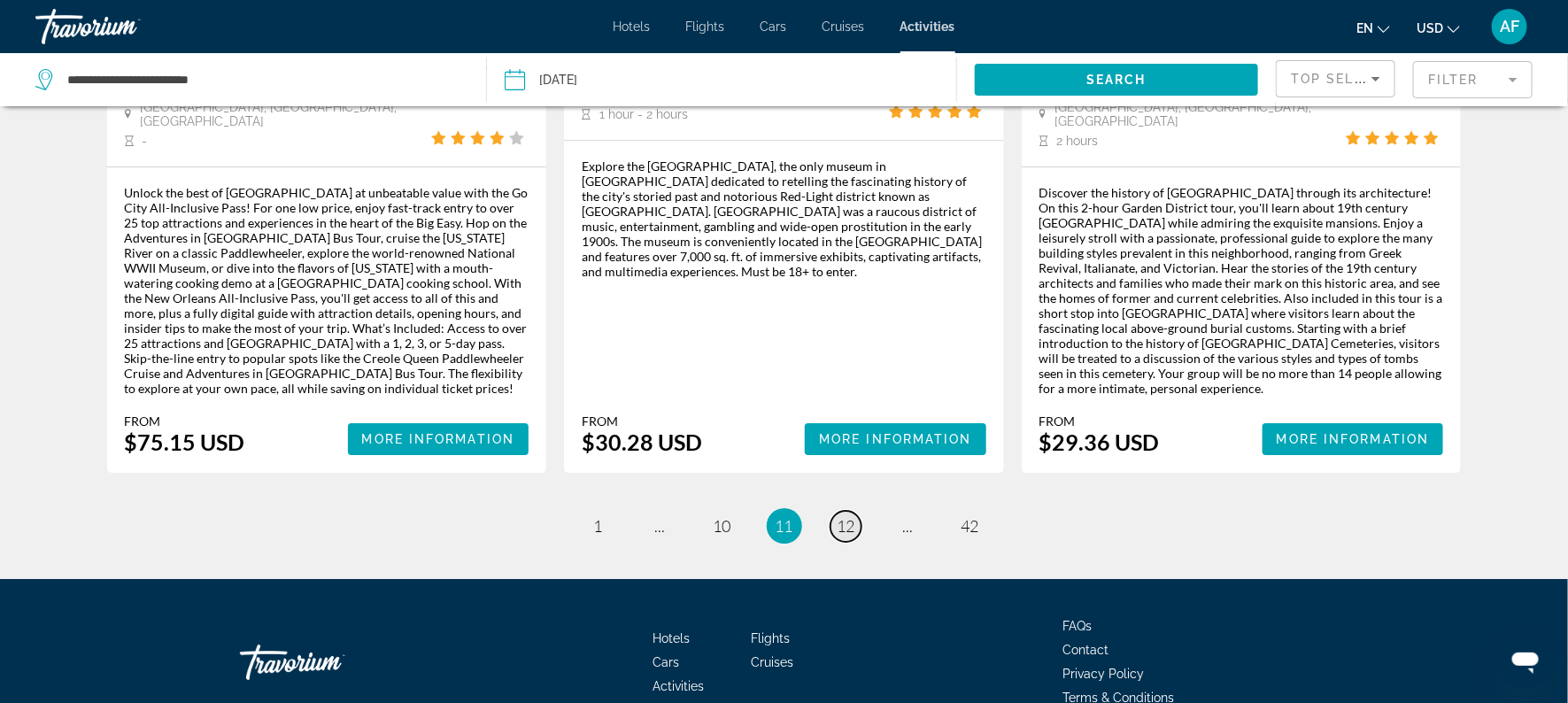
click at [843, 516] on span "12" at bounding box center [846, 526] width 18 height 20
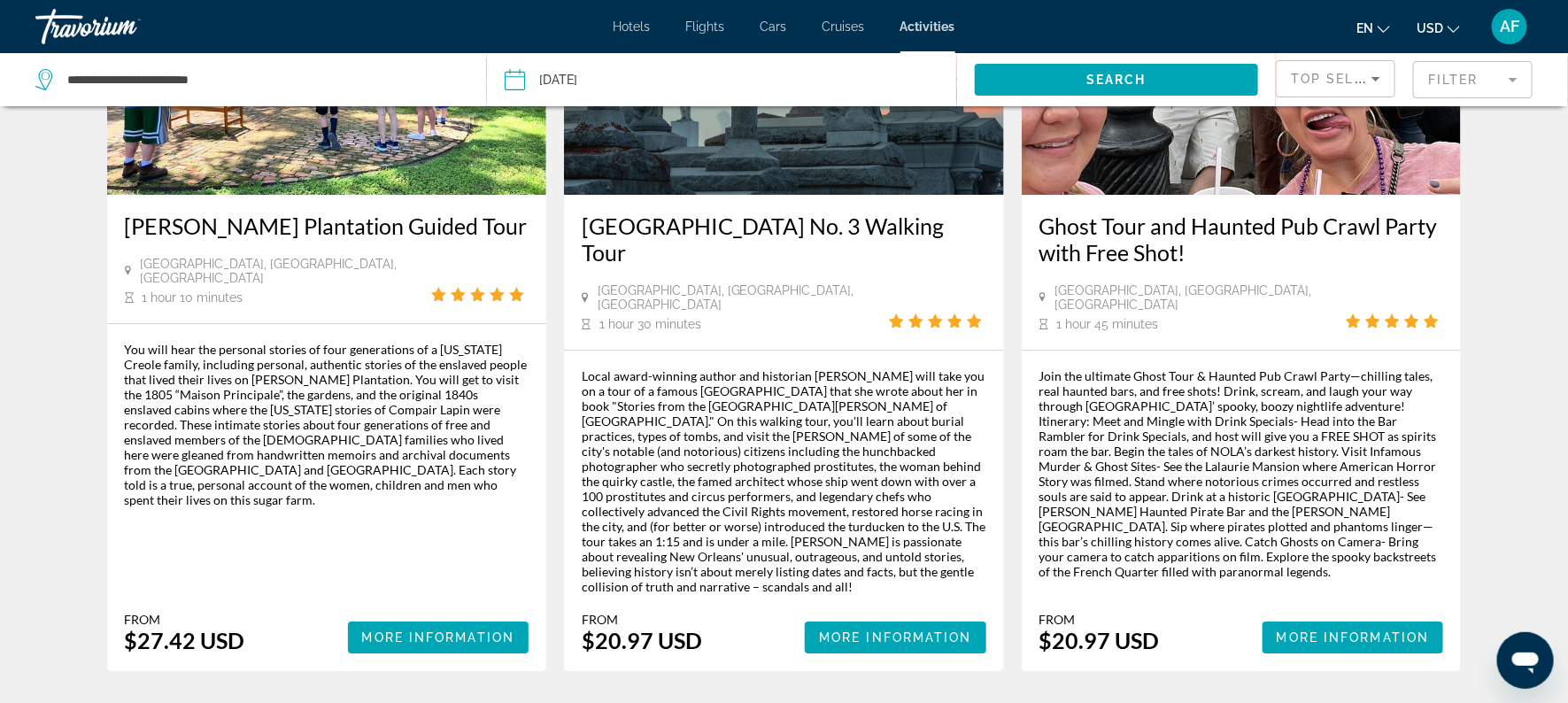
scroll to position [2476, 0]
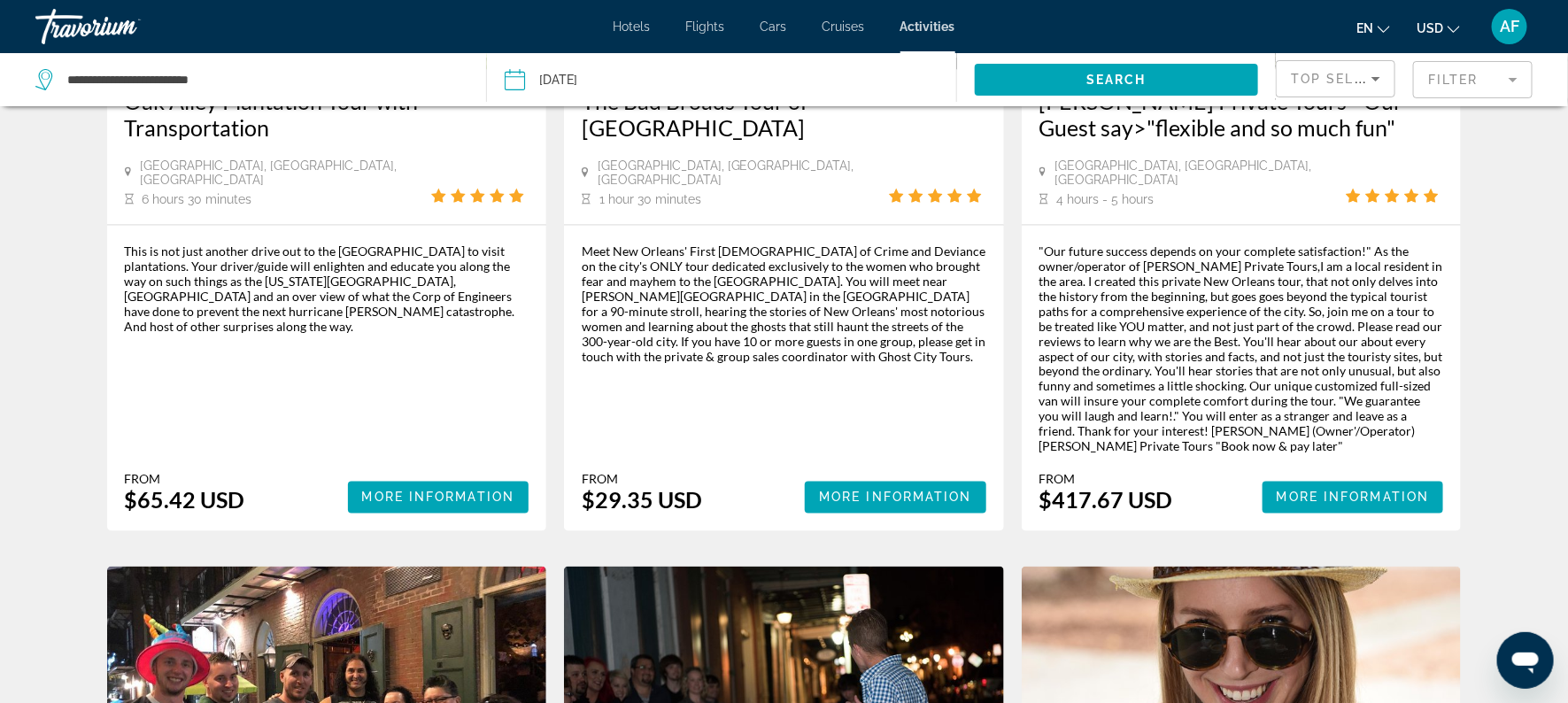
scroll to position [1235, 0]
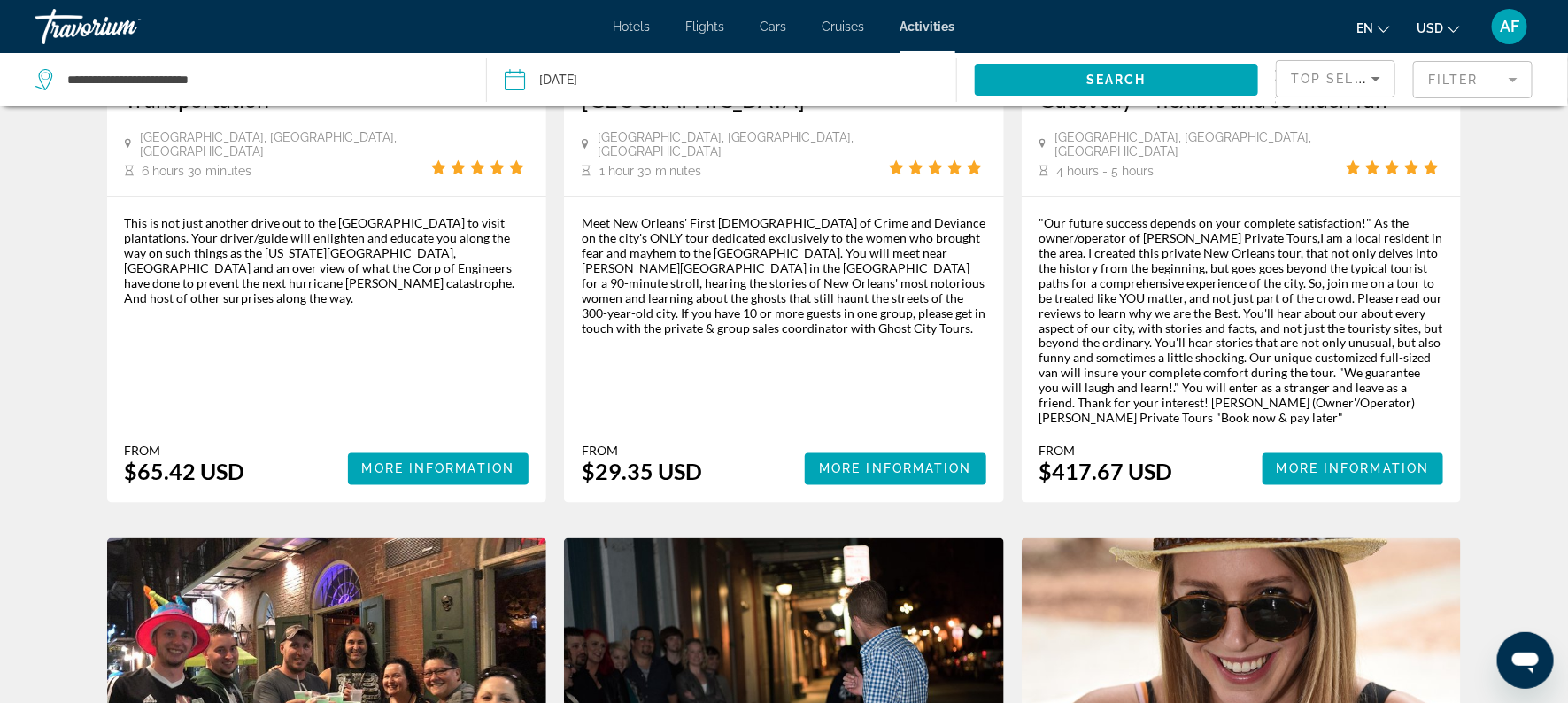
drag, startPoint x: 1561, startPoint y: 246, endPoint x: 1544, endPoint y: 346, distance: 101.4
click at [1544, 346] on div "Activities Search Results - 502 things to experience New Orleans Jazz History a…" at bounding box center [784, 435] width 1568 height 3092
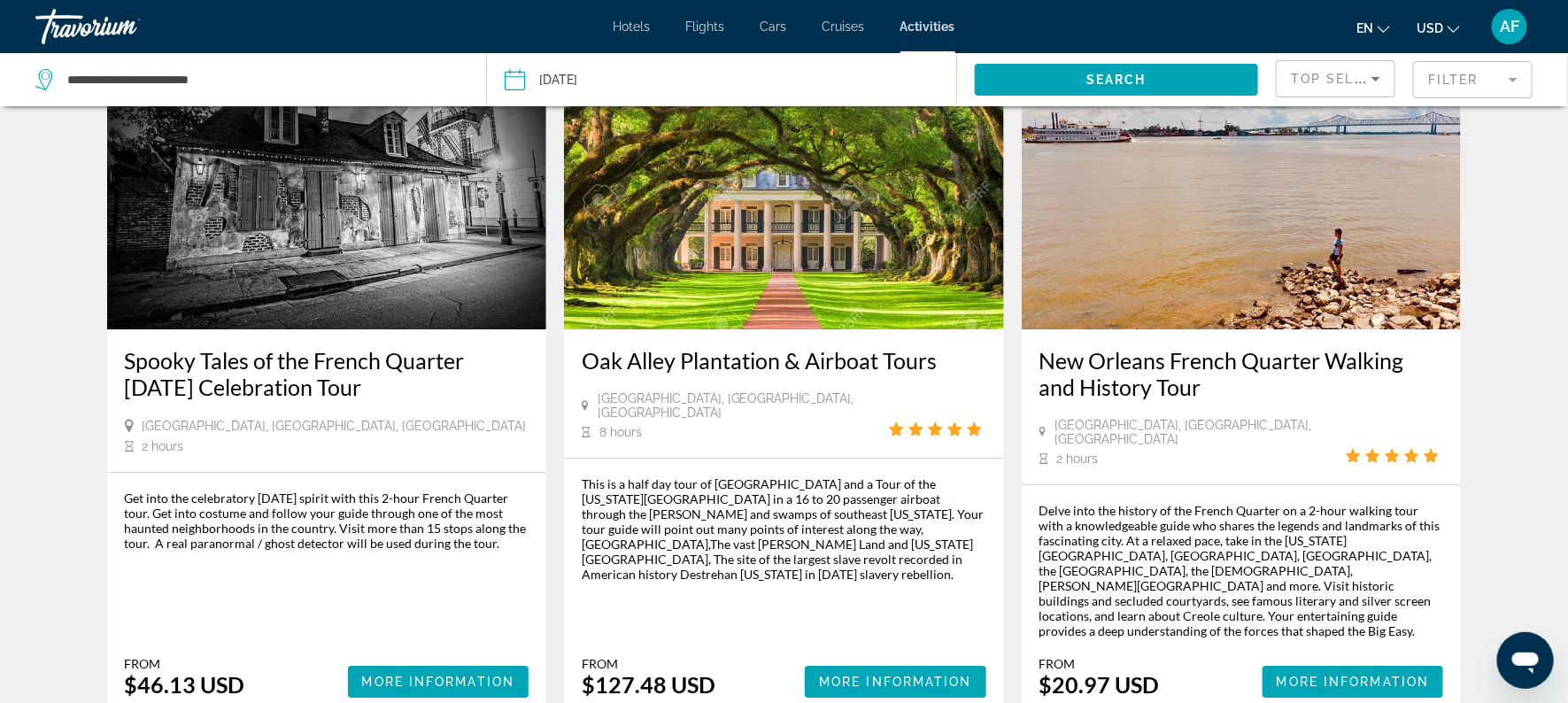
scroll to position [2427, 0]
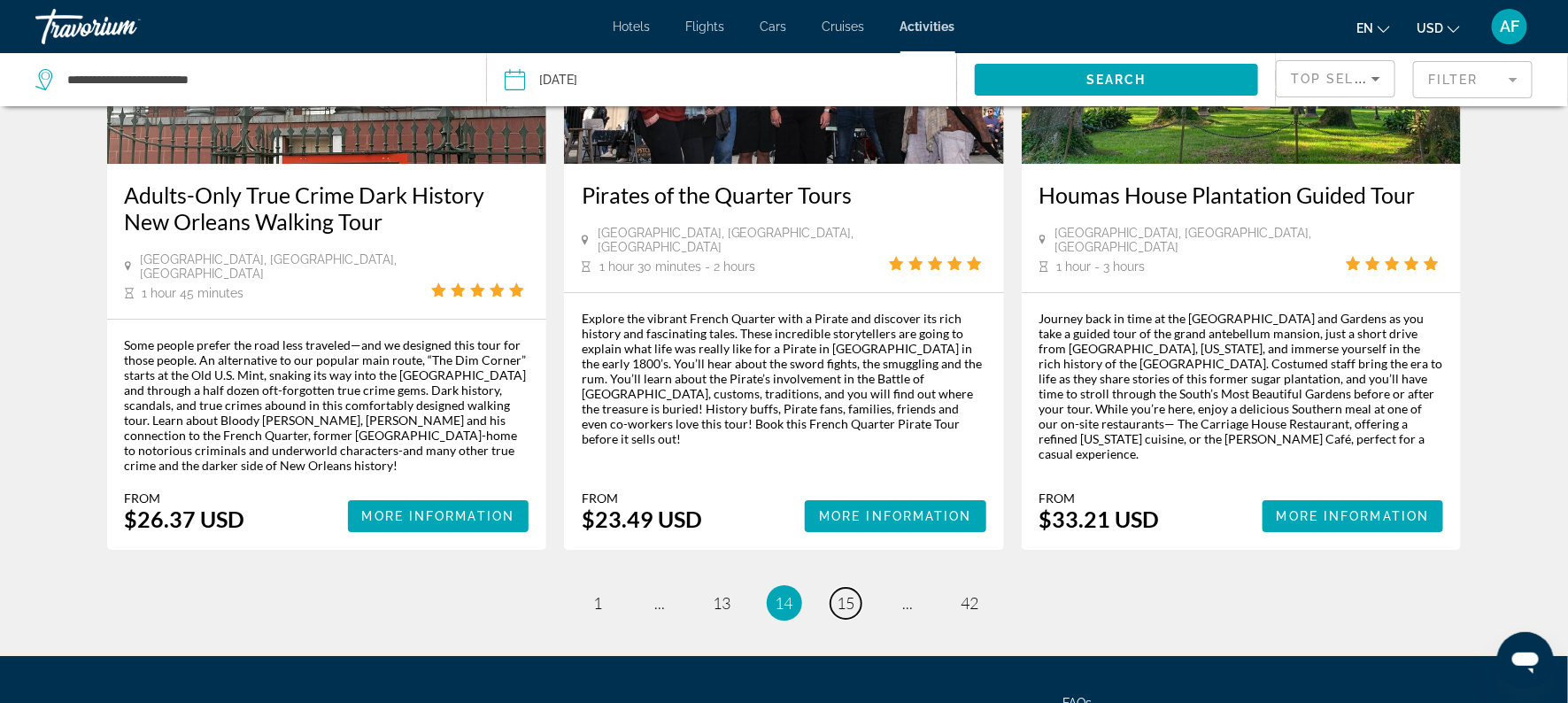
scroll to position [2575, 0]
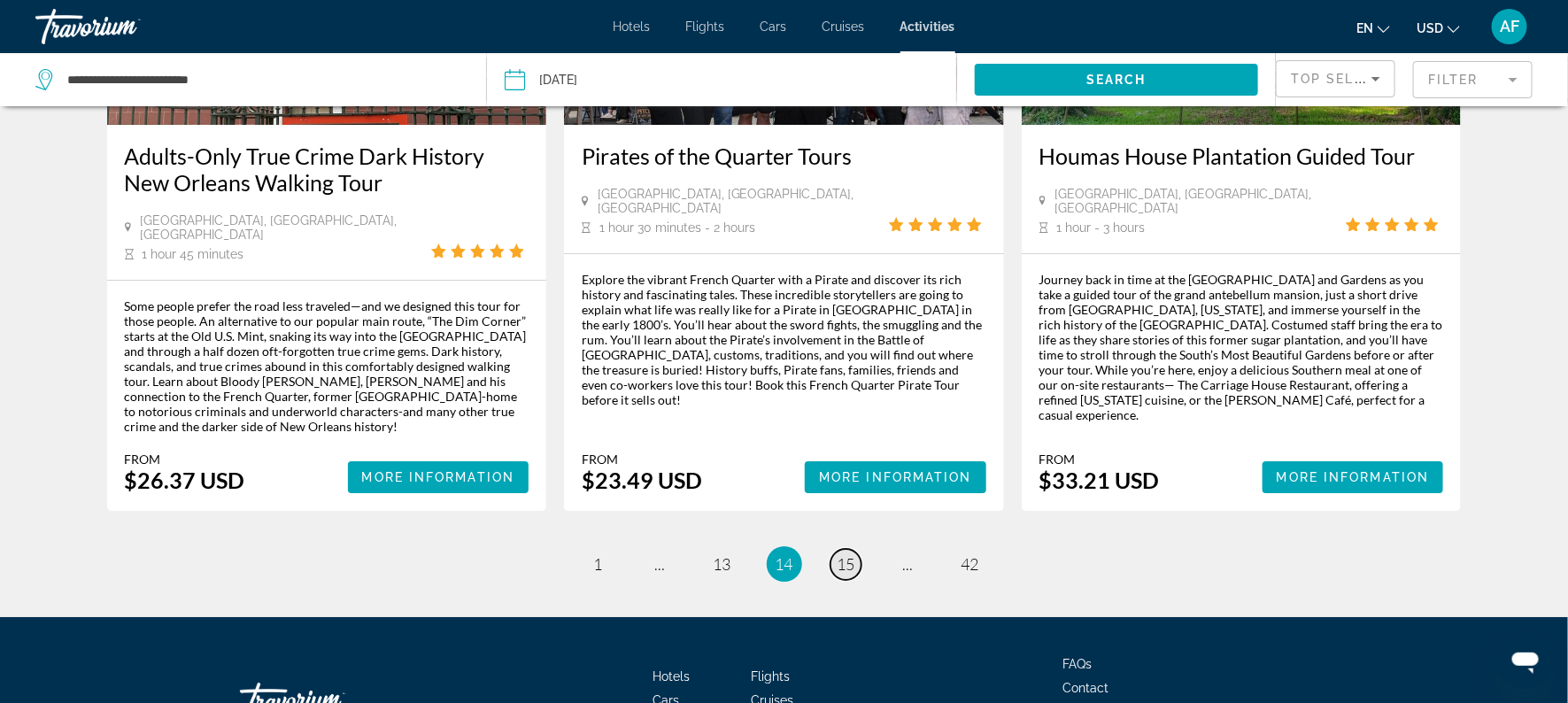
click at [851, 553] on span "15" at bounding box center [846, 563] width 18 height 20
